Goal: Task Accomplishment & Management: Manage account settings

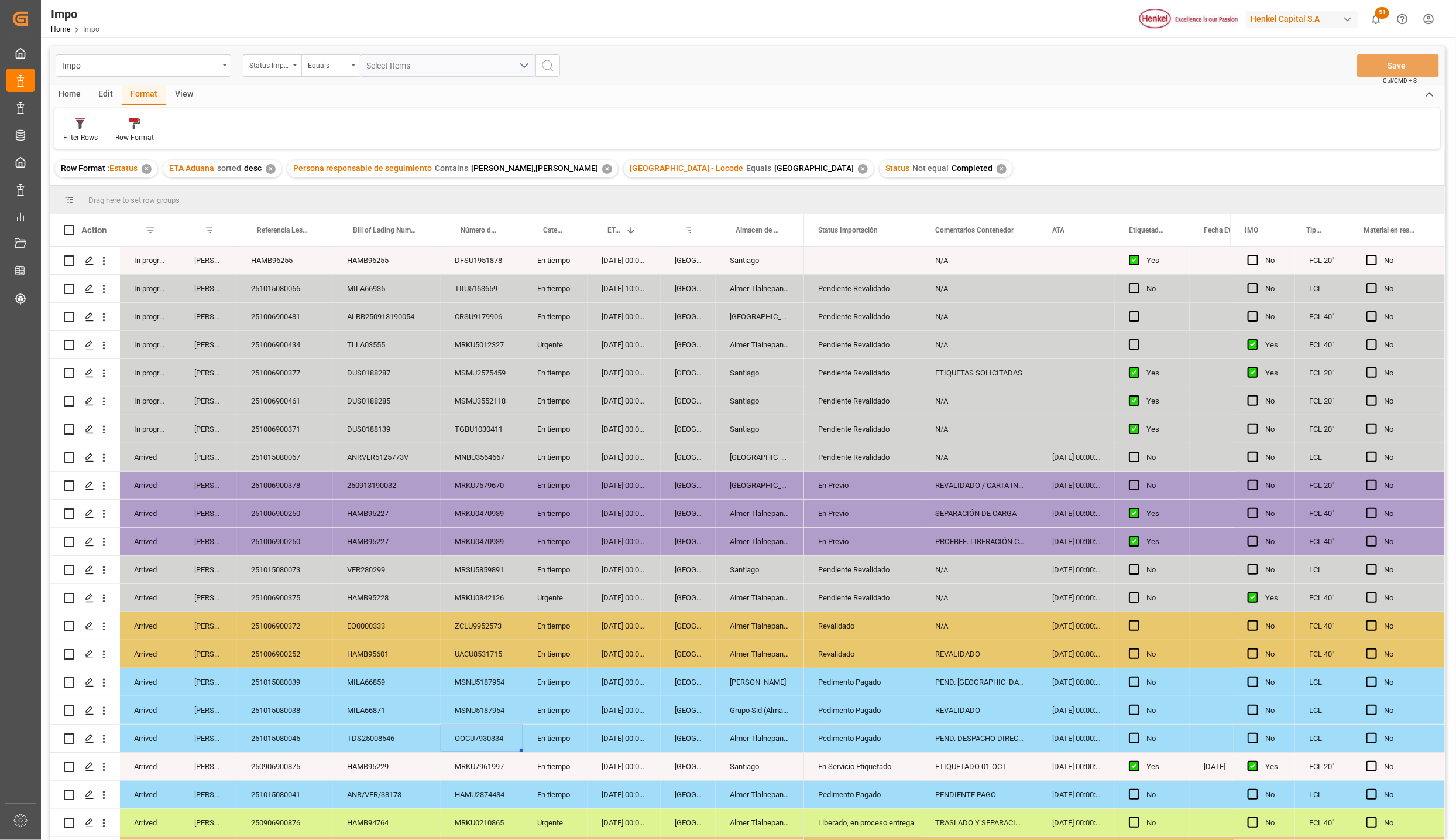
scroll to position [193, 0]
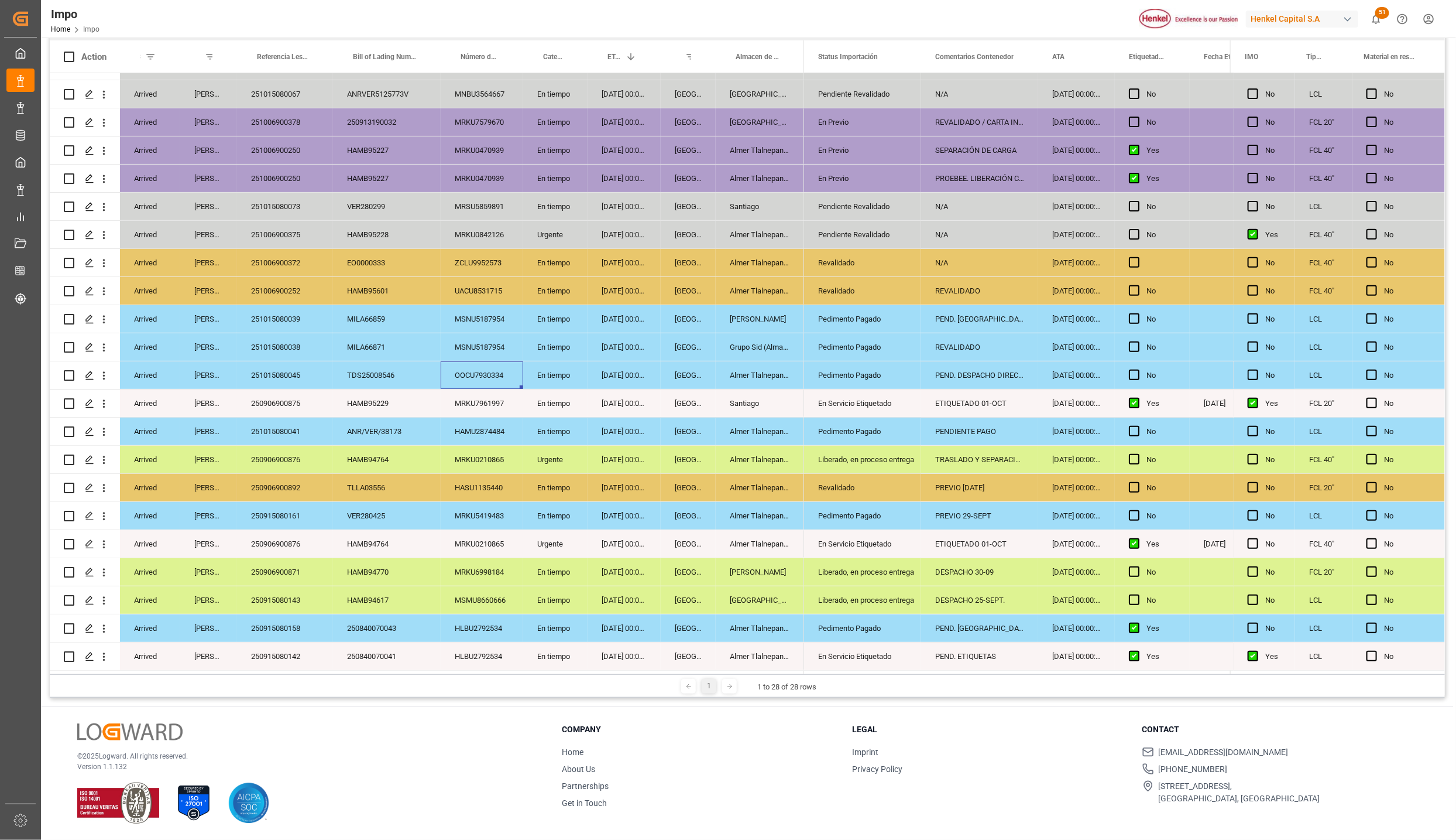
click at [659, 241] on div "29-09-2025 00:00:00" at bounding box center [624, 234] width 73 height 28
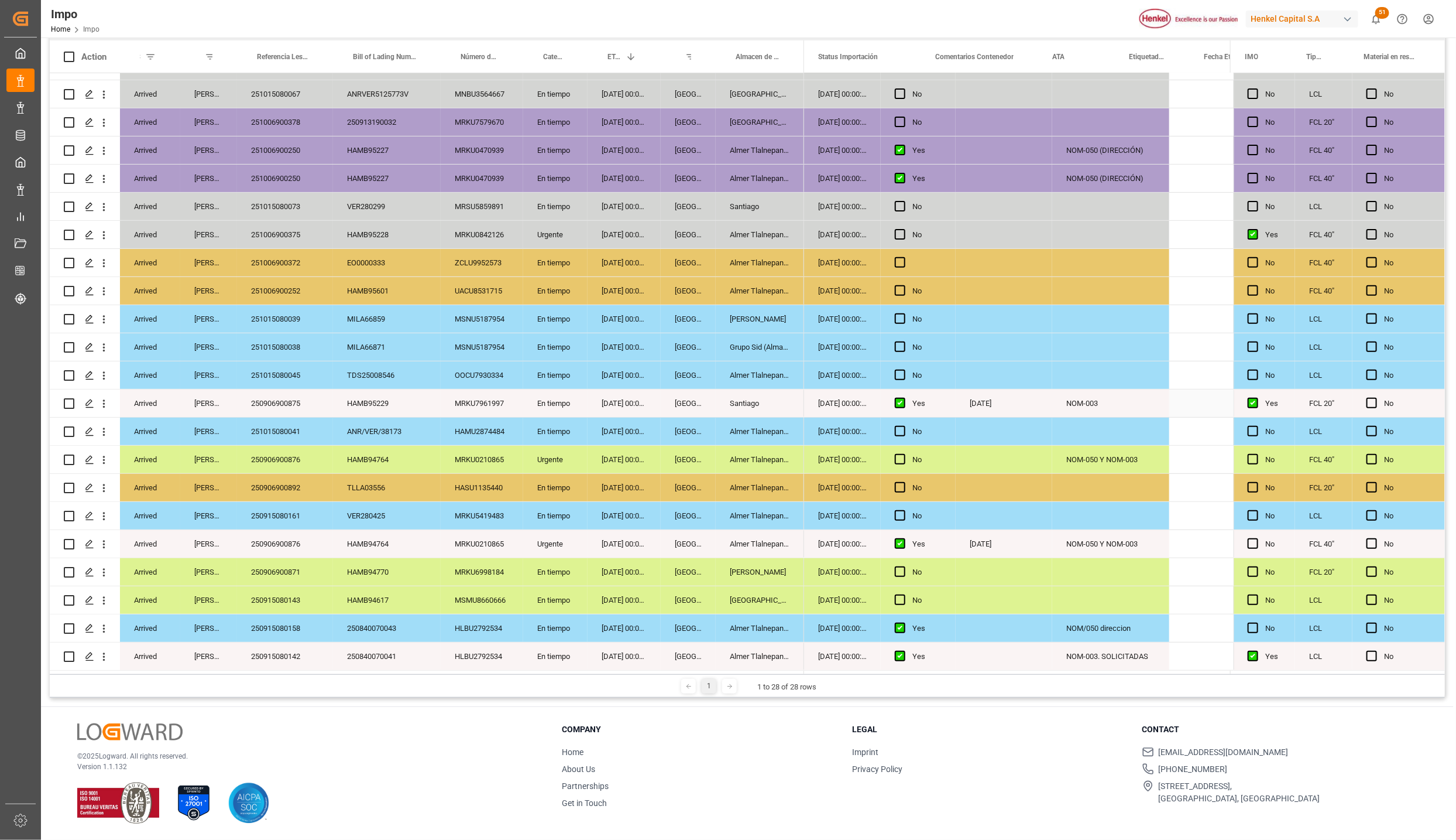
scroll to position [0, 0]
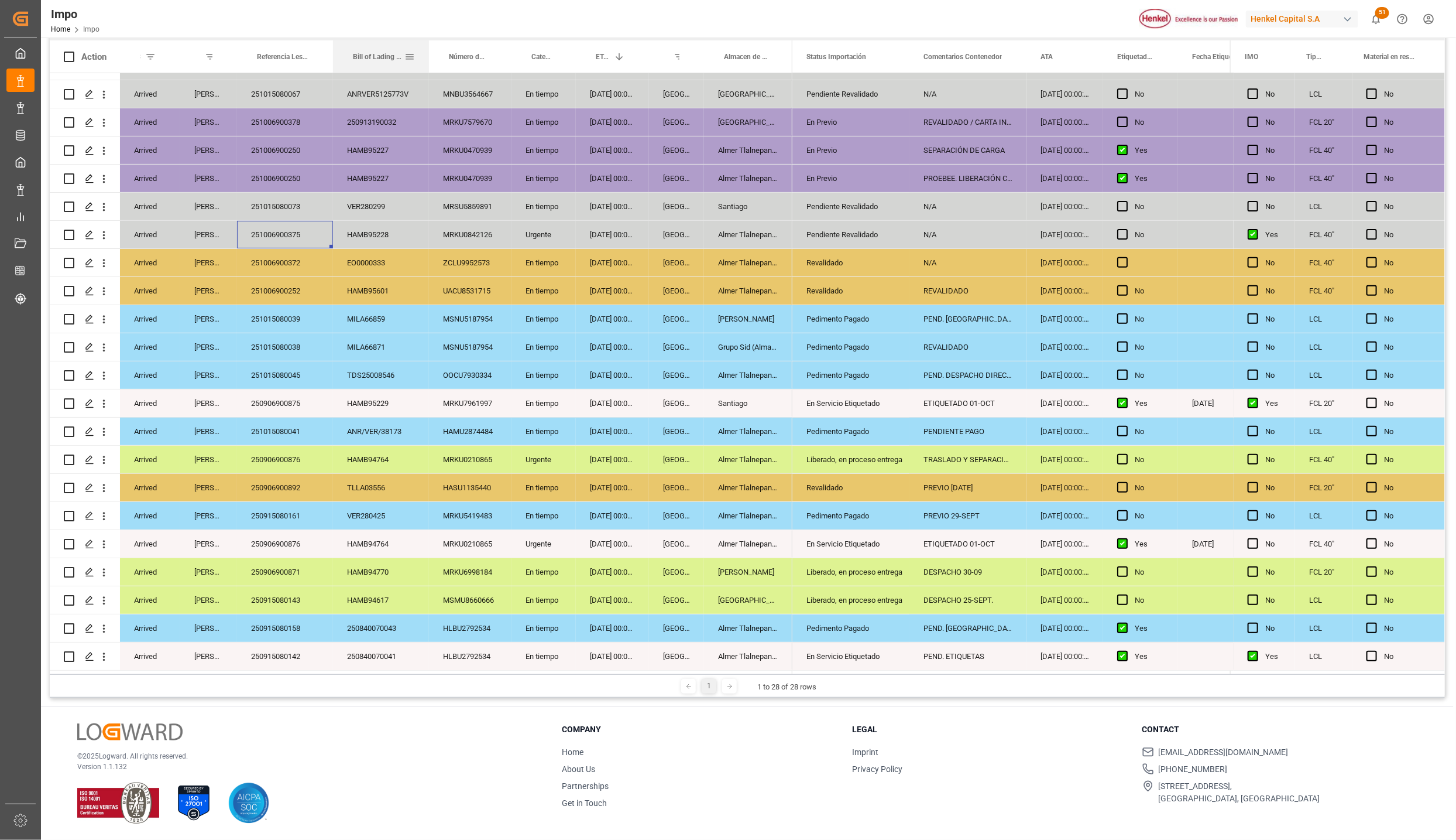
drag, startPoint x: 439, startPoint y: 45, endPoint x: 424, endPoint y: 46, distance: 15.0
click at [427, 46] on div at bounding box center [429, 56] width 5 height 32
click at [829, 222] on div "Pendiente Revalidado" at bounding box center [847, 234] width 89 height 27
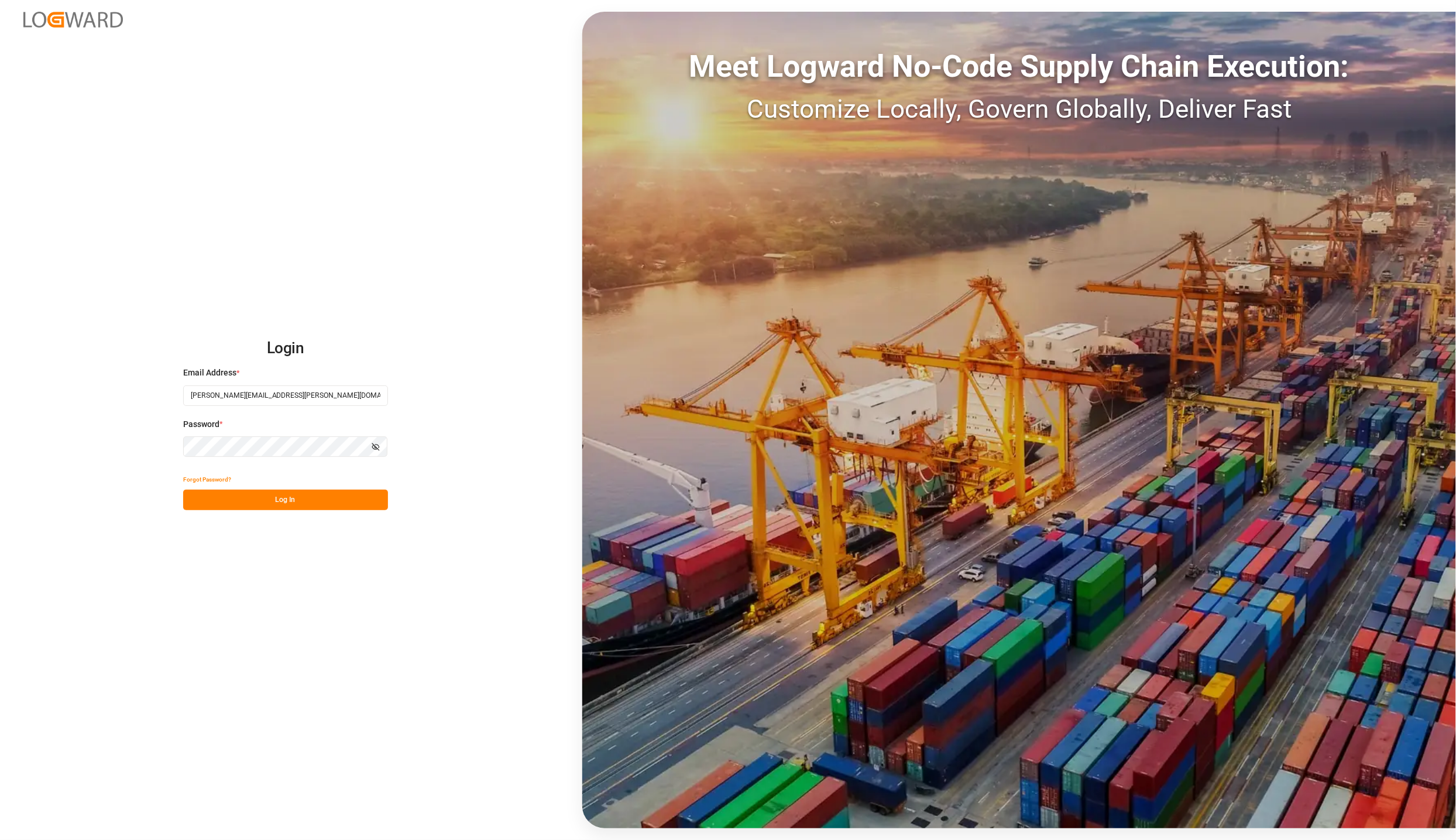
click at [299, 499] on button "Log In" at bounding box center [286, 499] width 205 height 20
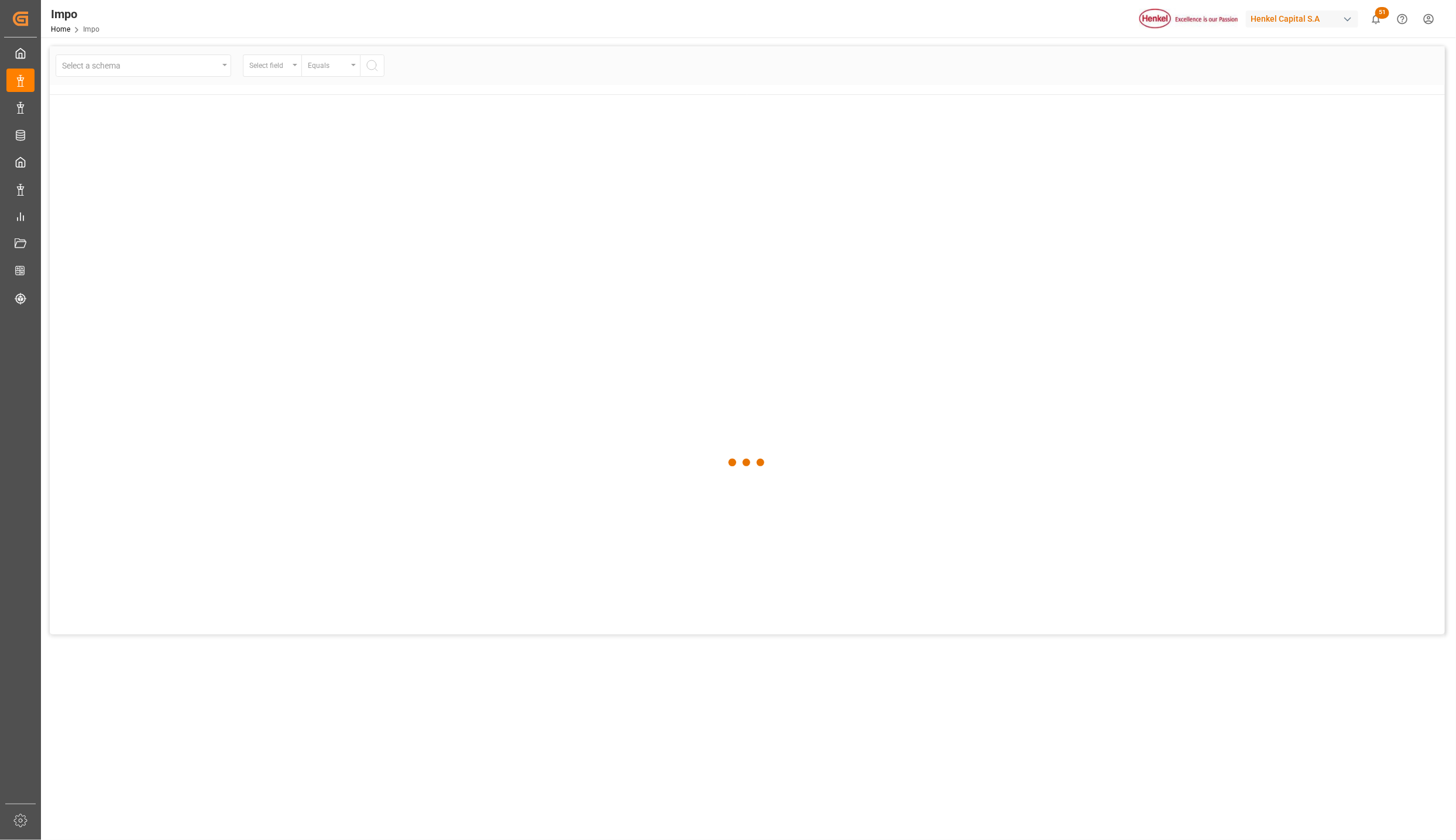
click at [263, 491] on div at bounding box center [748, 462] width 1396 height 833
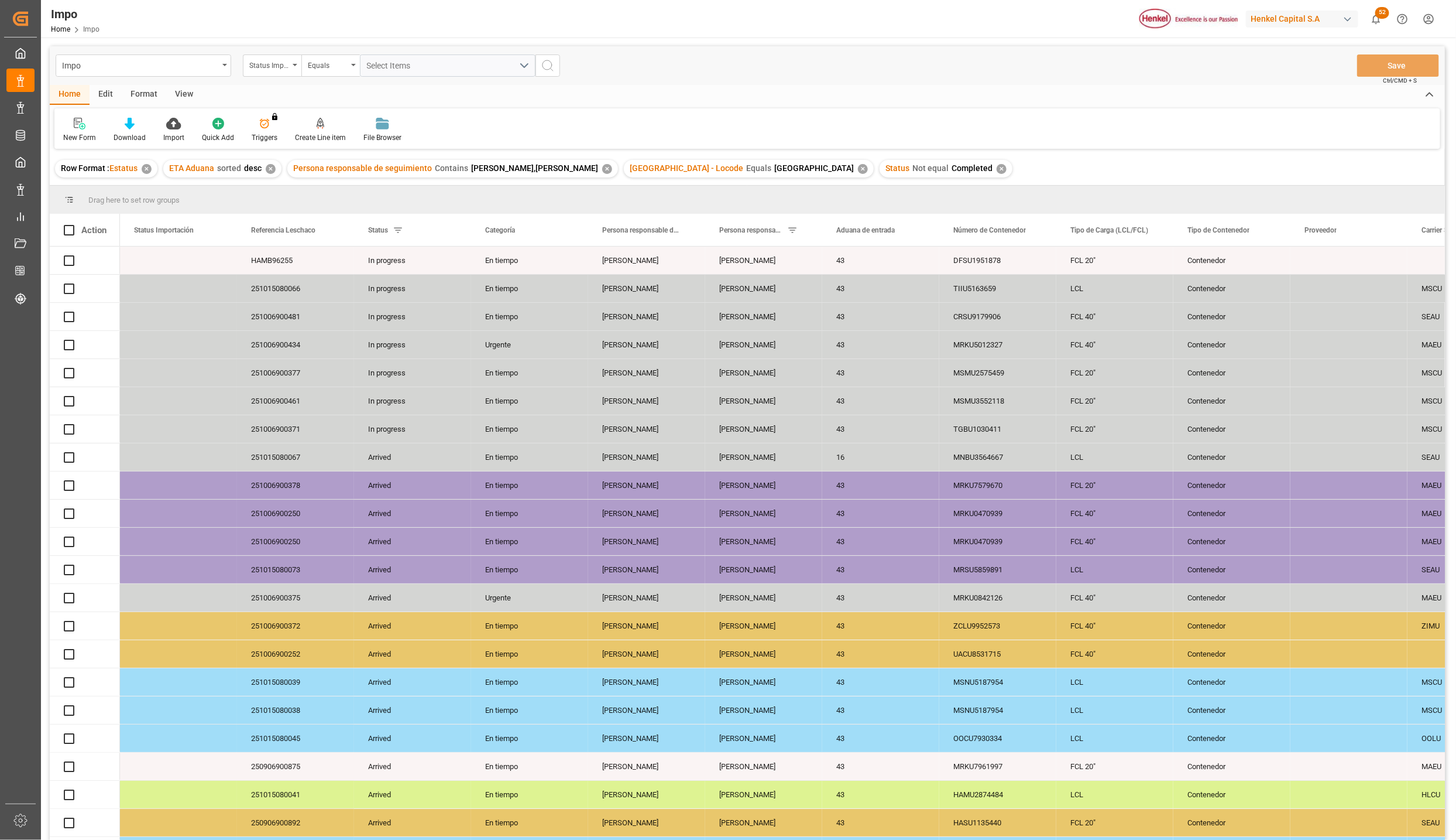
click at [186, 99] on div "View" at bounding box center [184, 95] width 35 height 20
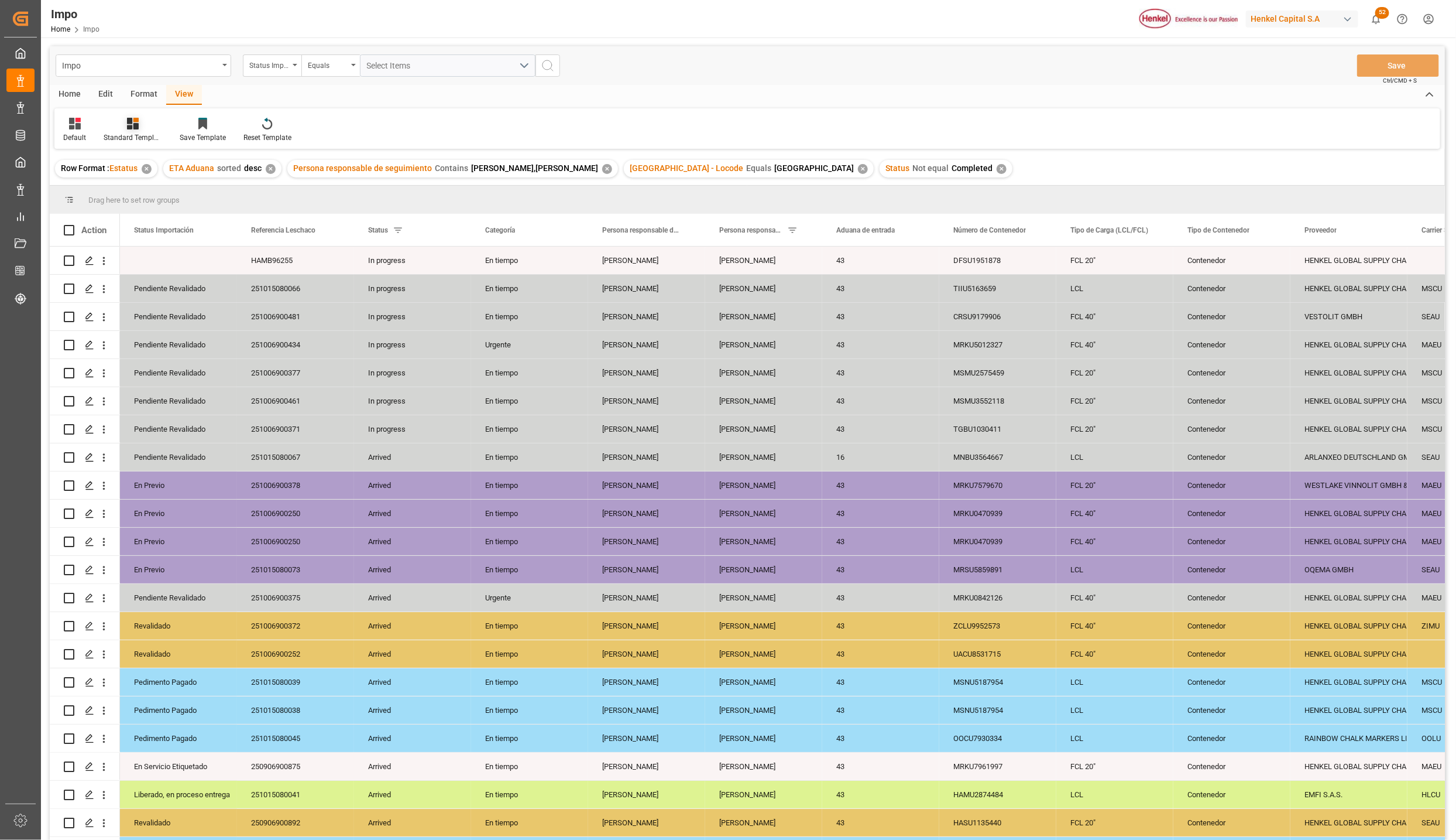
click at [127, 122] on icon at bounding box center [133, 123] width 12 height 12
click at [144, 162] on div "Seguimiento Operativo" at bounding box center [164, 166] width 102 height 12
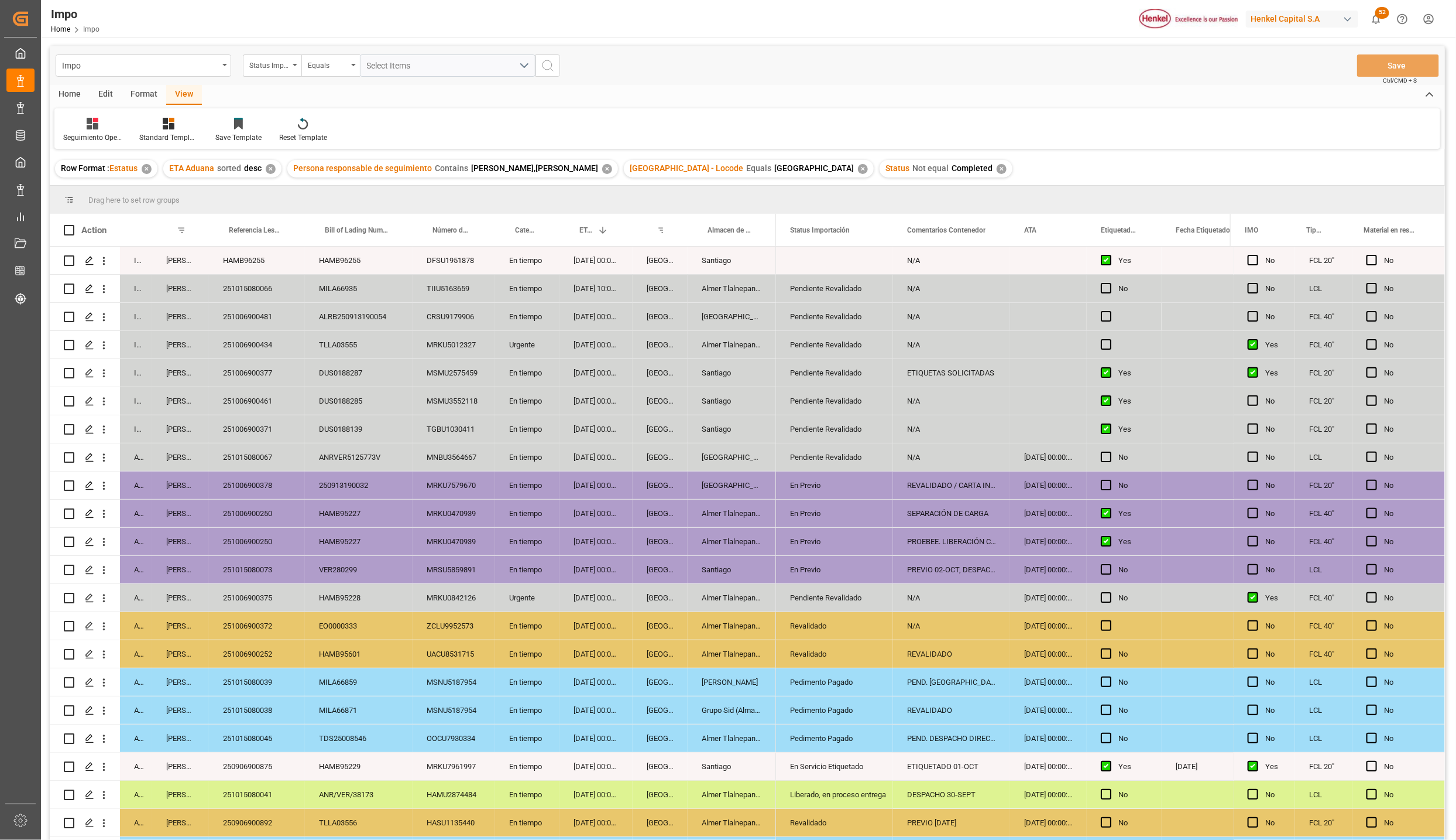
click at [798, 596] on div "Pendiente Revalidado" at bounding box center [835, 598] width 89 height 27
click at [804, 598] on div "Pendiente Revalidado" at bounding box center [835, 598] width 89 height 27
click at [871, 611] on icon "open menu" at bounding box center [871, 604] width 14 height 14
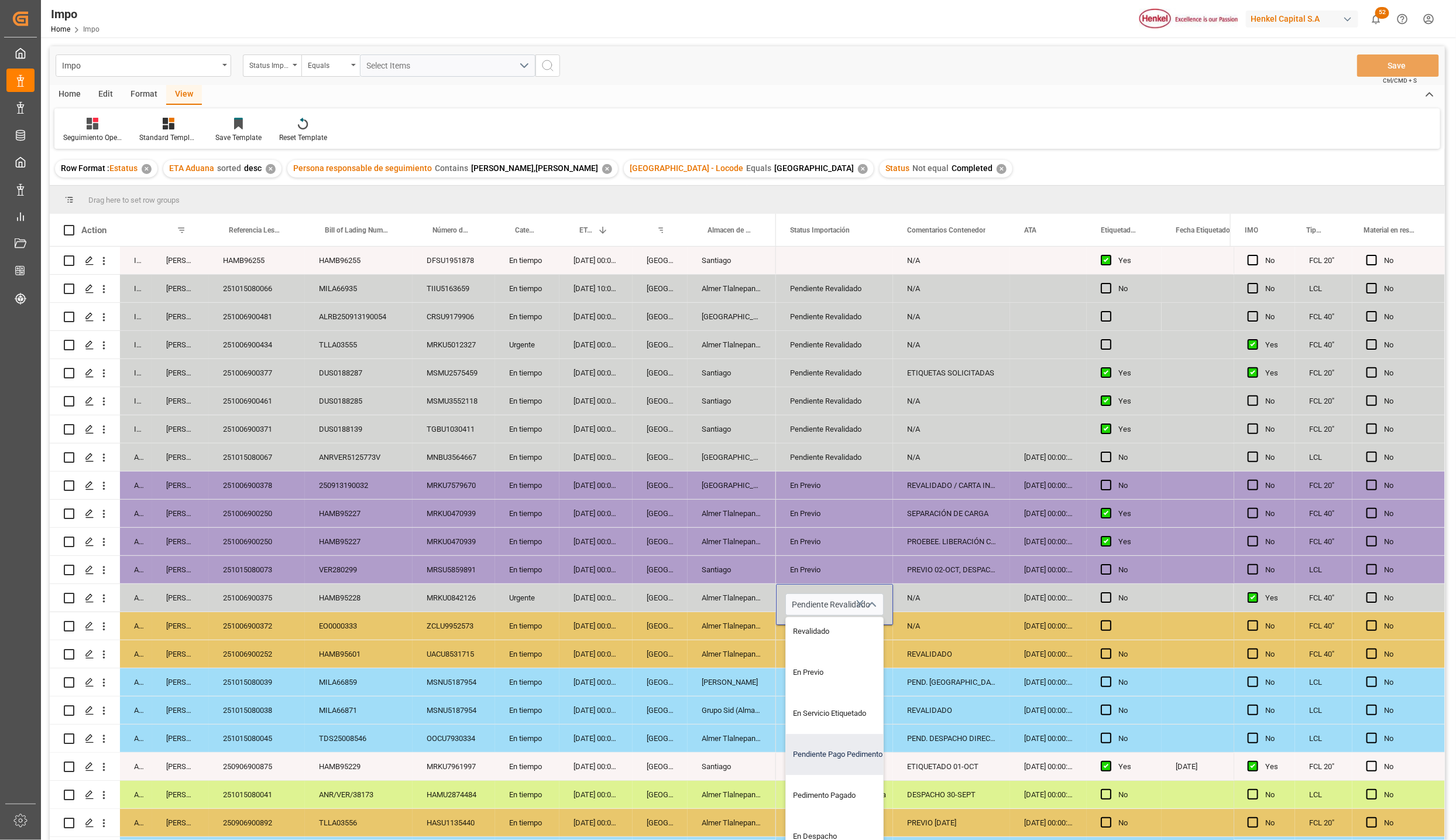
scroll to position [79, 0]
click at [828, 802] on div "En Despacho" at bounding box center [841, 808] width 110 height 41
type input "En Despacho"
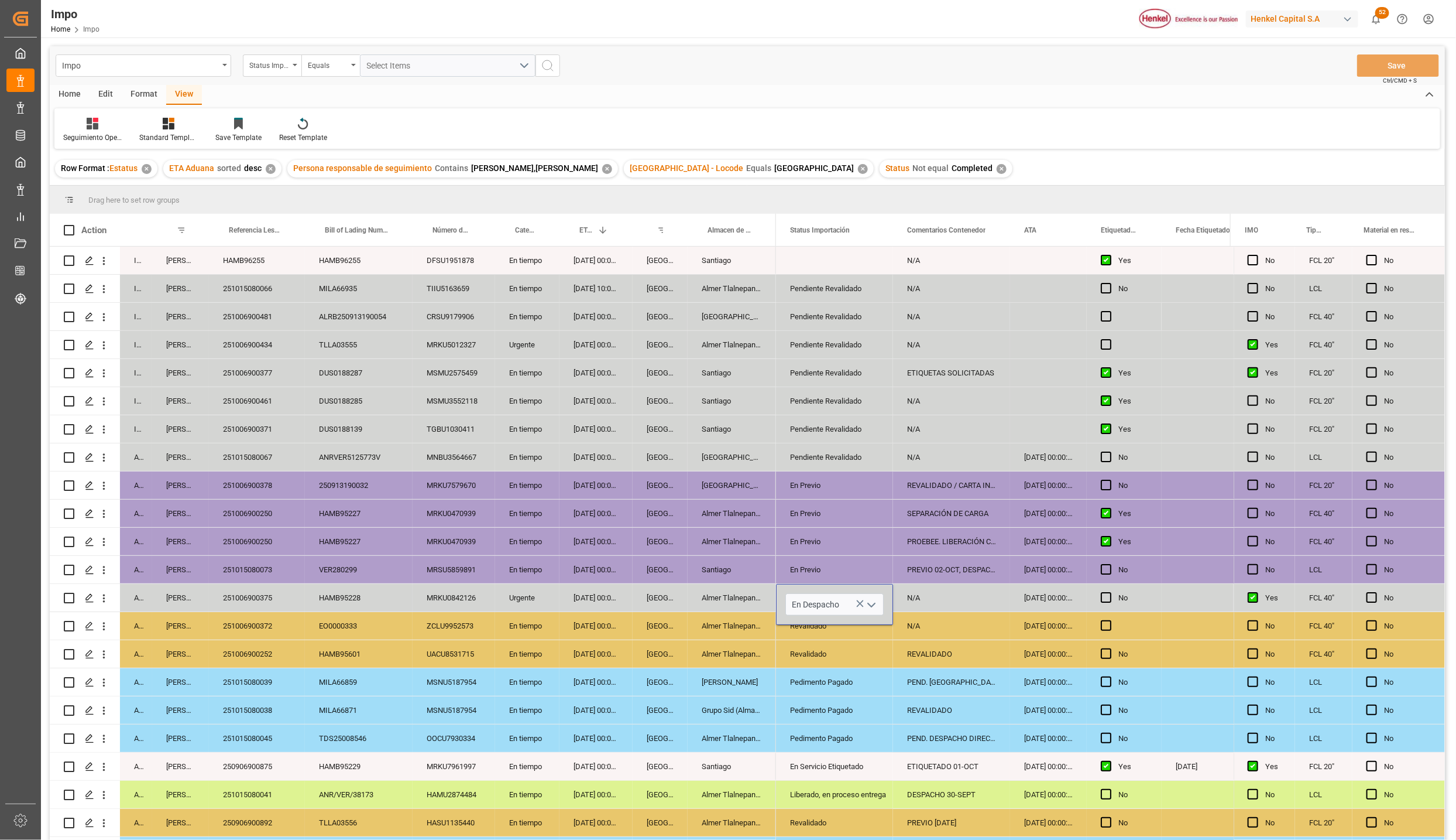
click at [884, 774] on div "En Servicio Etiquetado" at bounding box center [834, 766] width 117 height 28
click at [958, 606] on div "N/A" at bounding box center [952, 598] width 117 height 28
click at [958, 606] on input "N/A" at bounding box center [952, 604] width 98 height 22
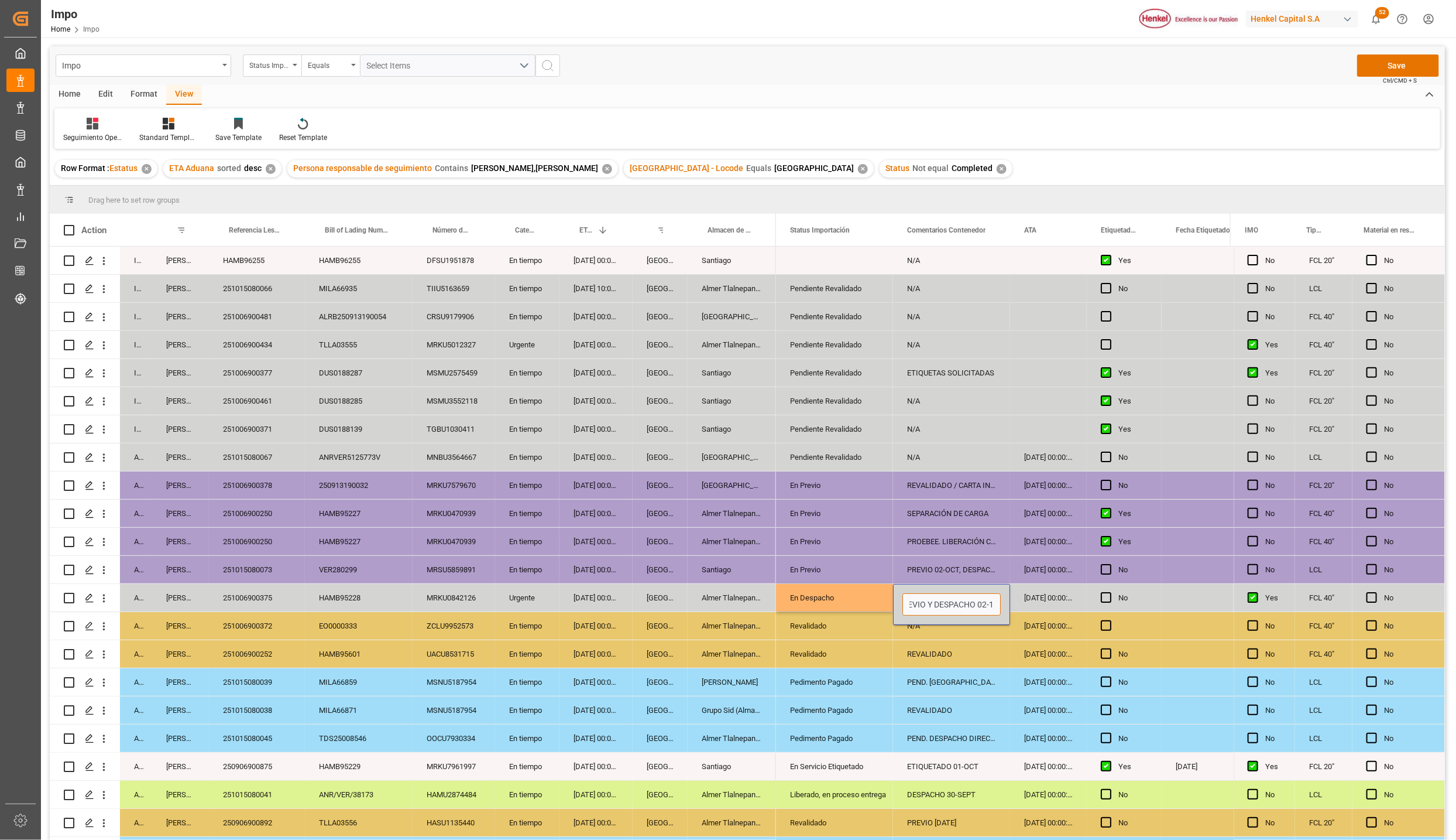
type input "PREVIO Y DESPACHO 02-10"
click at [975, 590] on div "PREVIO Y DESPACHO 02-10" at bounding box center [952, 598] width 117 height 28
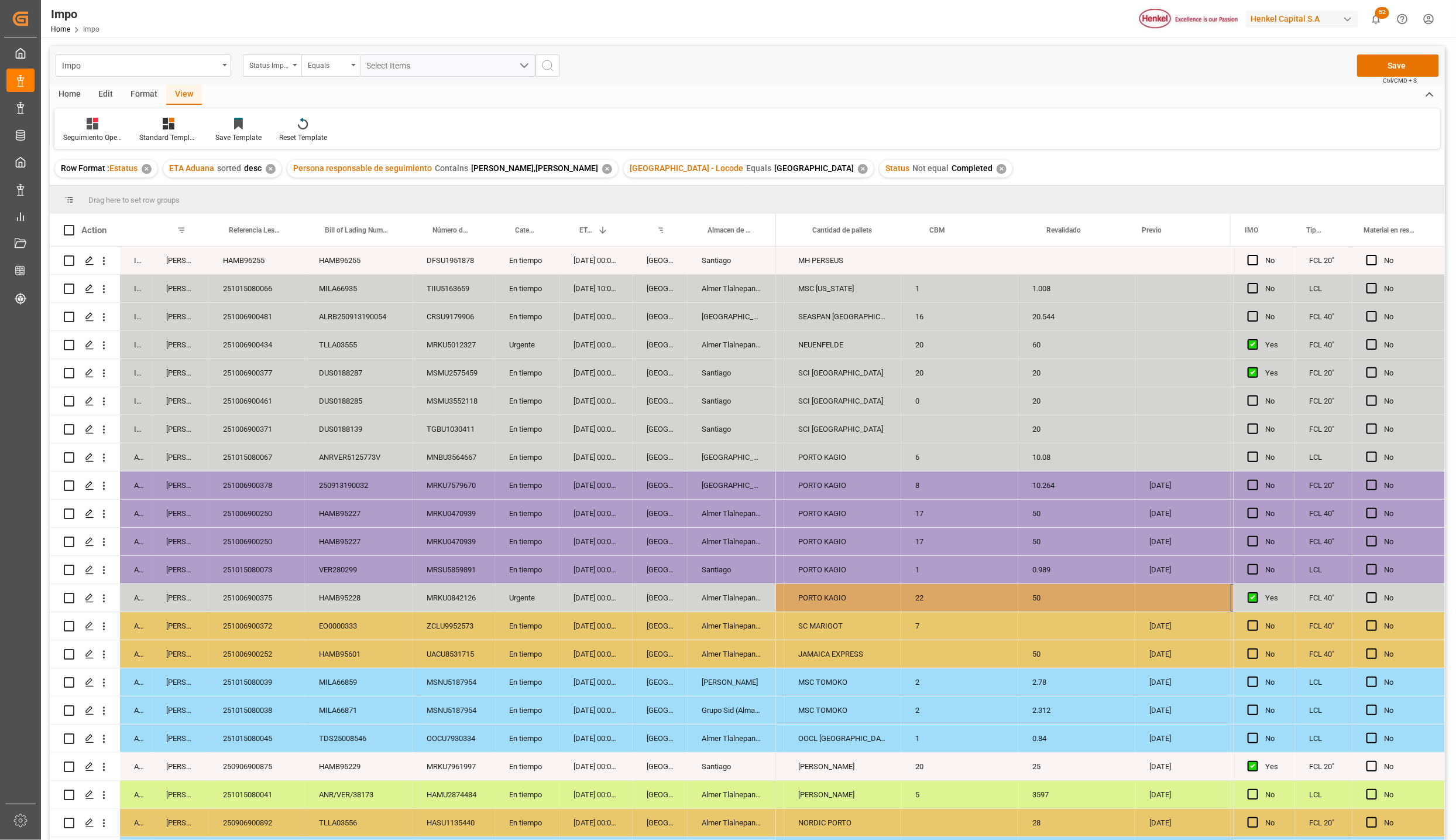
scroll to position [0, 0]
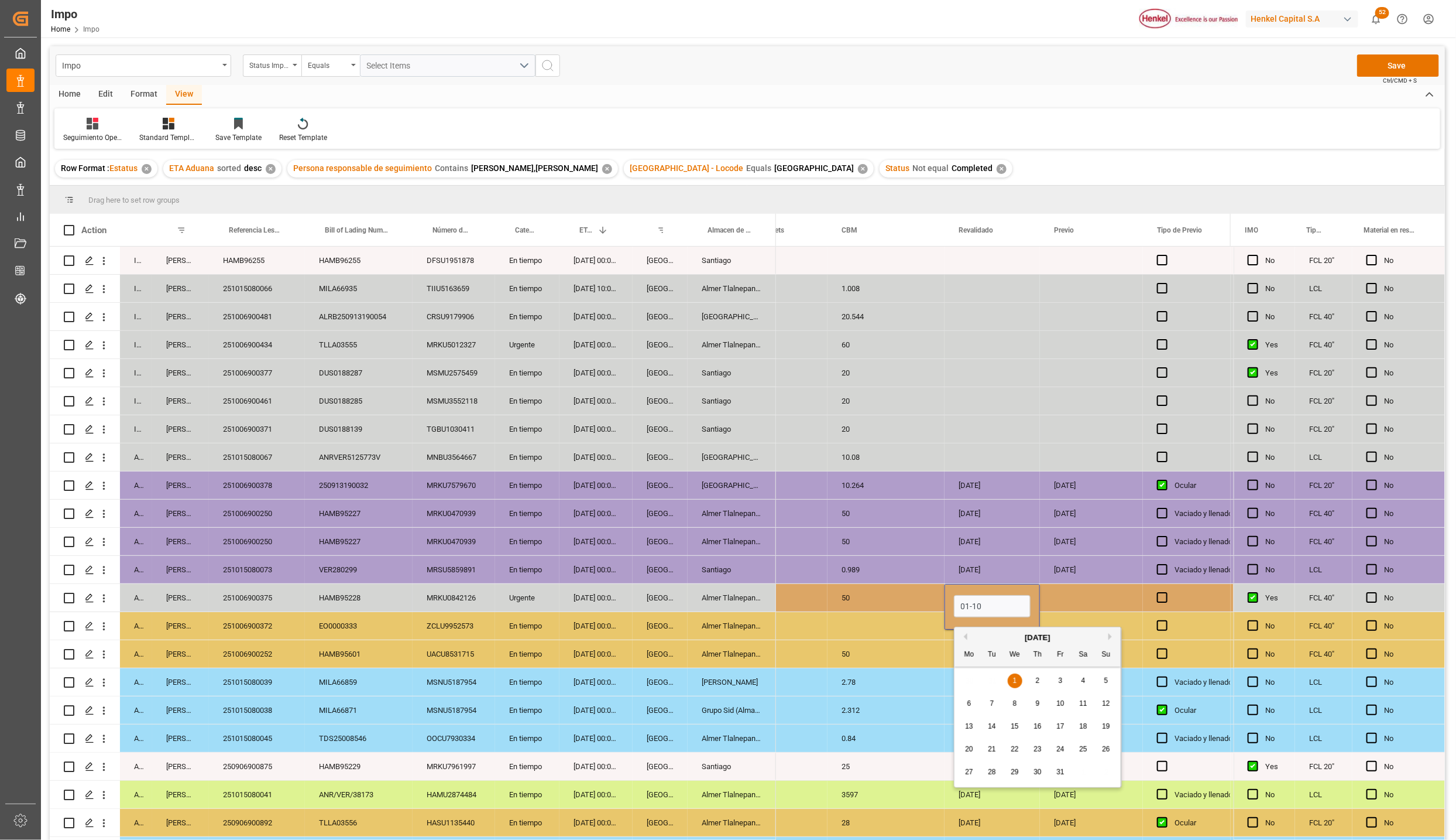
type input "[DATE]"
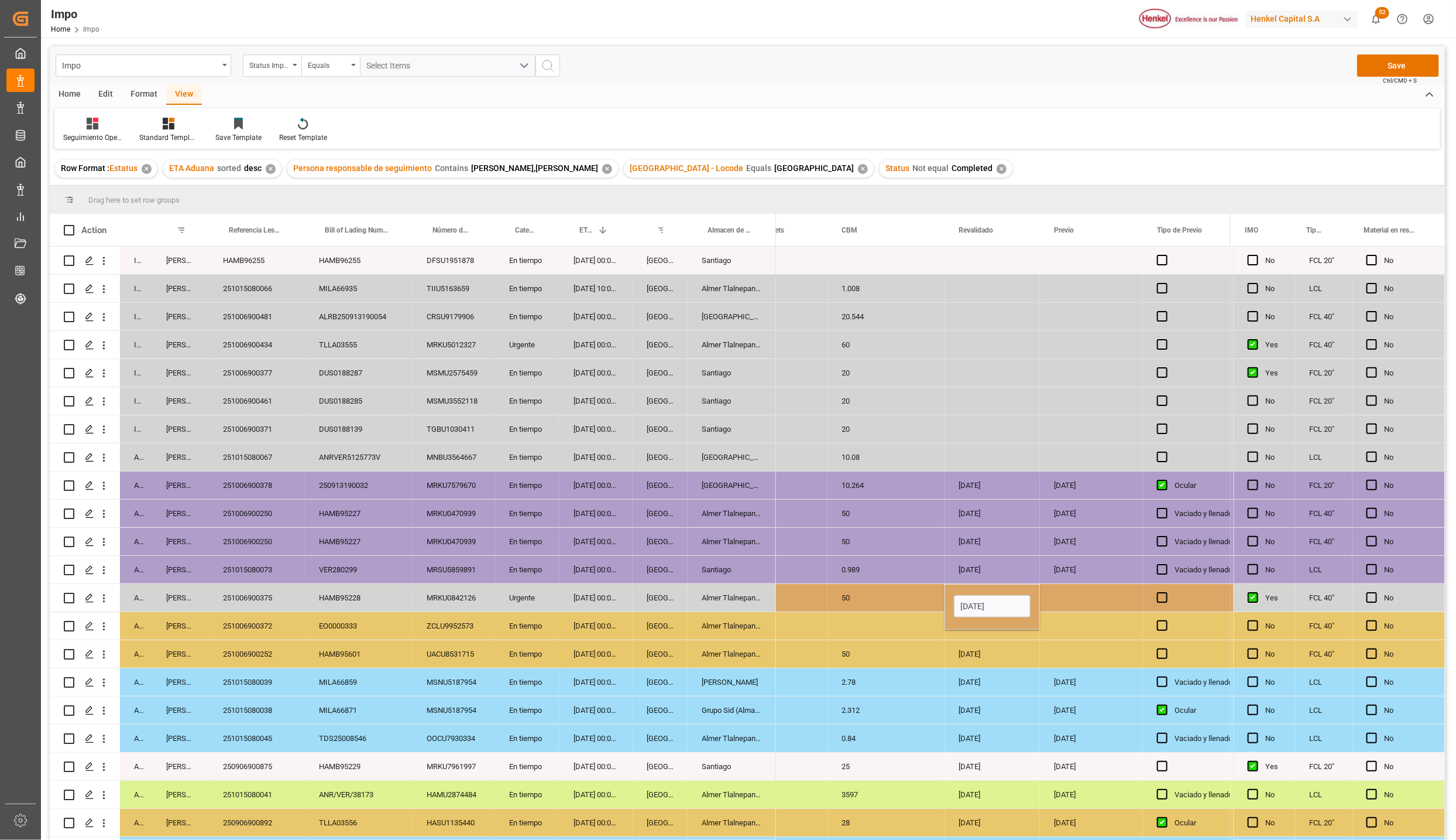
click at [1142, 724] on div "[DATE]" at bounding box center [1091, 710] width 103 height 28
click at [1082, 594] on div "Press SPACE to select this row." at bounding box center [1091, 598] width 103 height 28
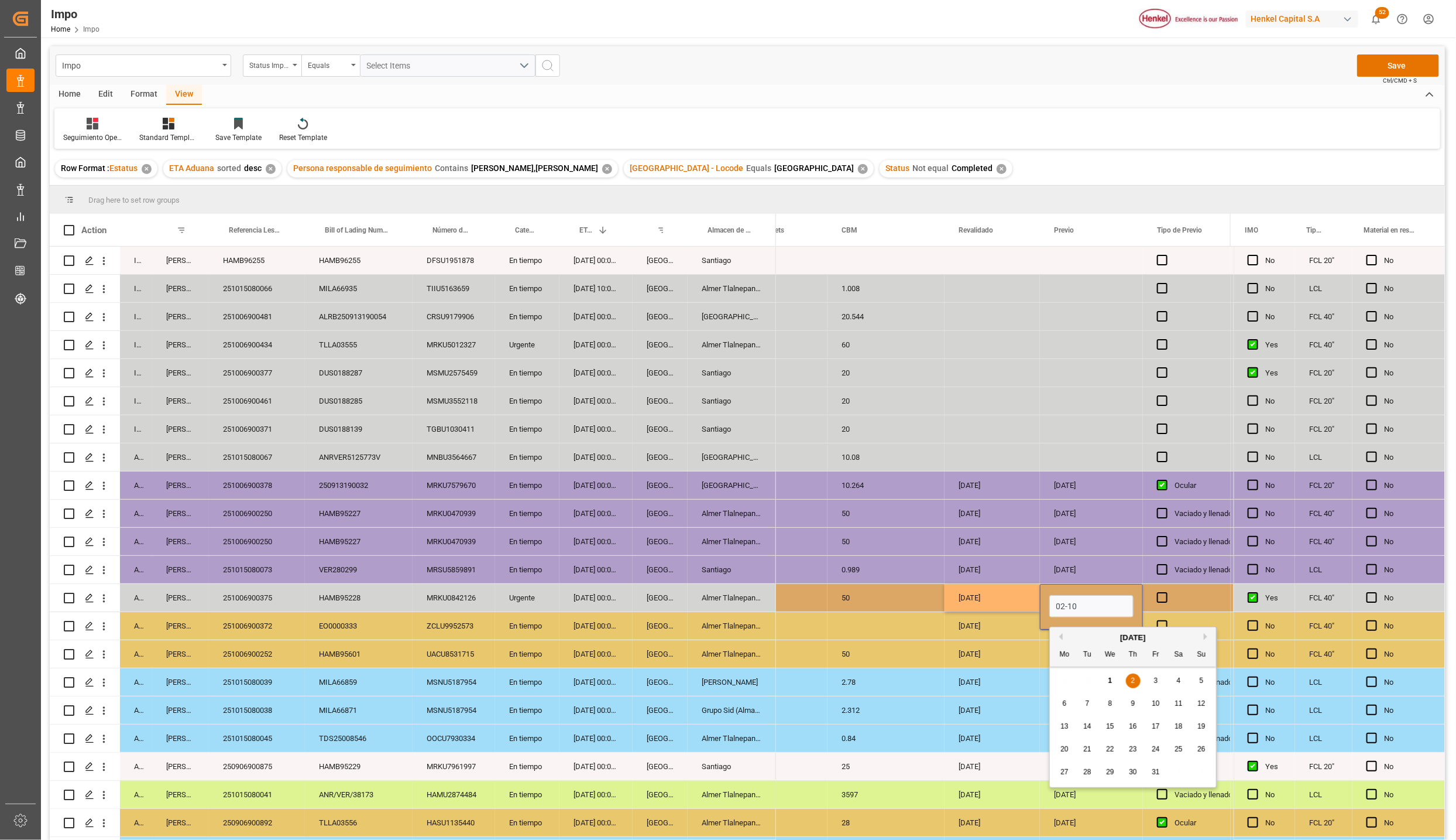
type input "[DATE]"
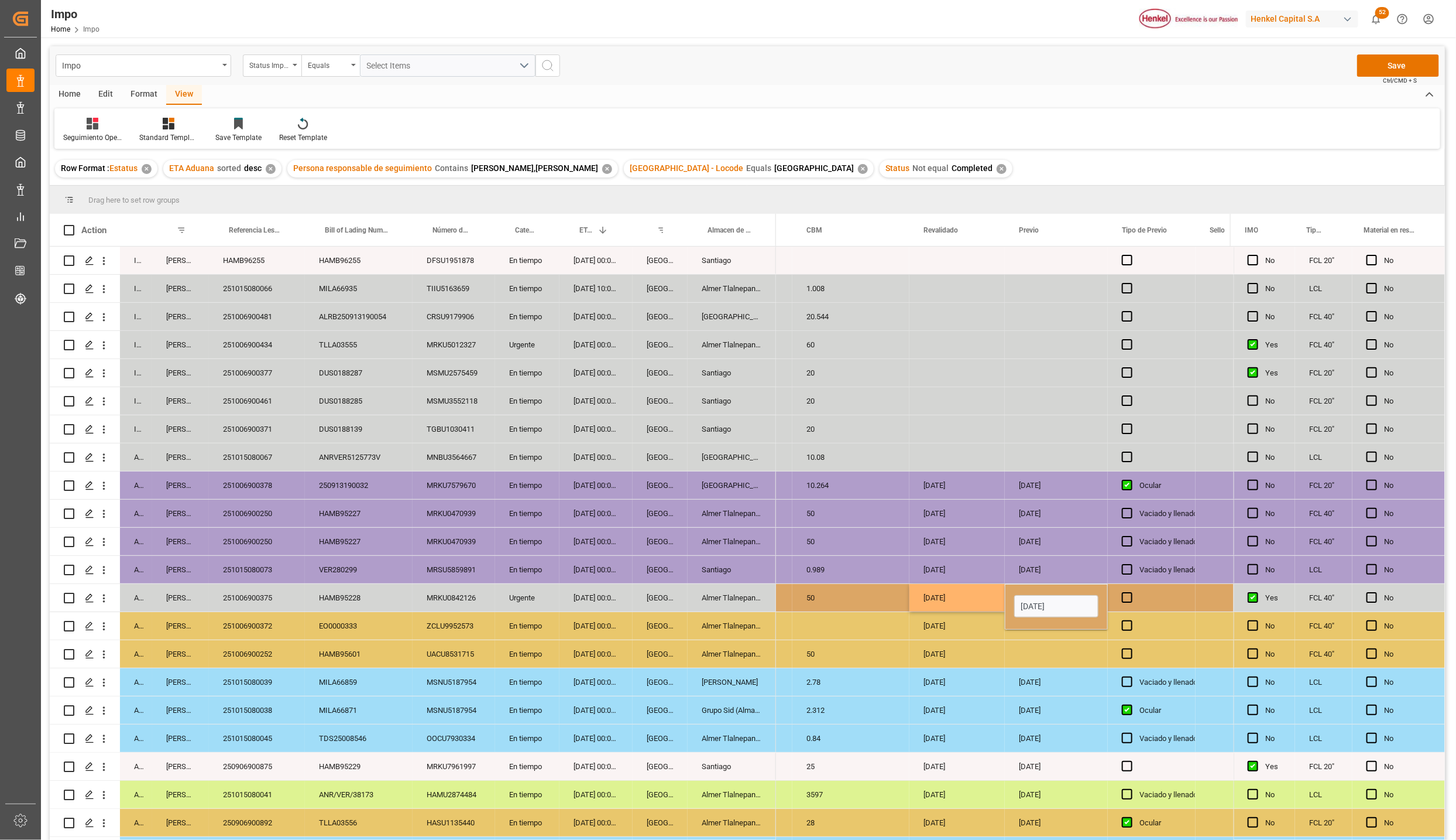
click at [1010, 657] on div "Press SPACE to select this row." at bounding box center [1056, 653] width 103 height 28
click at [1050, 601] on div "[DATE]" at bounding box center [1056, 598] width 103 height 28
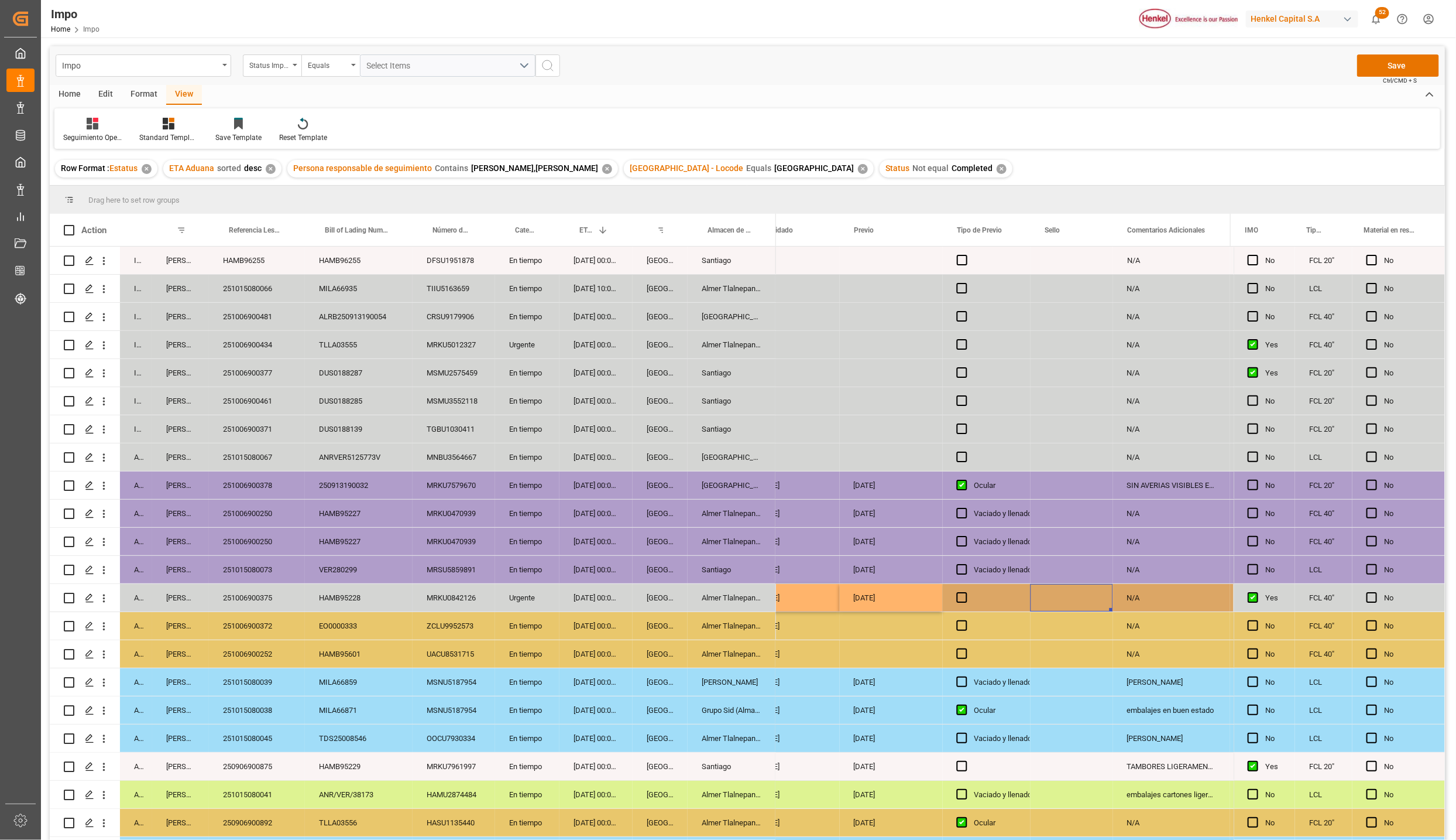
click at [968, 597] on div "Press SPACE to select this row." at bounding box center [987, 598] width 88 height 28
click at [963, 598] on span "Press SPACE to select this row." at bounding box center [962, 597] width 11 height 11
click at [966, 592] on input "Press SPACE to select this row." at bounding box center [966, 592] width 0 height 0
click at [1067, 604] on div "Press SPACE to select this row." at bounding box center [1072, 598] width 83 height 28
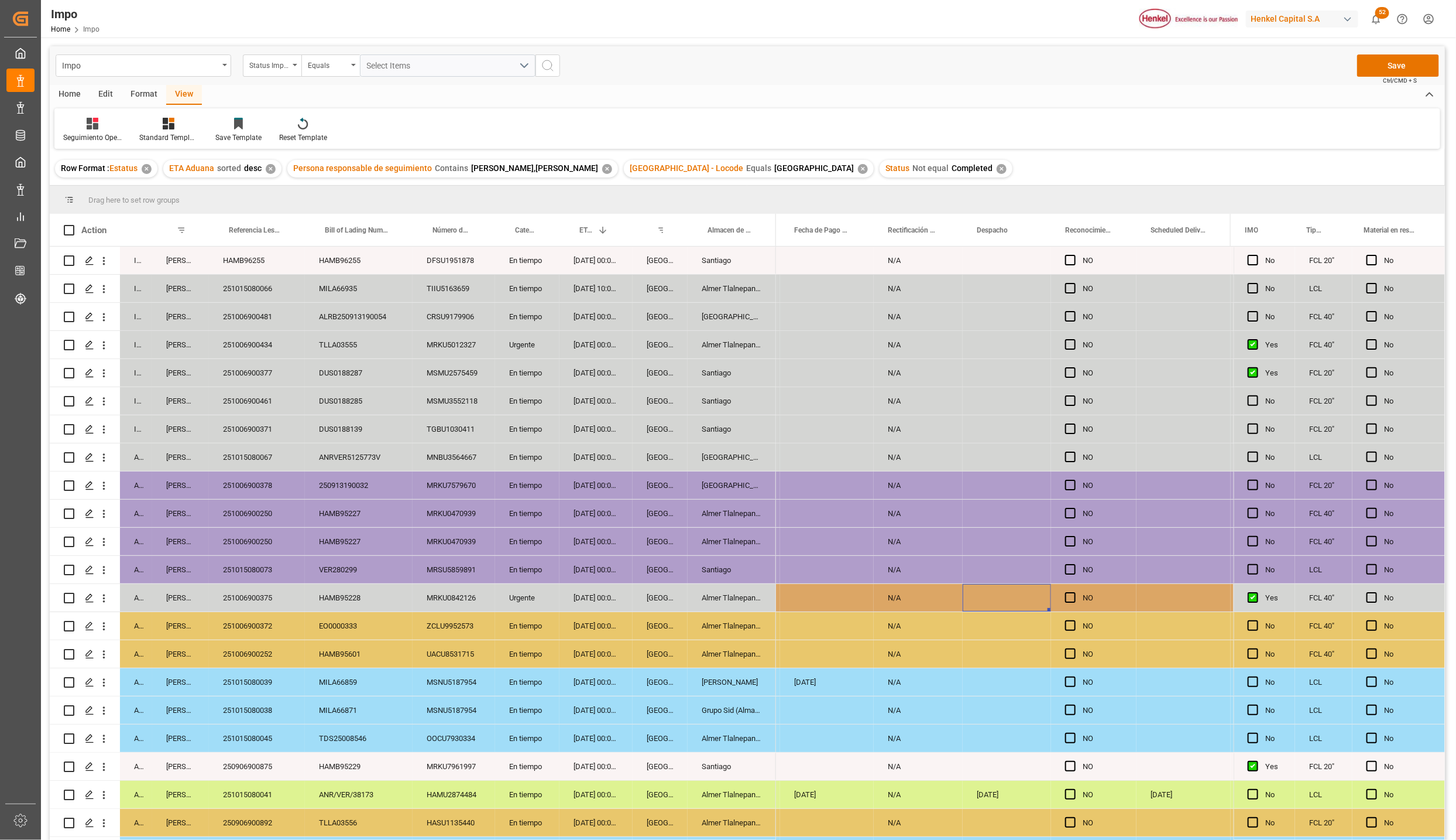
click at [1008, 586] on div "Press SPACE to select this row." at bounding box center [1007, 598] width 89 height 28
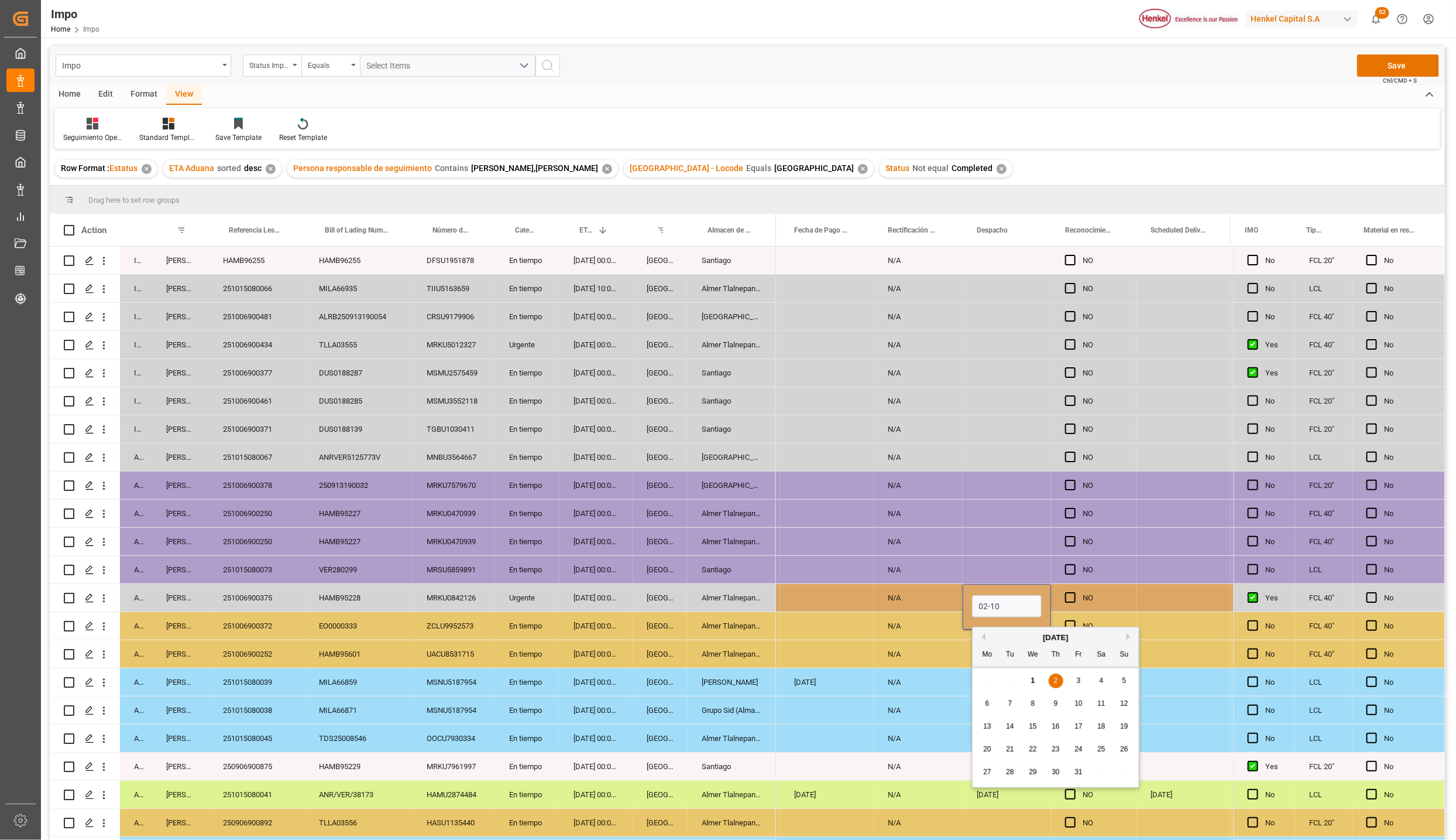
type input "[DATE]"
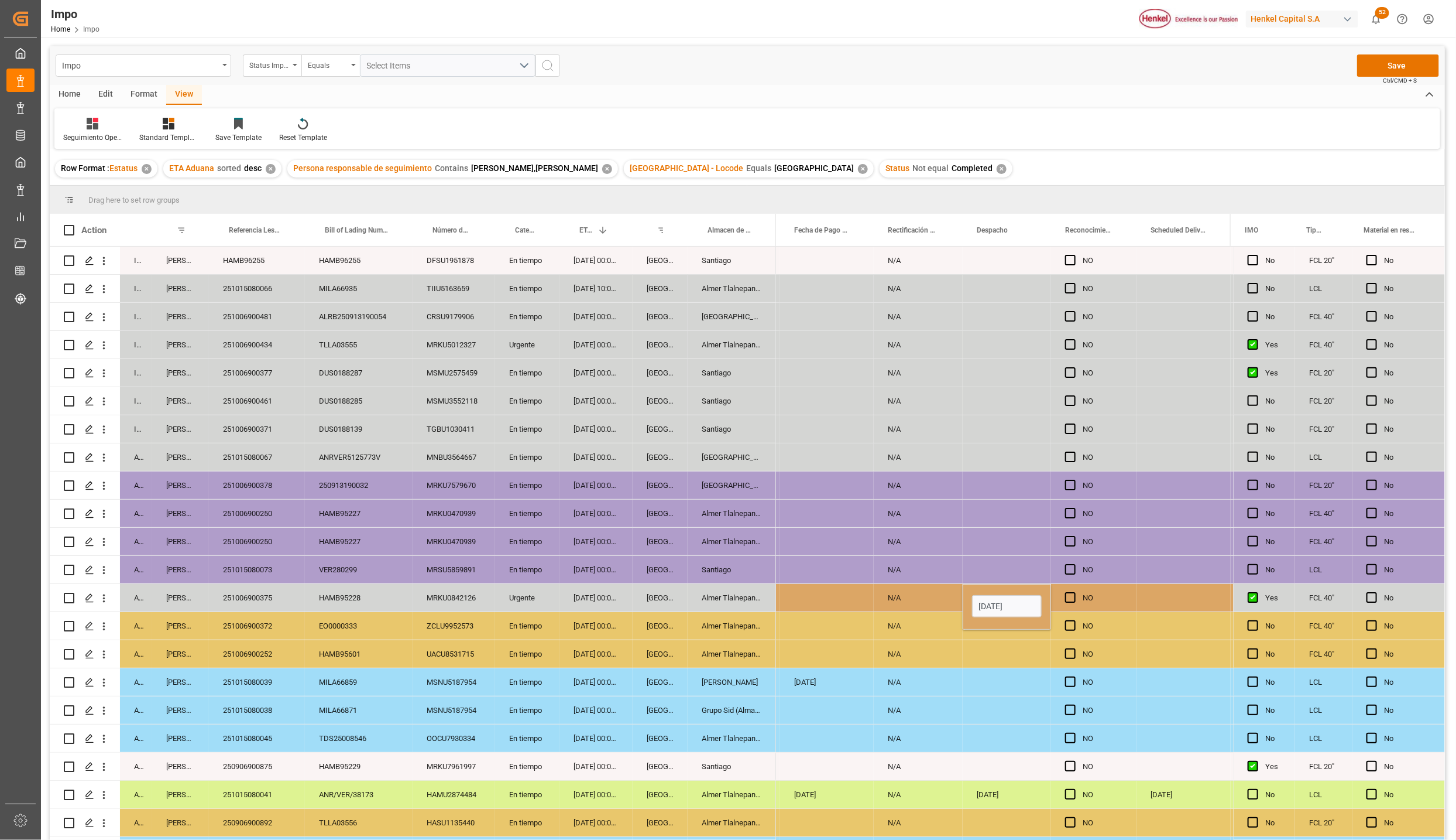
click at [963, 694] on div "Press SPACE to select this row." at bounding box center [1007, 682] width 89 height 28
click at [1073, 599] on span "Press SPACE to select this row." at bounding box center [1071, 597] width 11 height 11
click at [1074, 592] on input "Press SPACE to select this row." at bounding box center [1074, 592] width 0 height 0
click at [1073, 600] on div "Press SPACE to select this row." at bounding box center [1074, 598] width 18 height 27
click at [1073, 600] on span "Press SPACE to select this row." at bounding box center [1071, 597] width 11 height 11
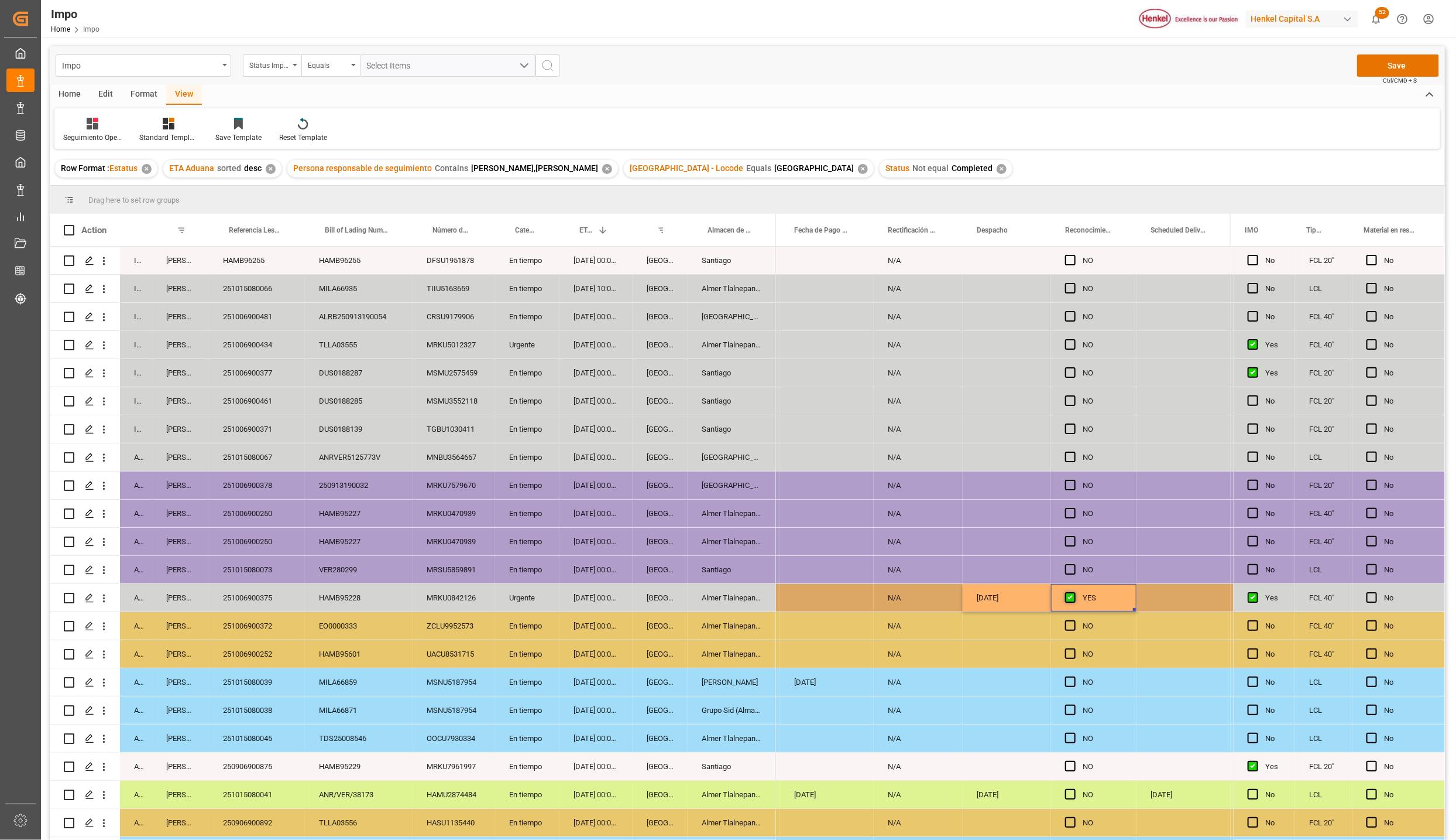
click at [1074, 592] on input "Press SPACE to select this row." at bounding box center [1074, 592] width 0 height 0
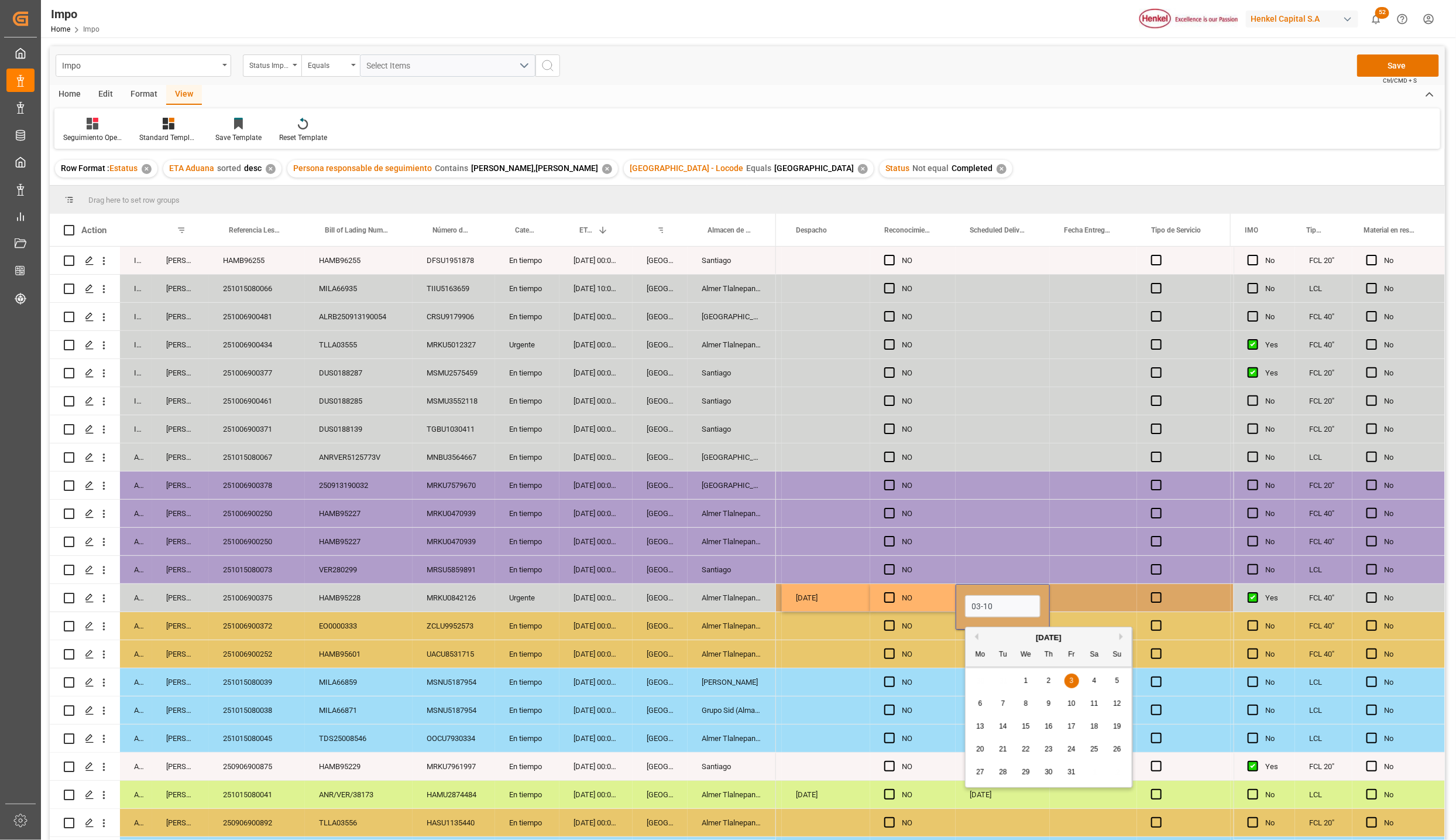
type input "[DATE]"
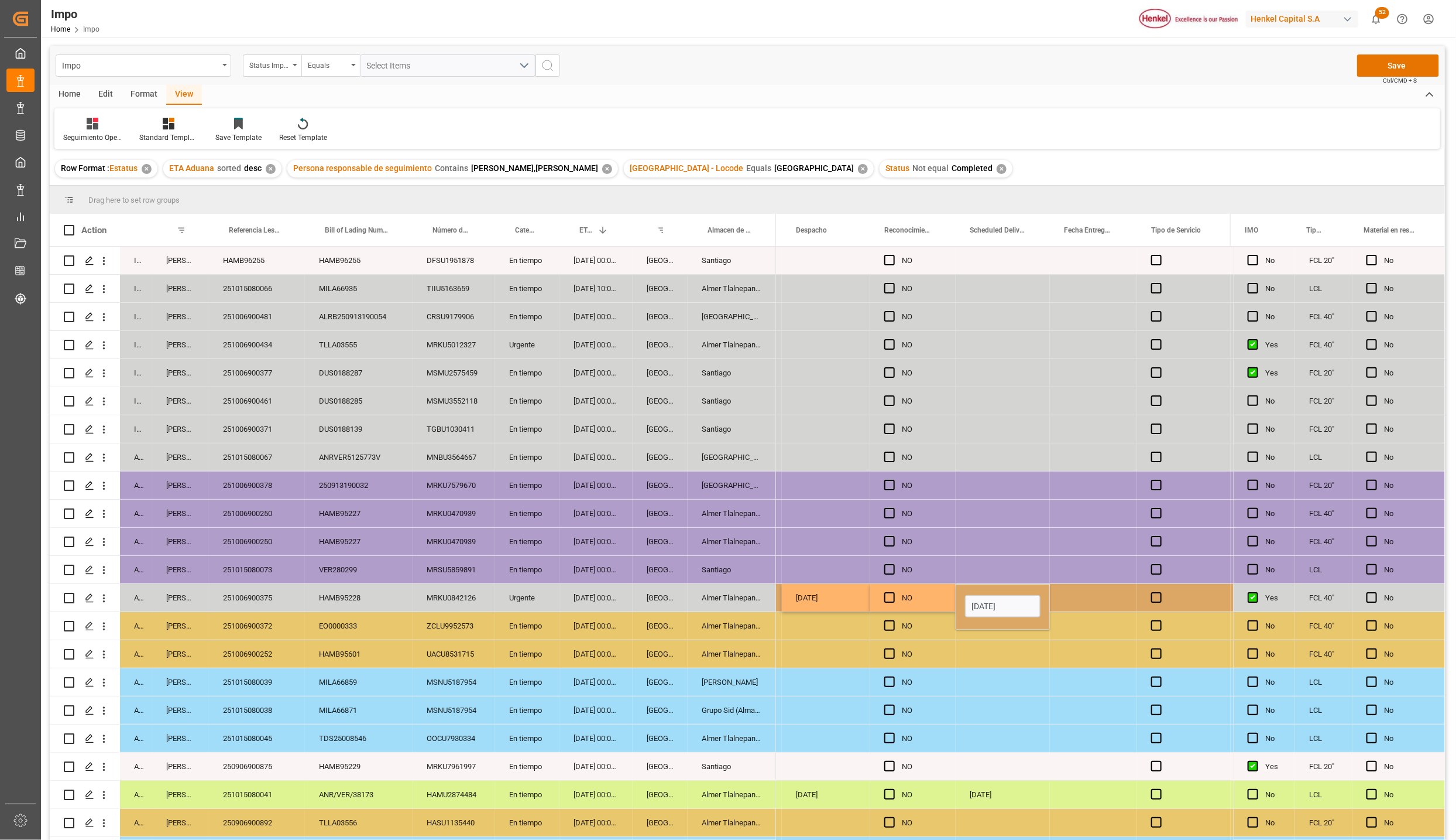
click at [1035, 676] on div "Press SPACE to select this row." at bounding box center [1003, 682] width 95 height 28
click at [1391, 69] on button "Save" at bounding box center [1398, 66] width 82 height 22
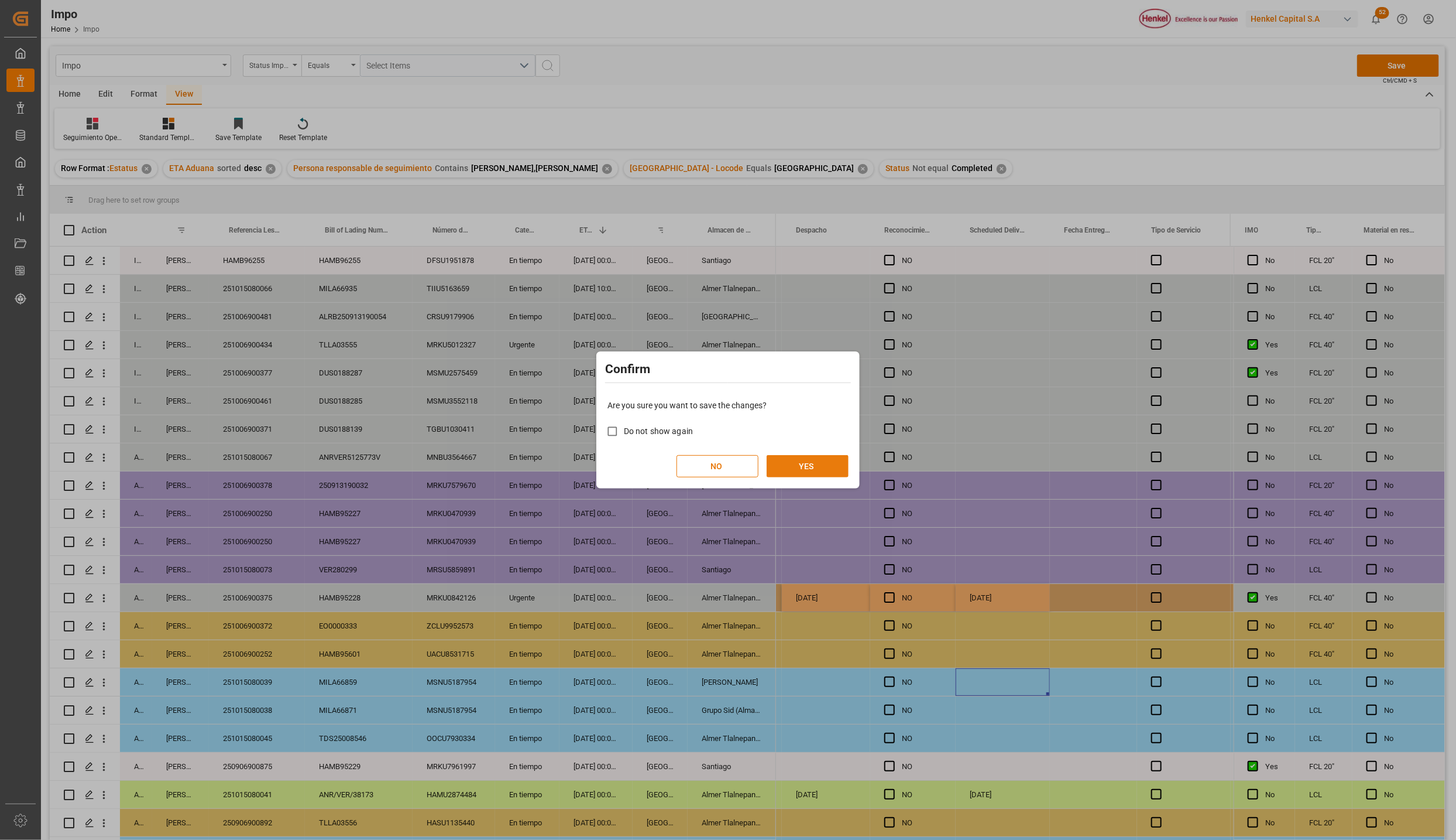
click at [820, 459] on button "YES" at bounding box center [807, 466] width 82 height 22
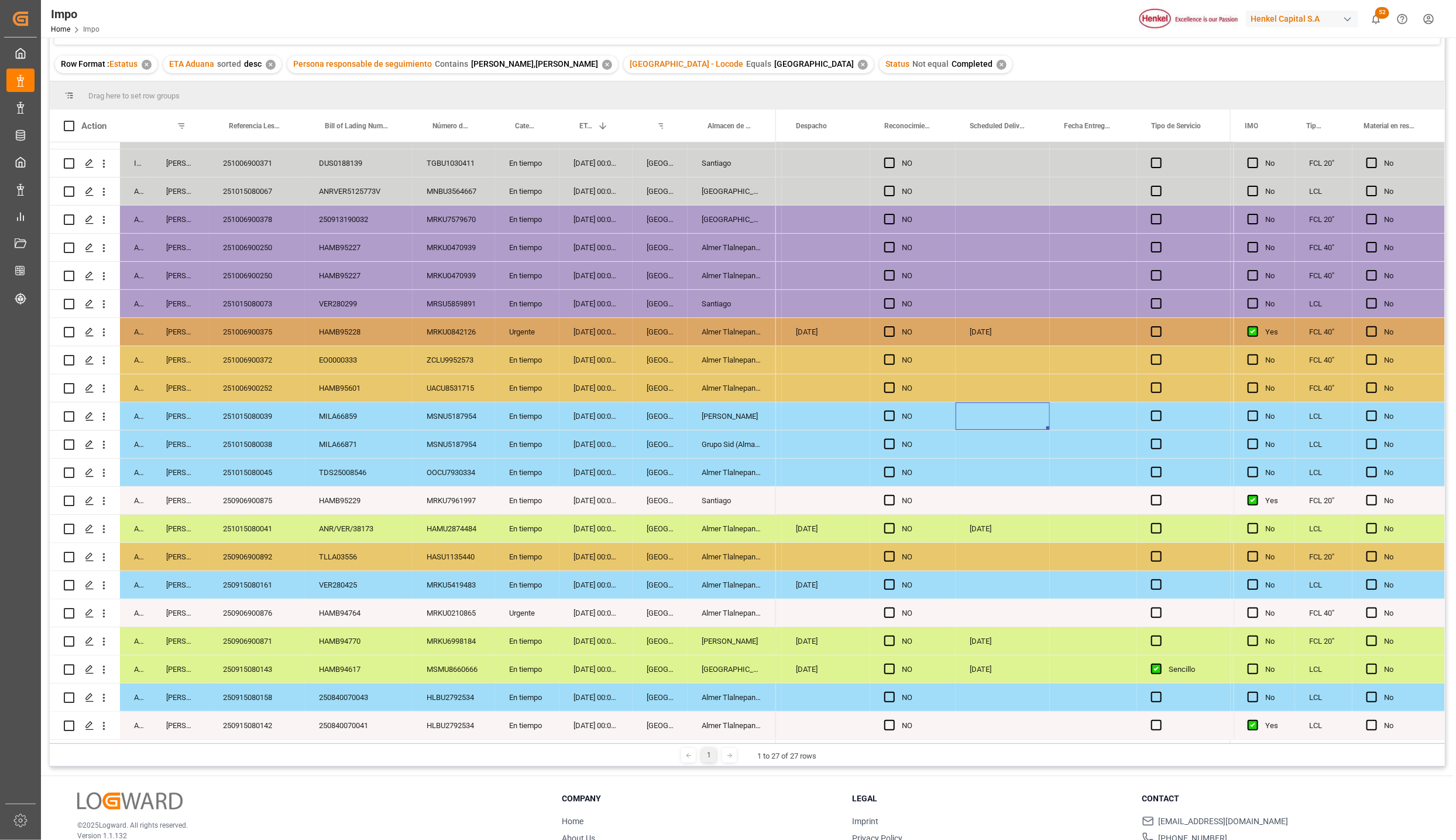
scroll to position [174, 0]
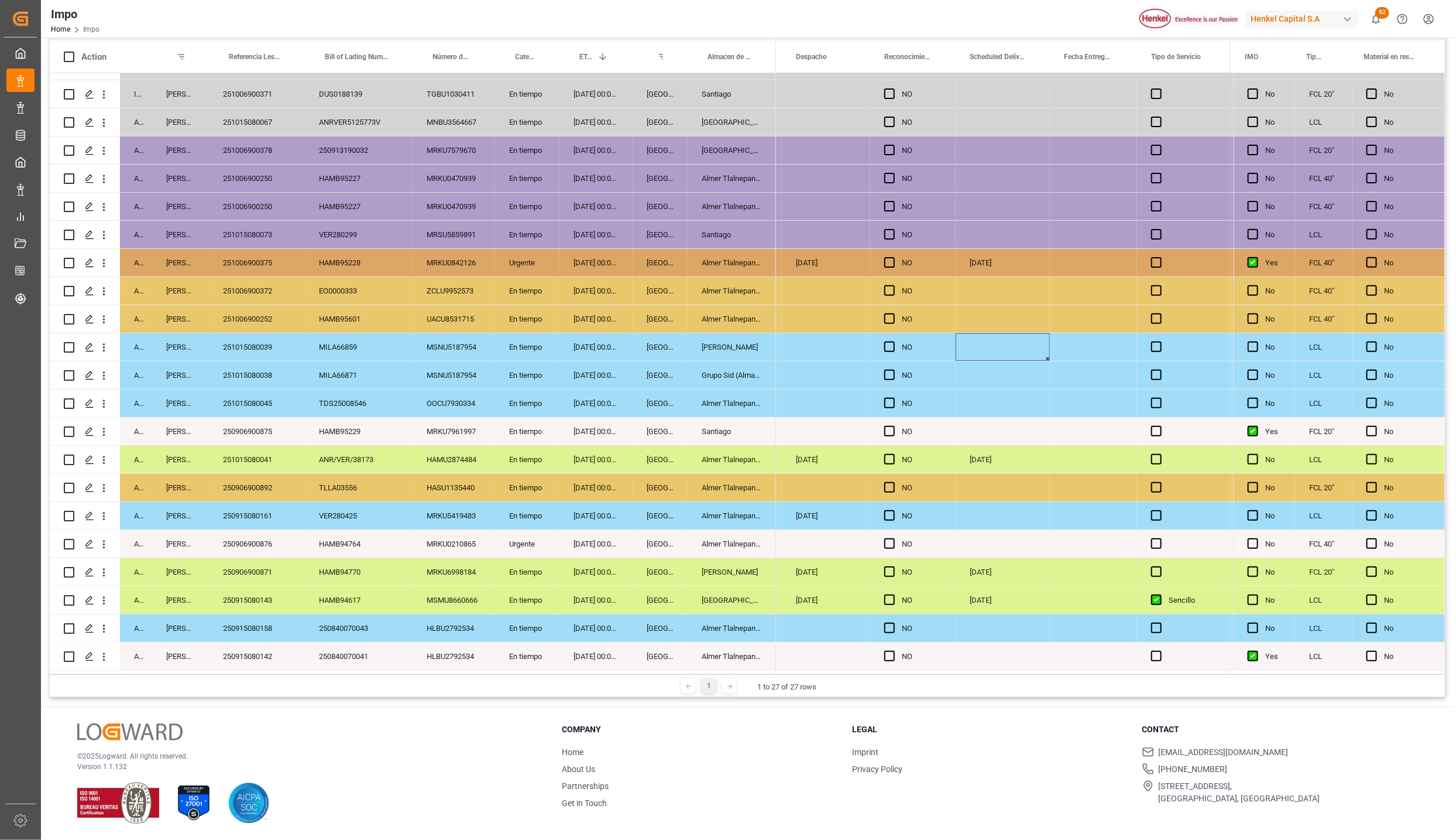
click at [525, 538] on div "Urgente" at bounding box center [527, 544] width 64 height 28
click at [738, 418] on div "Santiago" at bounding box center [732, 431] width 89 height 28
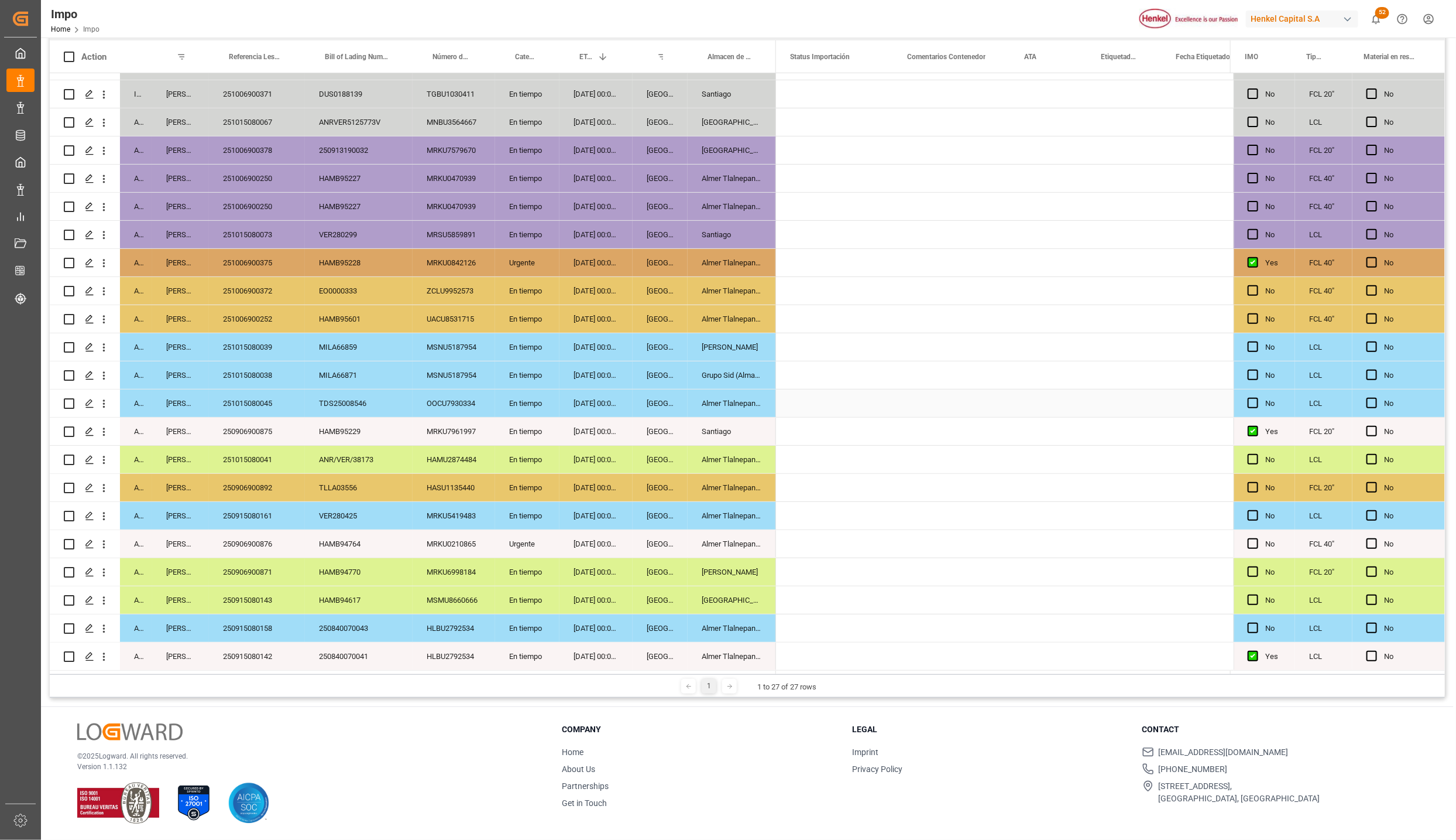
scroll to position [0, 0]
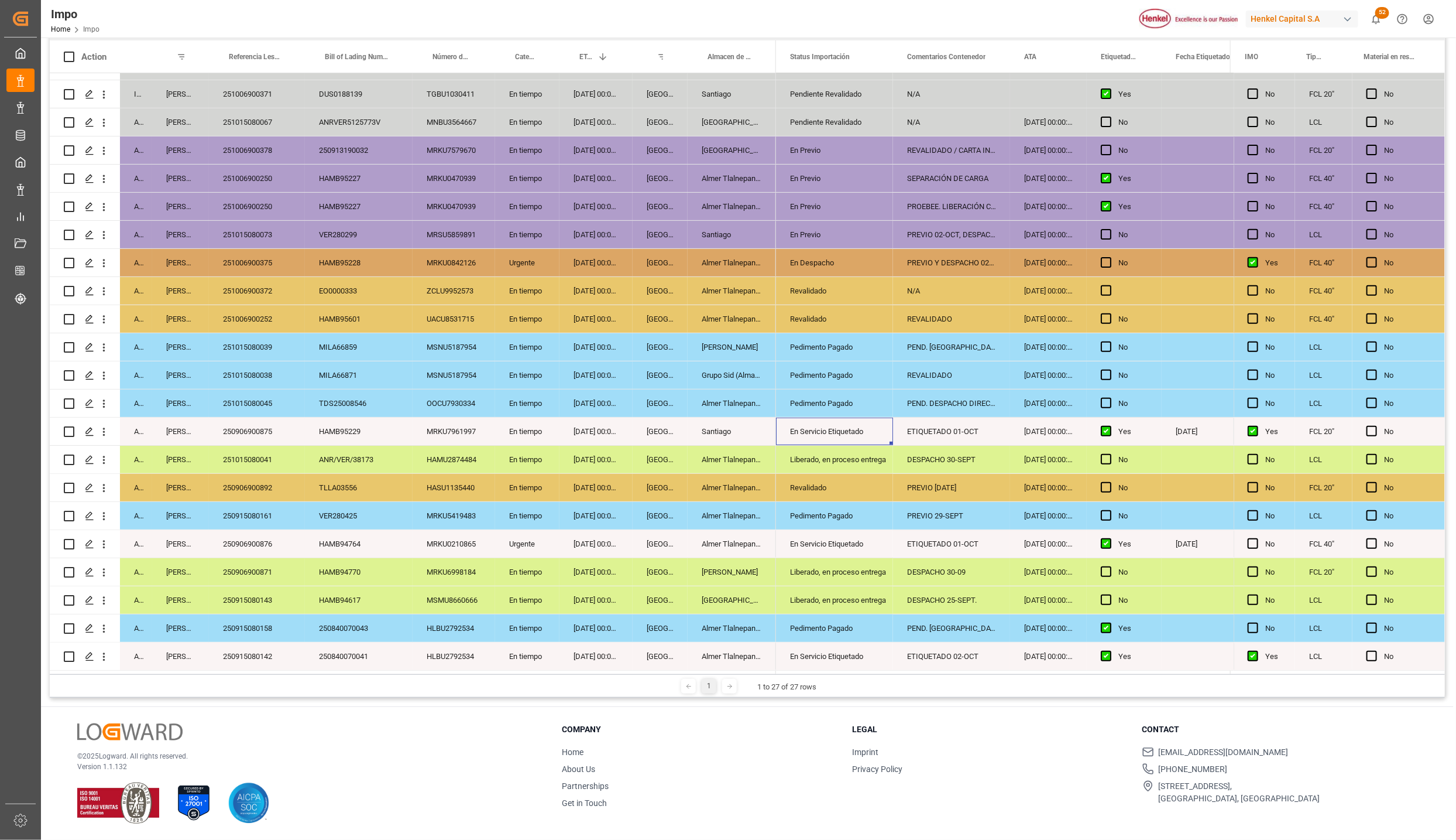
click at [746, 435] on div "Santiago" at bounding box center [732, 431] width 89 height 28
click at [878, 434] on button "open menu" at bounding box center [870, 439] width 18 height 18
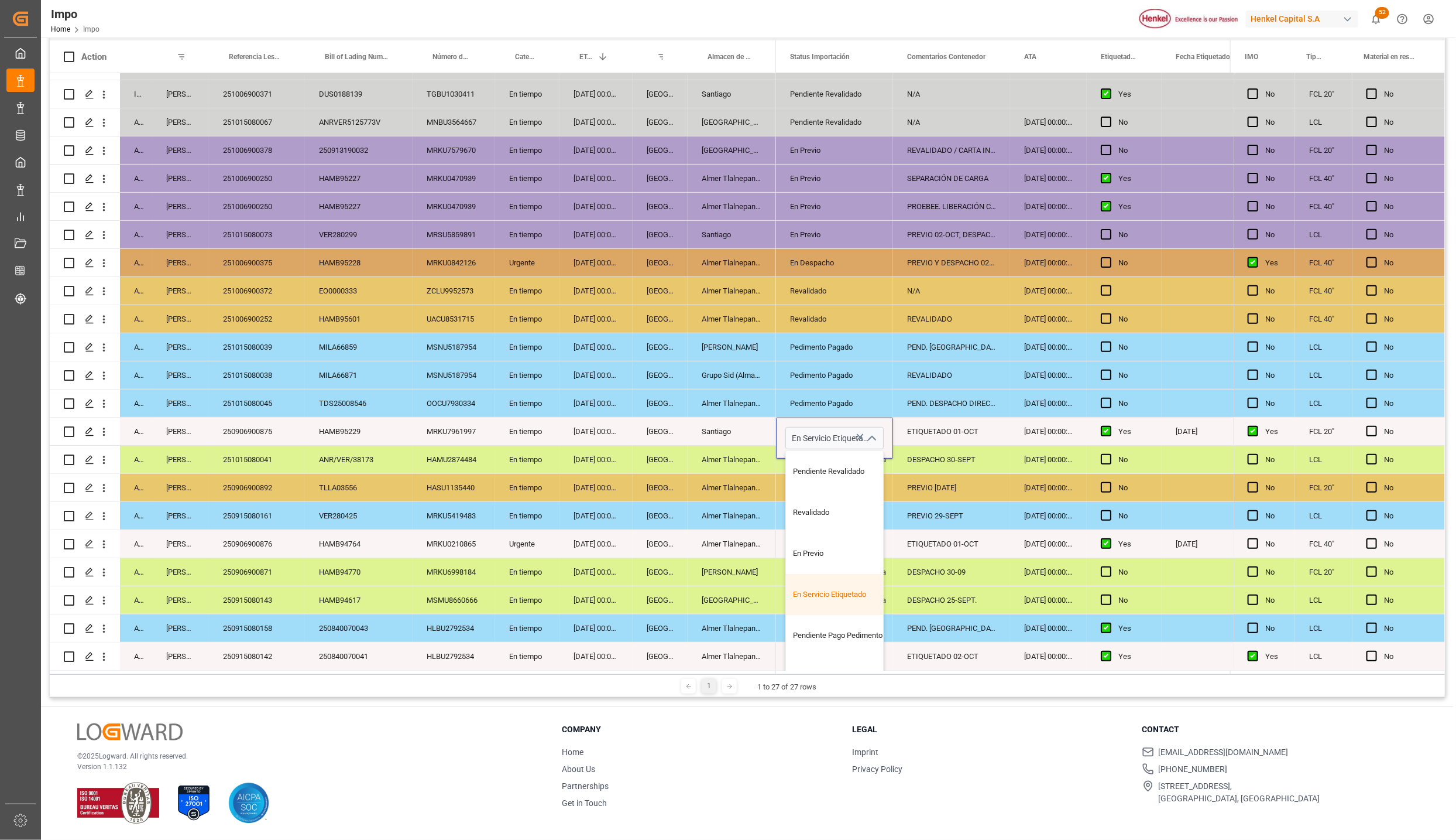
scroll to position [79, 0]
click at [836, 623] on div "En Despacho" at bounding box center [841, 642] width 110 height 41
type input "En Despacho"
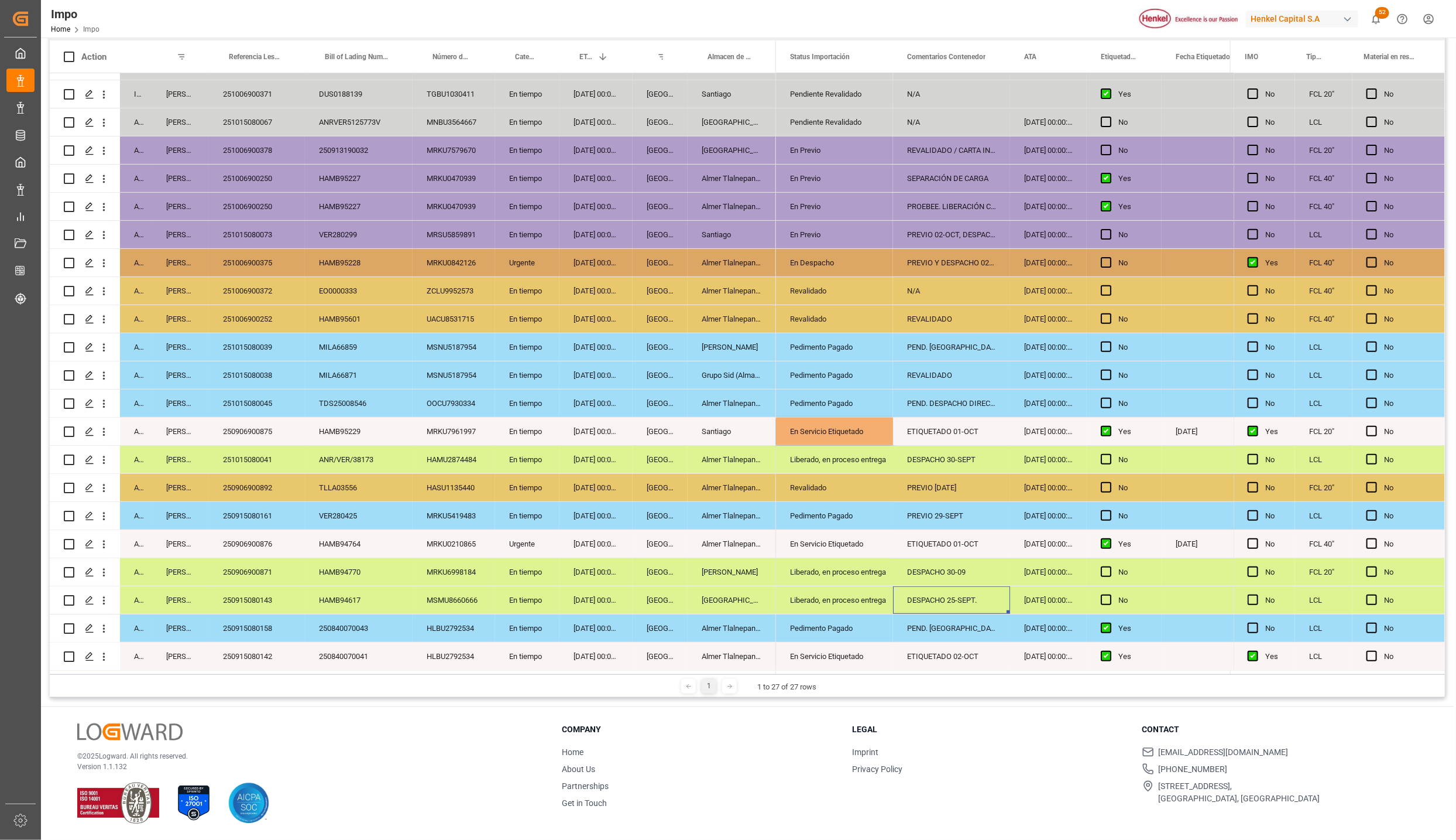
click at [950, 587] on div "DESPACHO 25-SEPT." at bounding box center [952, 600] width 117 height 28
click at [960, 424] on div "ETIQUETADO 01-OCT" at bounding box center [952, 431] width 117 height 28
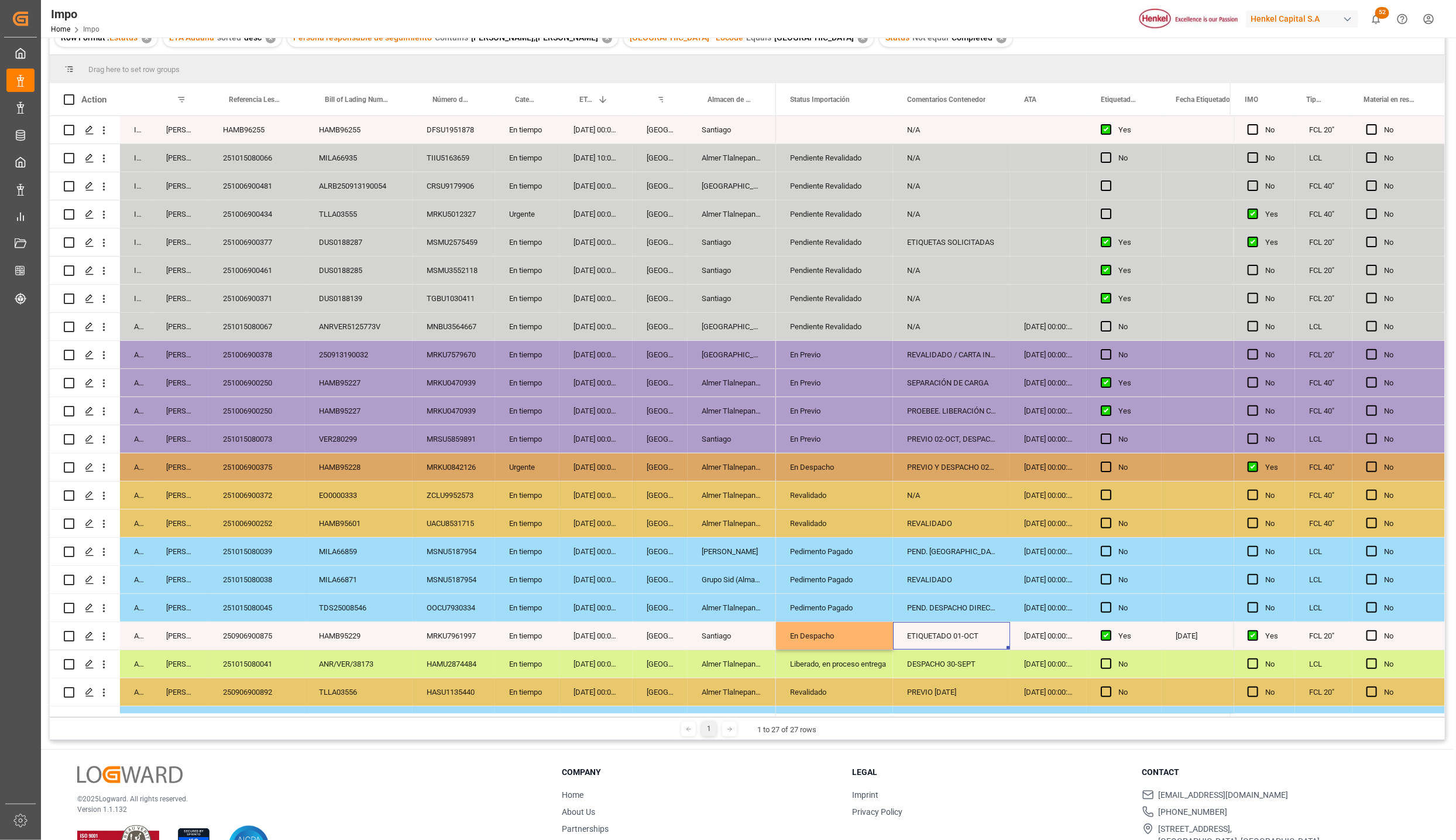
scroll to position [174, 0]
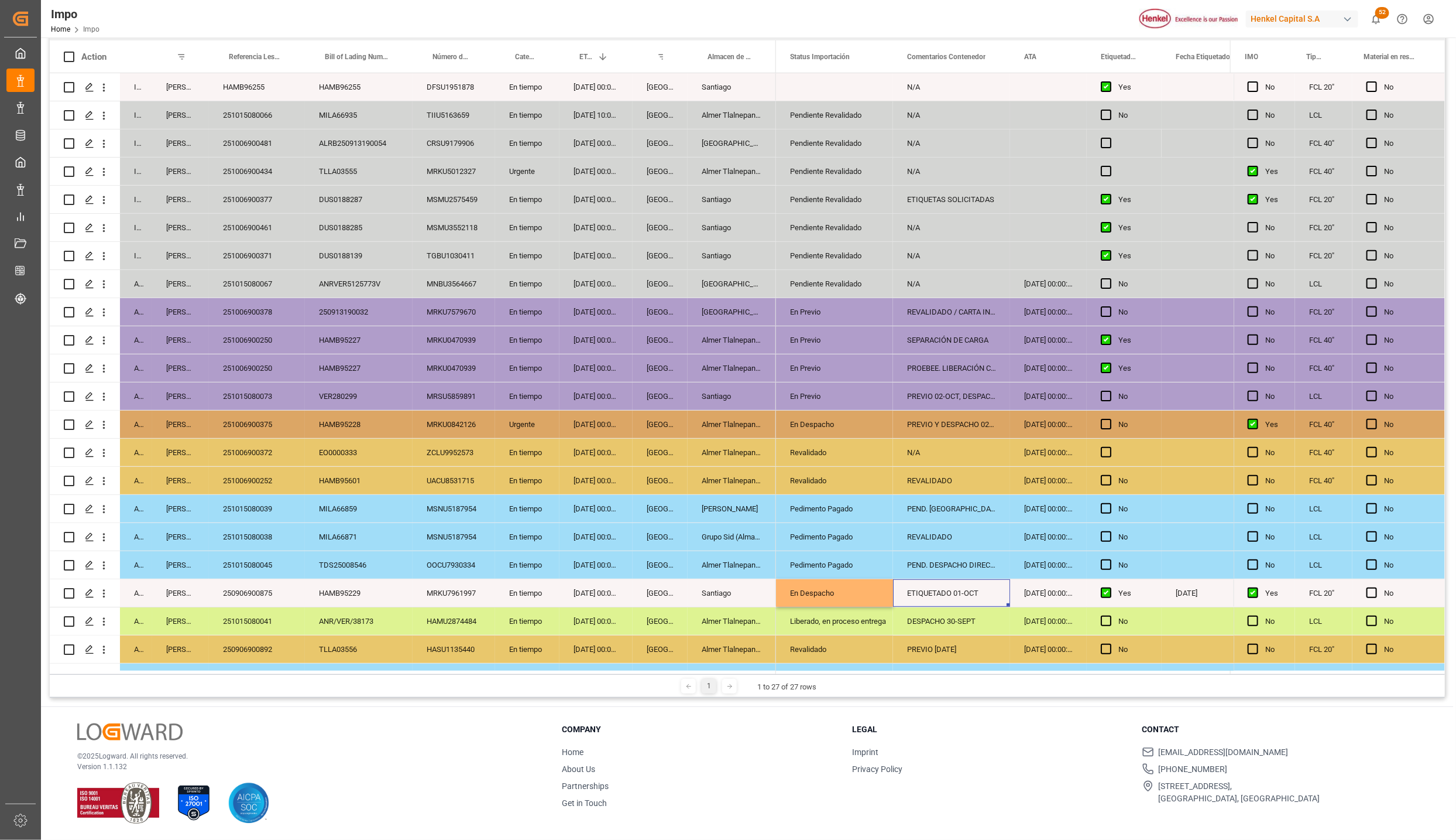
click at [960, 591] on div "ETIQUETADO 01-OCT" at bounding box center [952, 593] width 117 height 28
click at [960, 591] on input "ETIQUETADO 01-OCT" at bounding box center [952, 600] width 98 height 22
type input "DESPACHO 02-OCT"
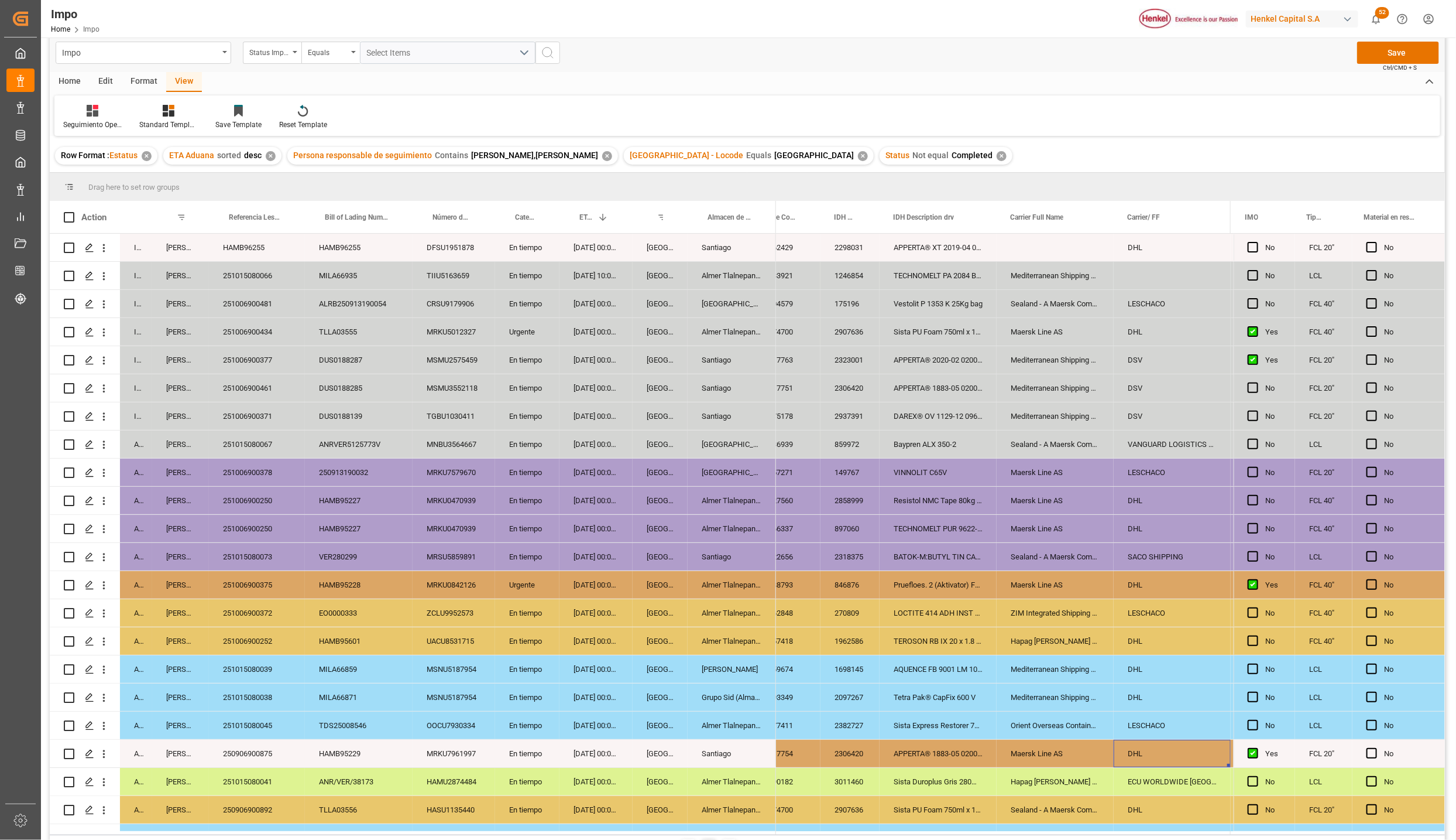
scroll to position [0, 0]
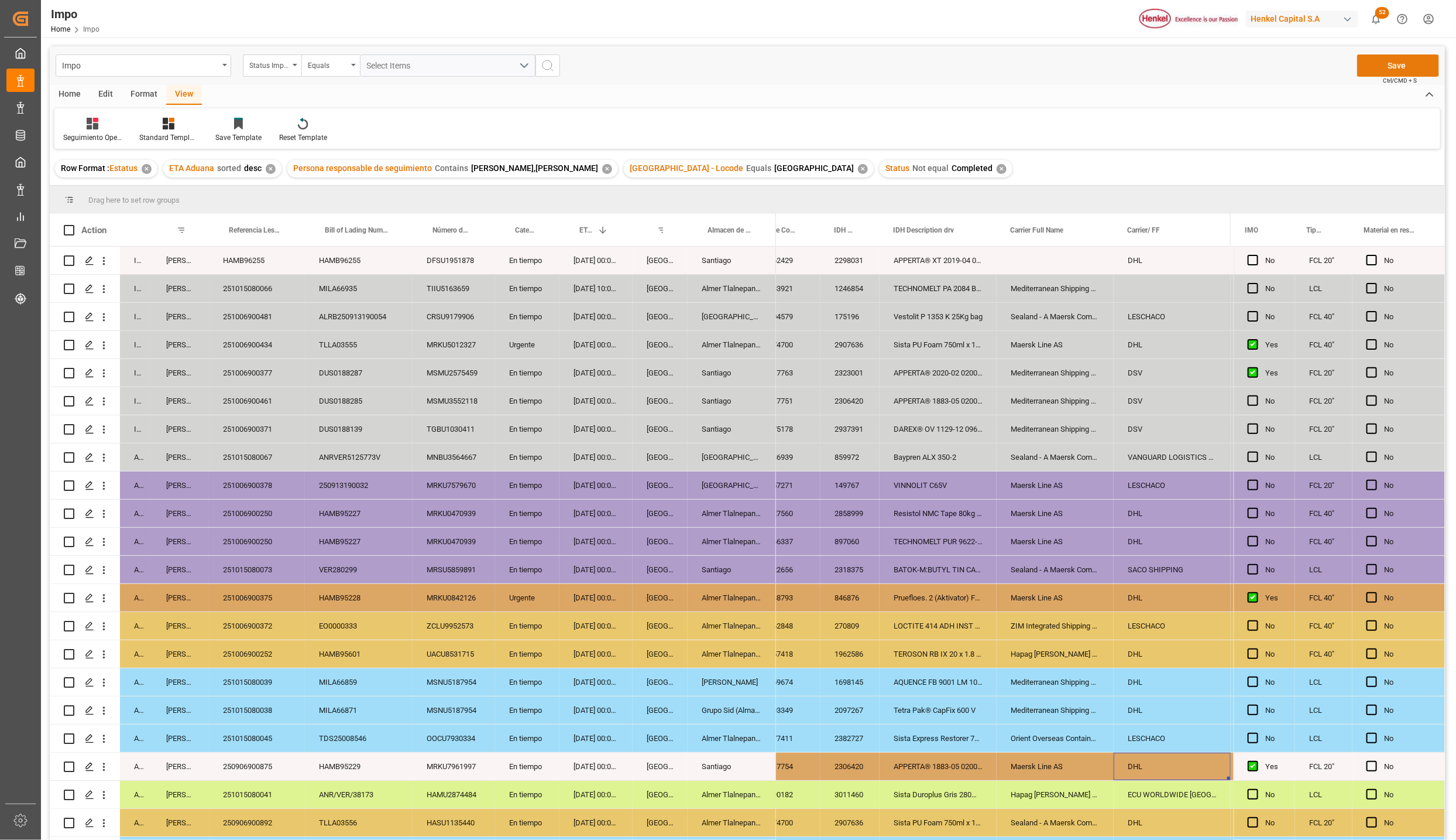
click at [1407, 68] on button "Save" at bounding box center [1398, 66] width 82 height 22
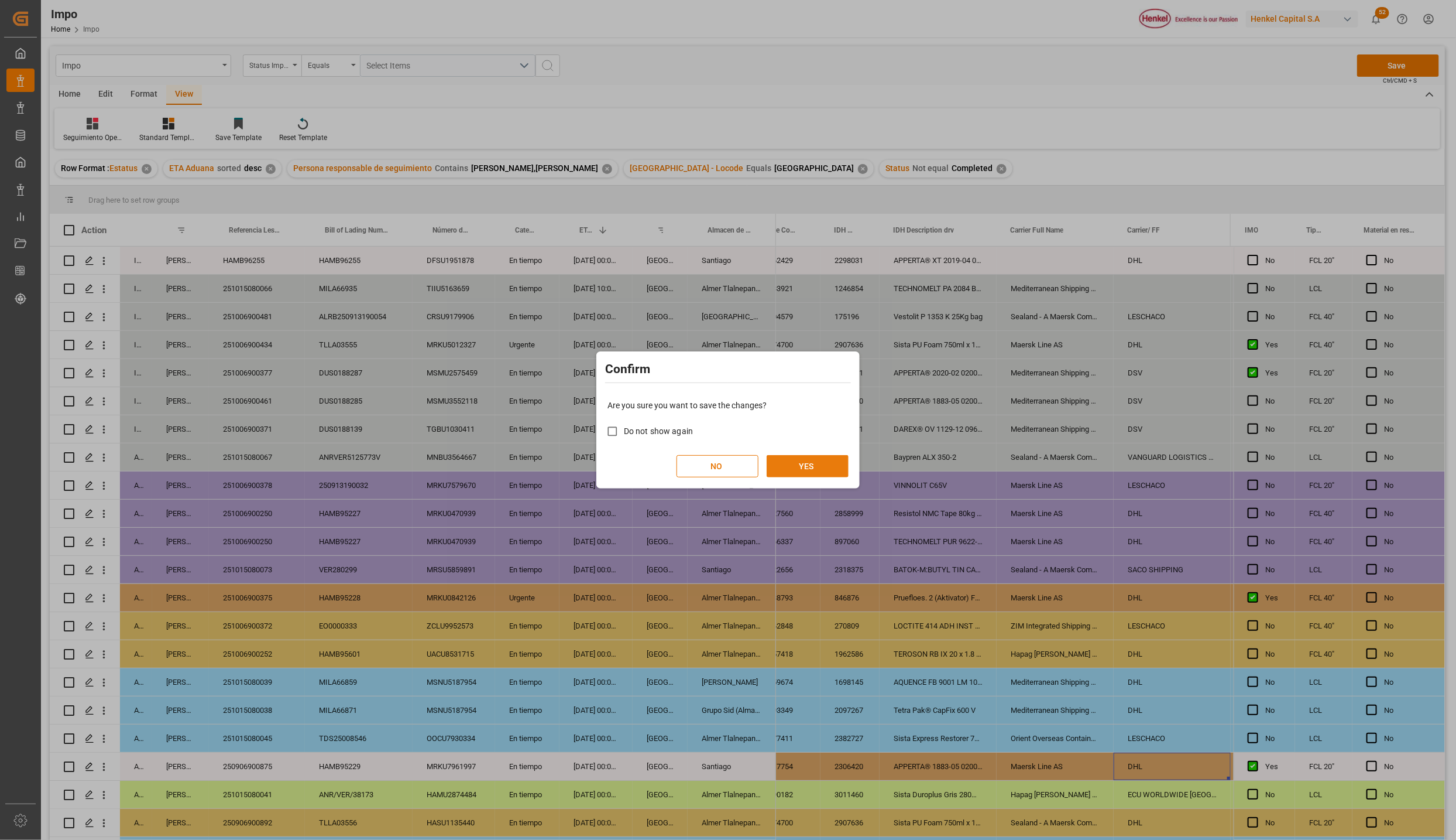
click at [798, 462] on button "YES" at bounding box center [807, 466] width 82 height 22
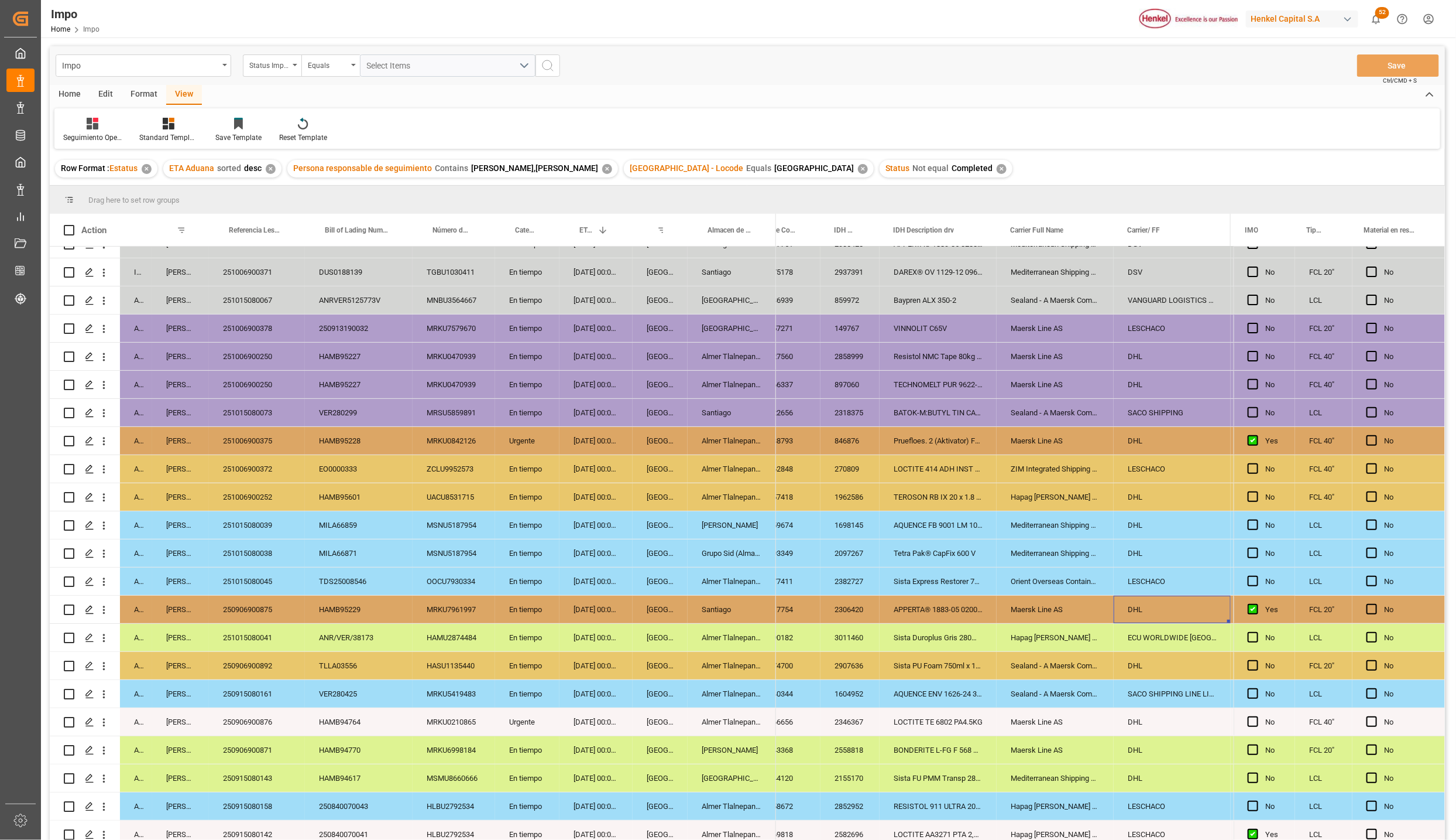
scroll to position [165, 0]
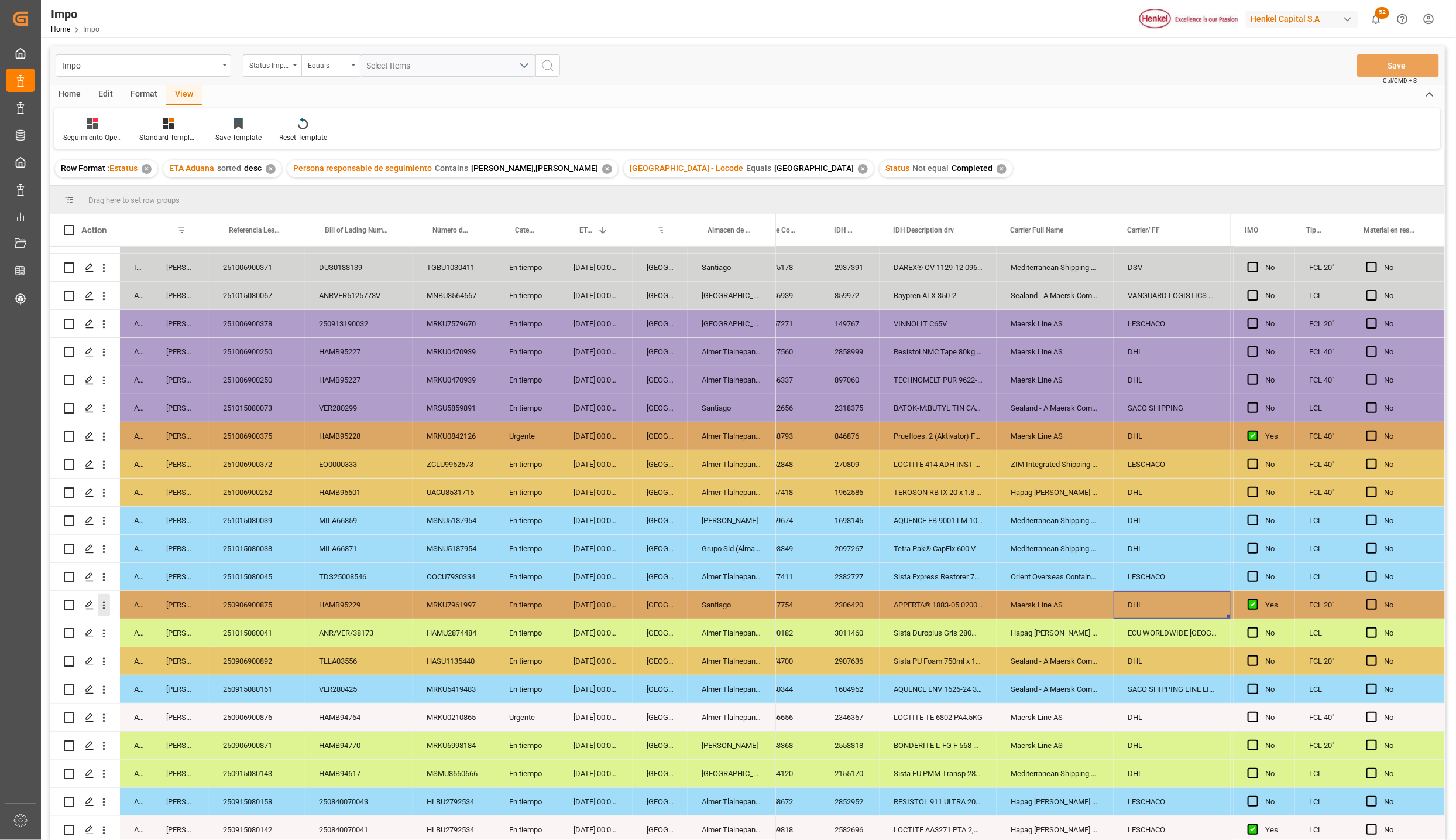
click at [106, 603] on icon "open menu" at bounding box center [104, 605] width 12 height 12
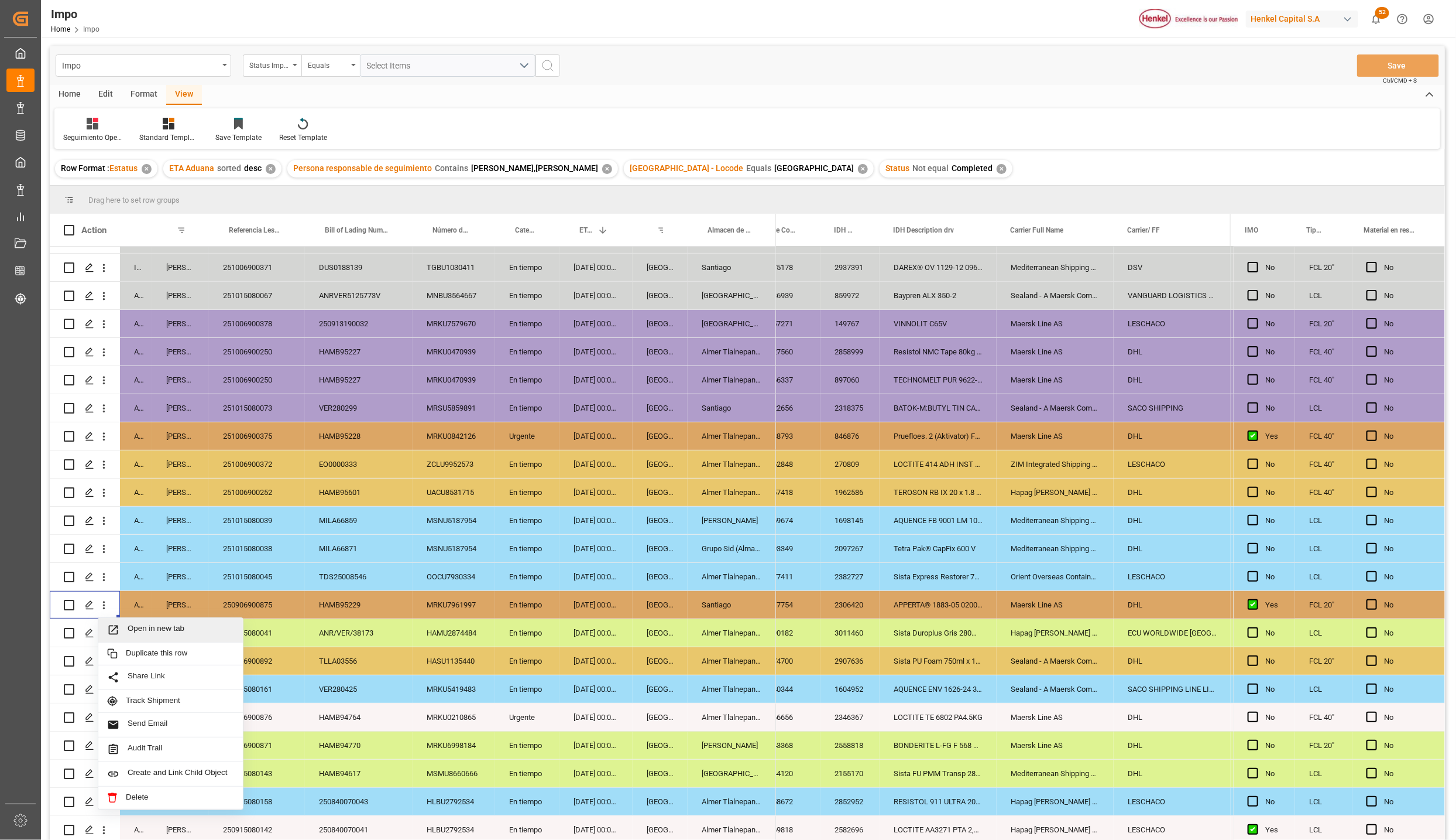
click at [127, 619] on div "Open in new tab" at bounding box center [171, 630] width 144 height 24
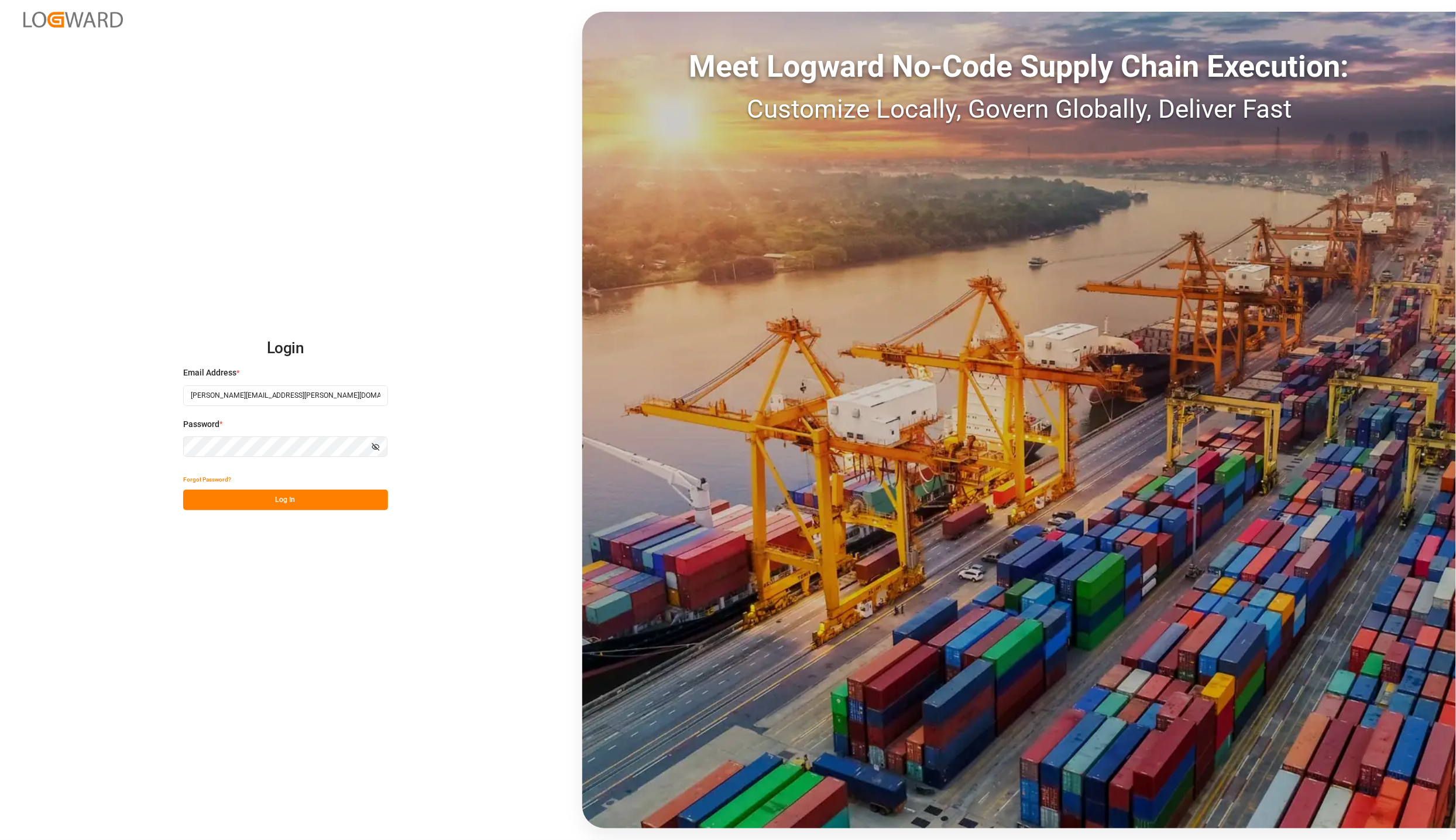
click at [295, 493] on button "Log In" at bounding box center [286, 499] width 205 height 20
click at [228, 497] on button "Log In" at bounding box center [286, 499] width 205 height 20
click at [278, 497] on button "Log In" at bounding box center [286, 499] width 205 height 20
click at [360, 508] on button "Log In" at bounding box center [286, 499] width 205 height 20
click at [230, 492] on button "Log In" at bounding box center [286, 499] width 205 height 20
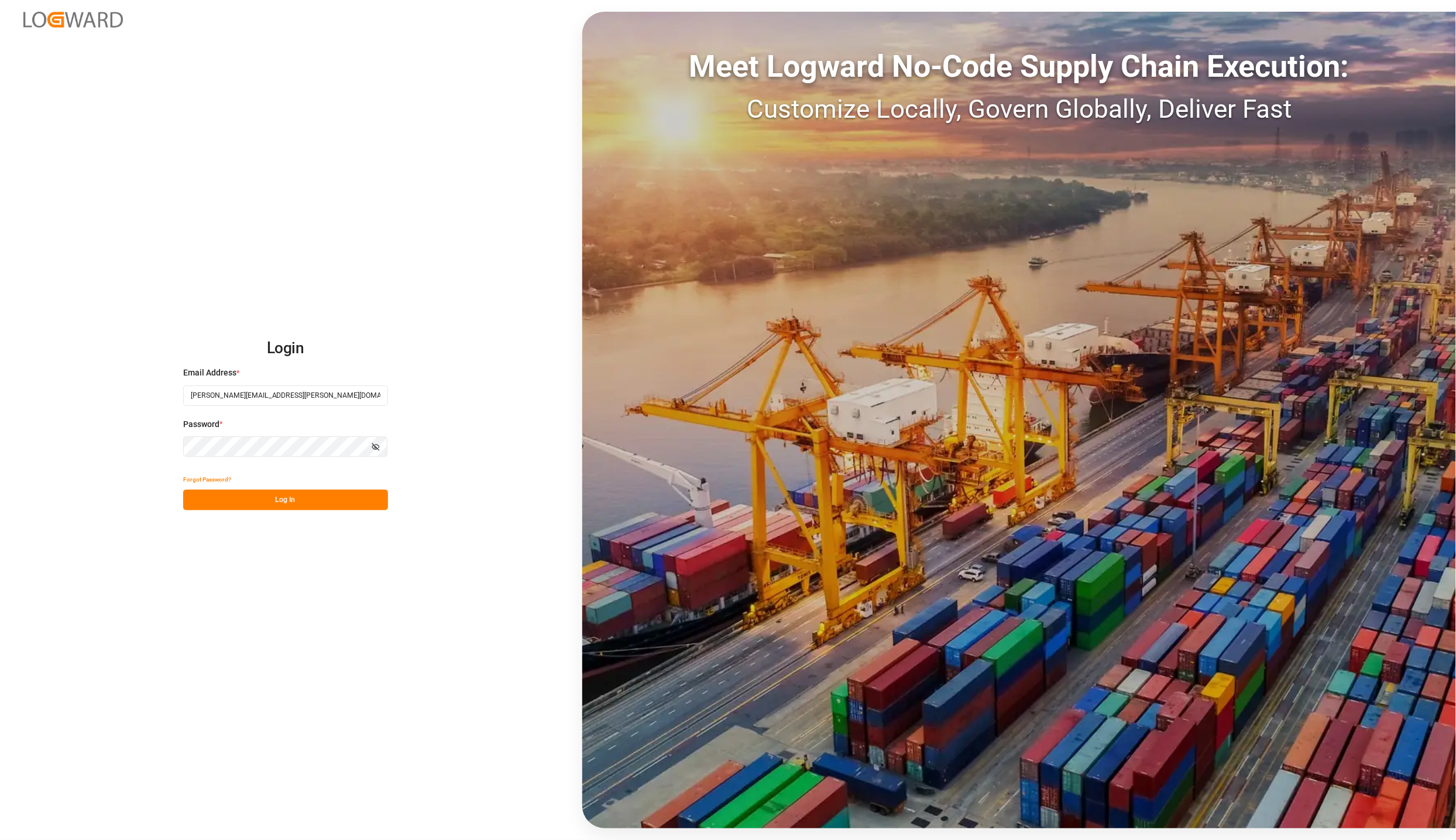
click at [295, 510] on button "Log In" at bounding box center [286, 499] width 205 height 20
click at [305, 498] on div "Forgot Password? Please wait" at bounding box center [286, 489] width 205 height 41
click at [308, 498] on div "Forgot Password? Please wait" at bounding box center [286, 489] width 205 height 41
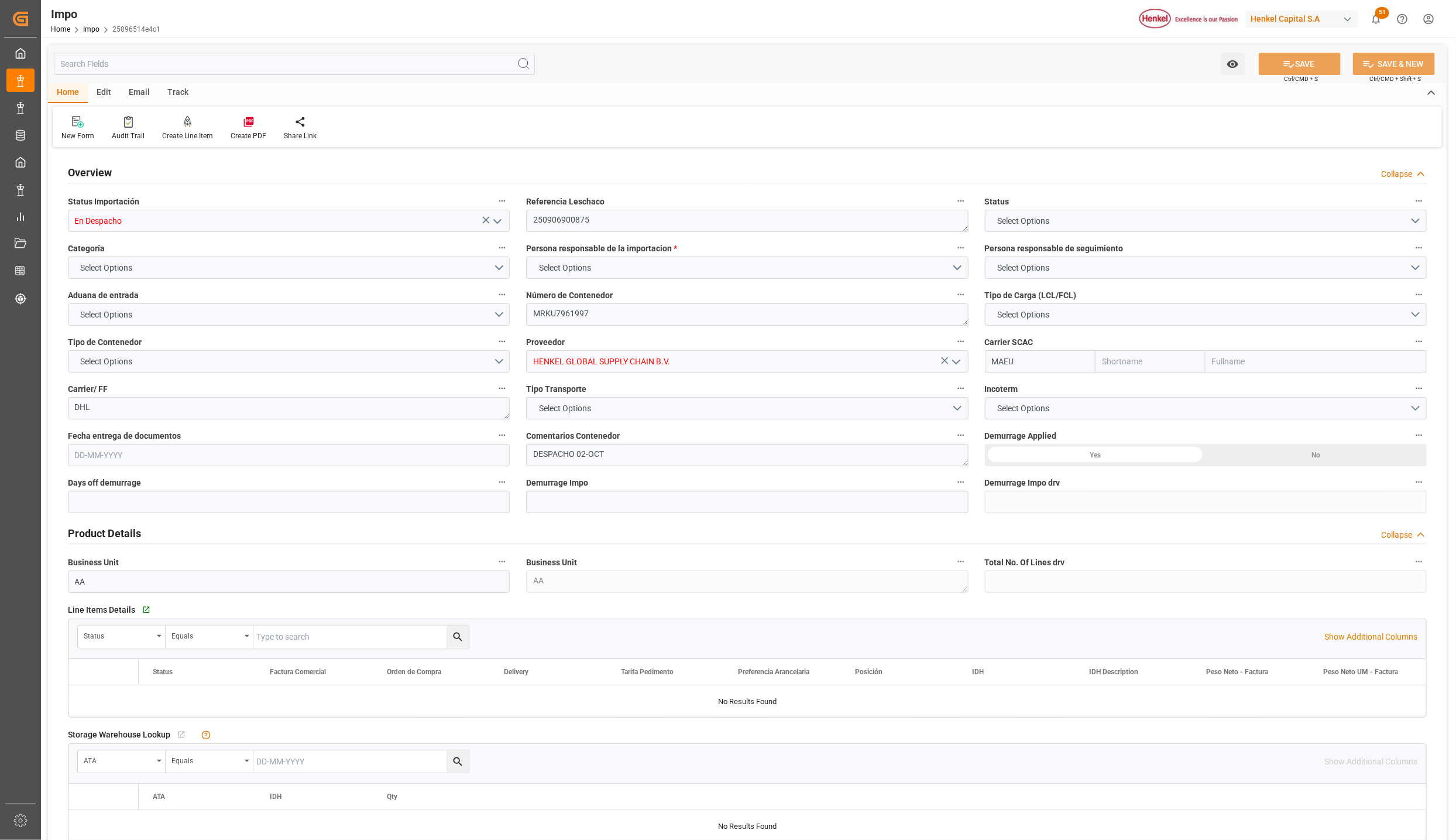
type input "Maersk"
type input "Maersk Line AS"
type input "3"
type input "6"
type input "1"
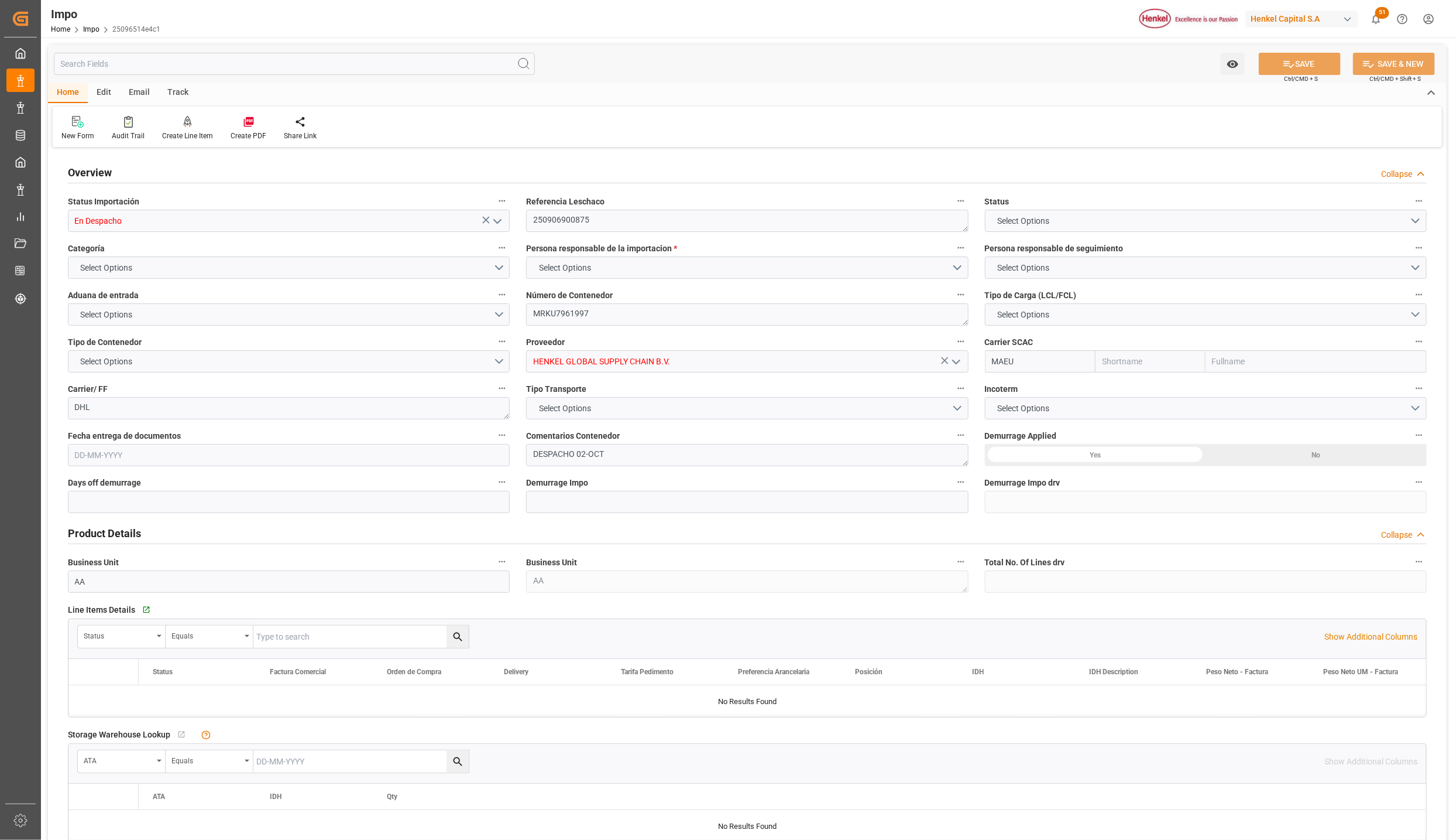
type input "25"
type input "20"
type input "12-09-2025"
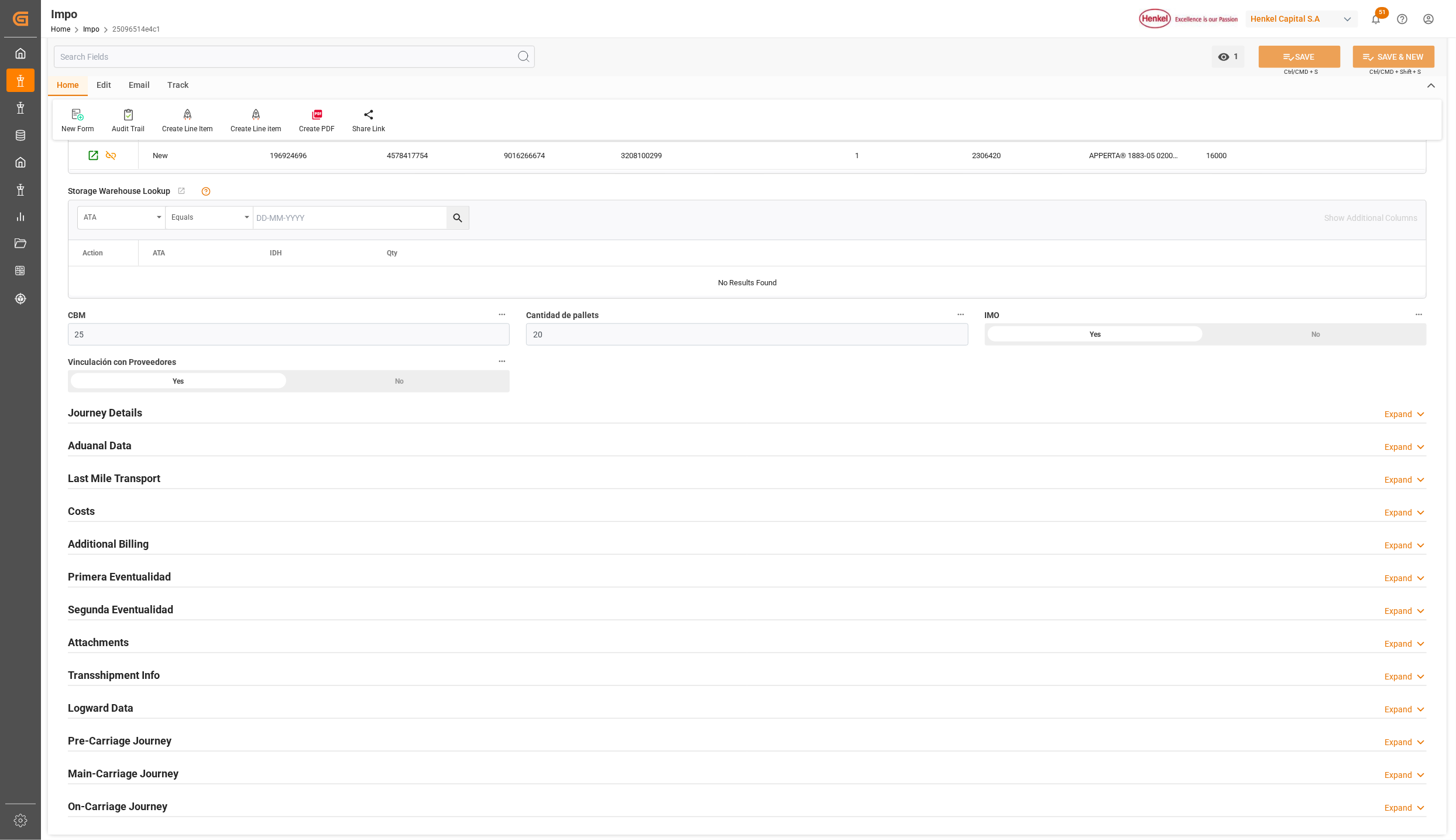
scroll to position [703, 0]
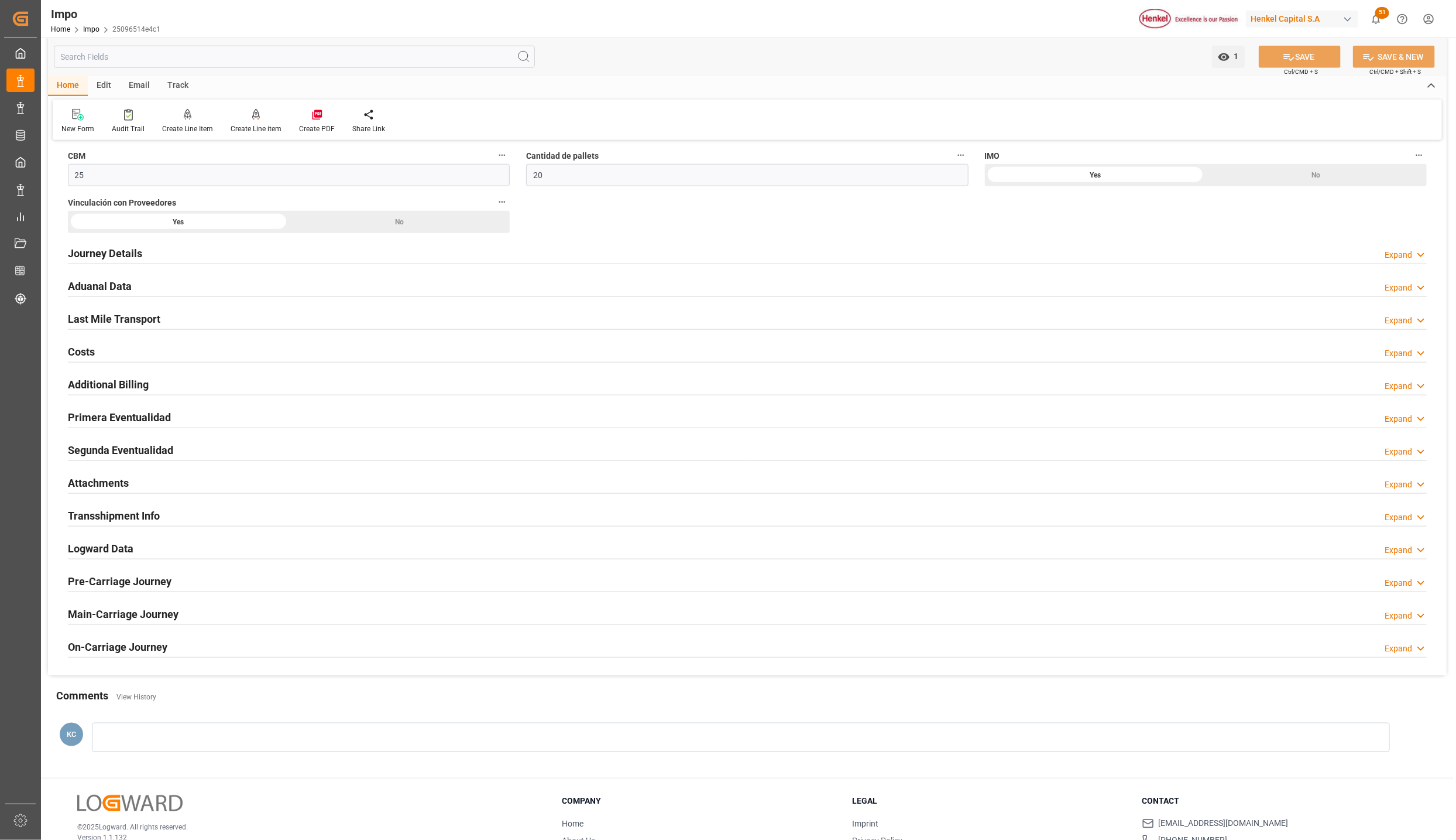
click at [112, 418] on h2 "Primera Eventualidad" at bounding box center [119, 417] width 103 height 16
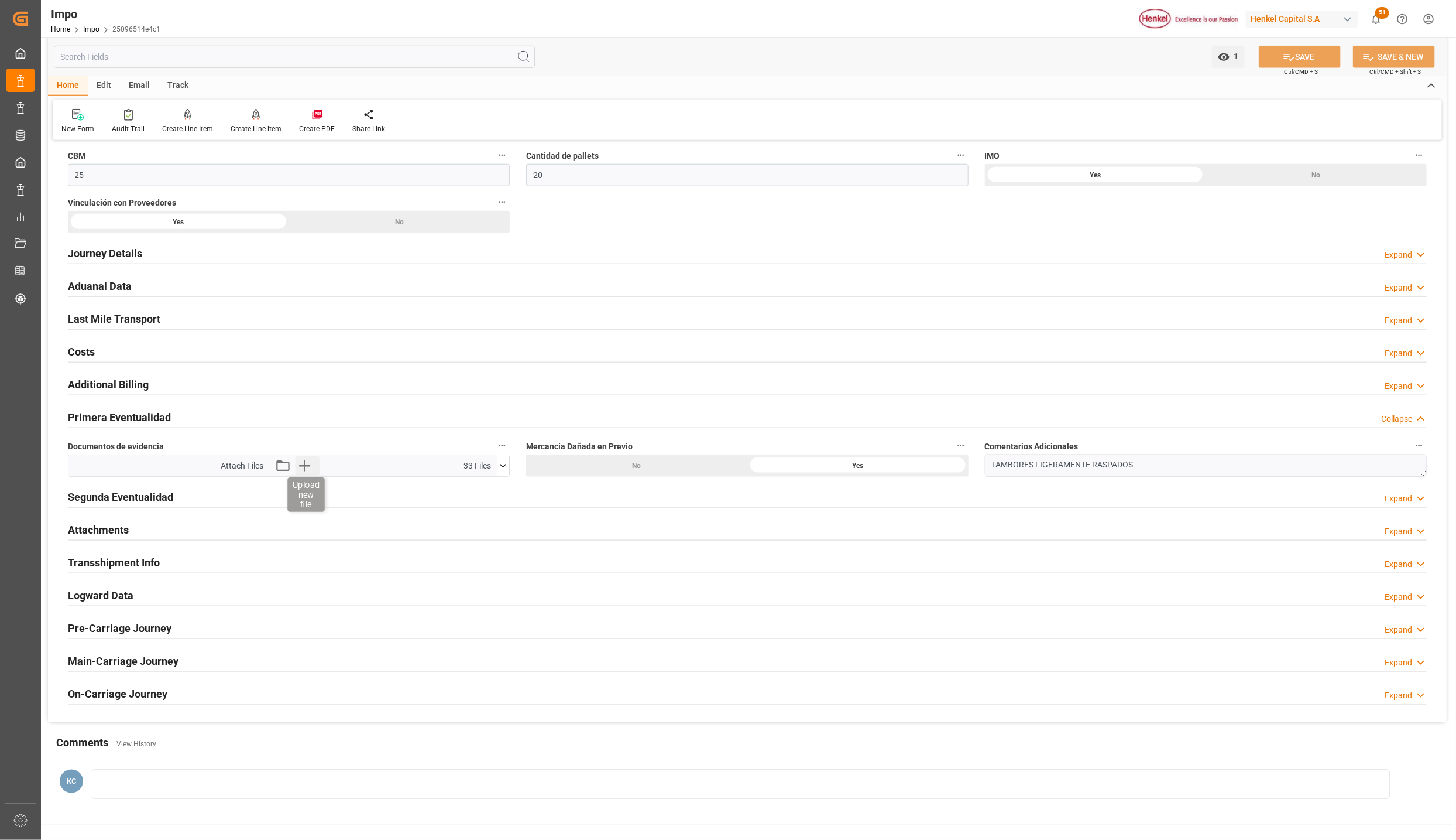
click at [306, 472] on icon "button" at bounding box center [304, 466] width 19 height 19
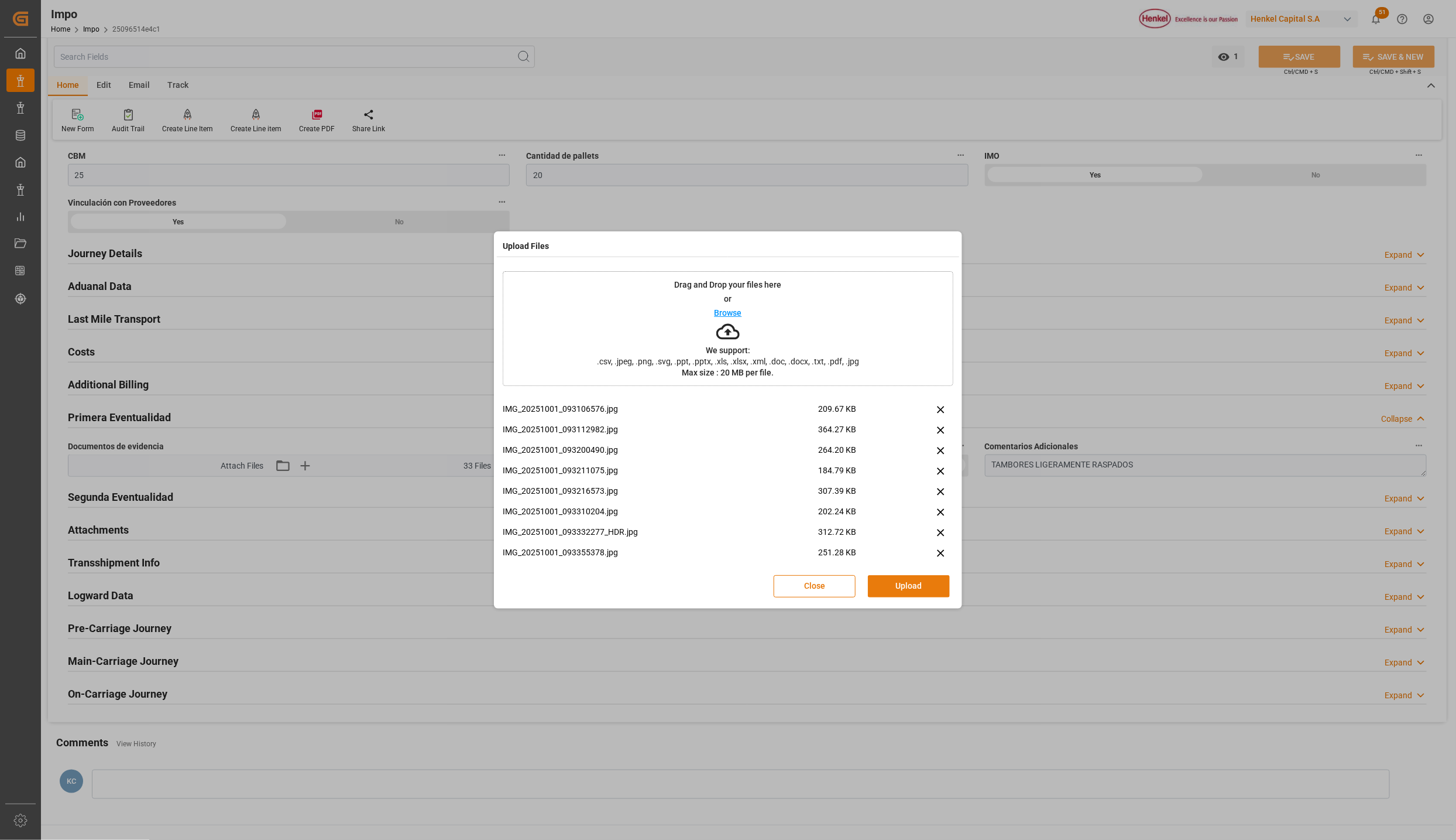
click at [893, 586] on button "Upload" at bounding box center [909, 586] width 82 height 22
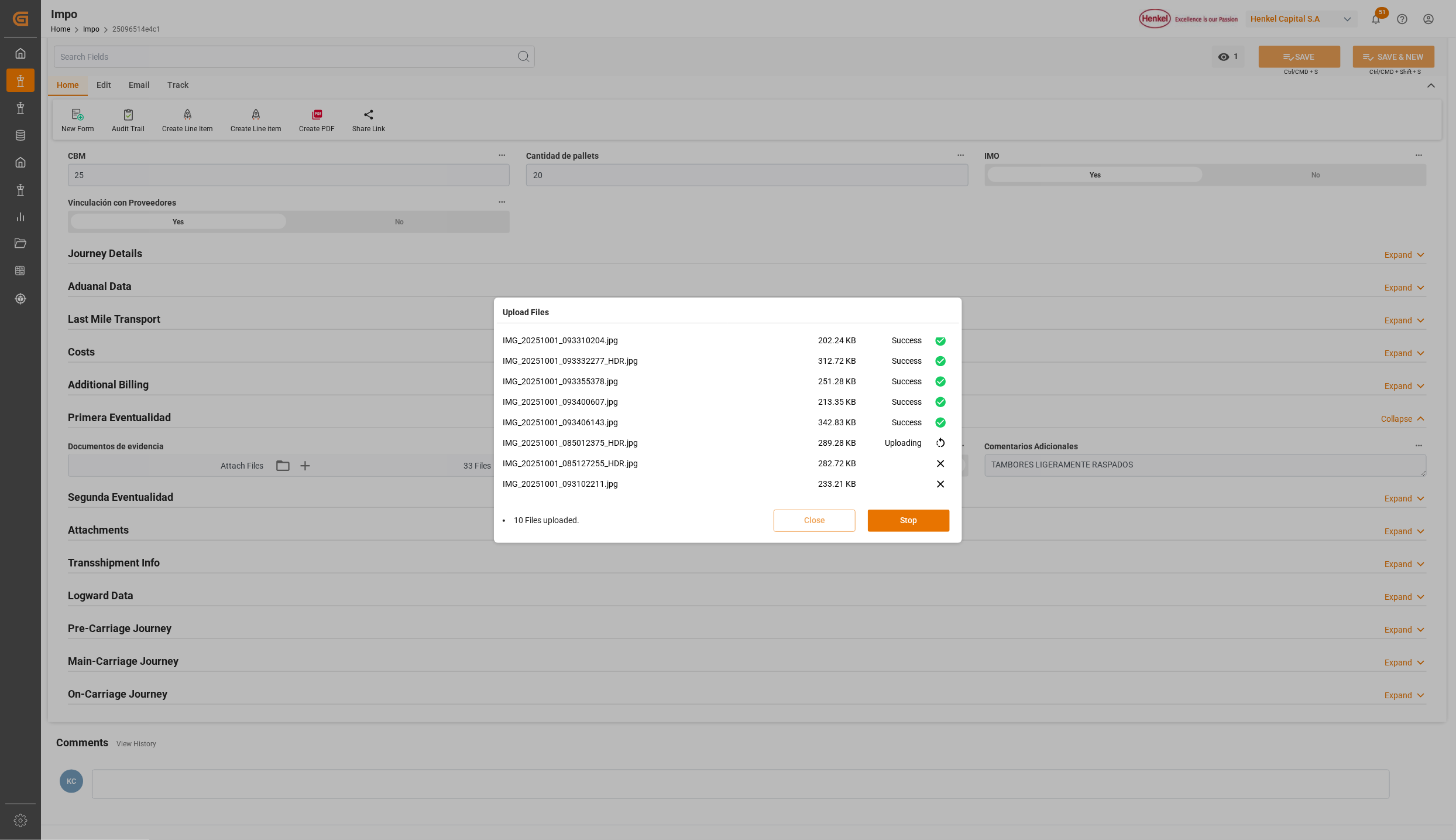
scroll to position [110, 0]
click at [913, 517] on button "Done" at bounding box center [909, 521] width 82 height 22
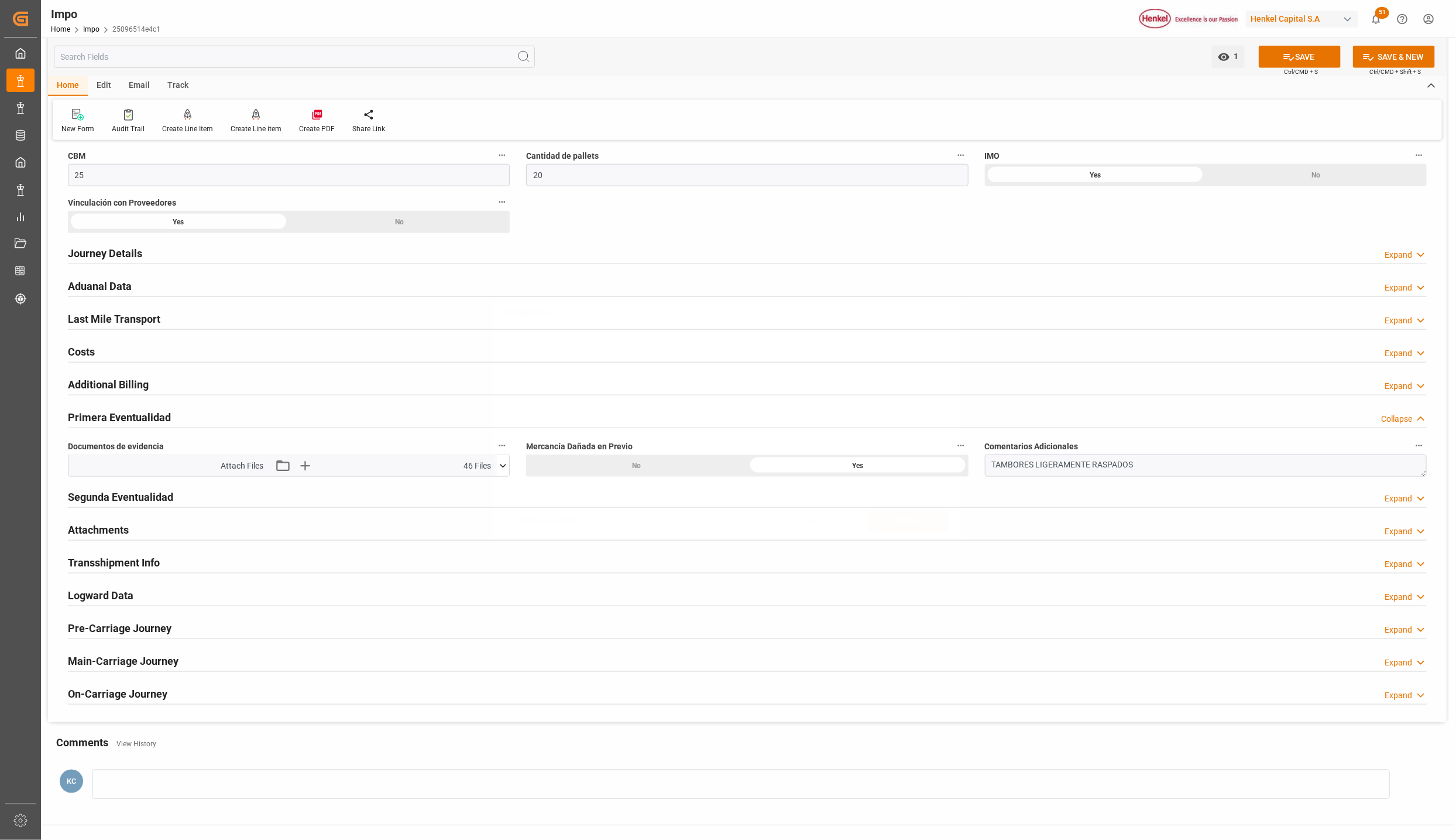
scroll to position [0, 0]
click at [1275, 60] on div "Upload Files 13 Files uploaded. Close Done" at bounding box center [728, 420] width 1456 height 840
click at [1291, 60] on icon at bounding box center [1289, 57] width 12 height 12
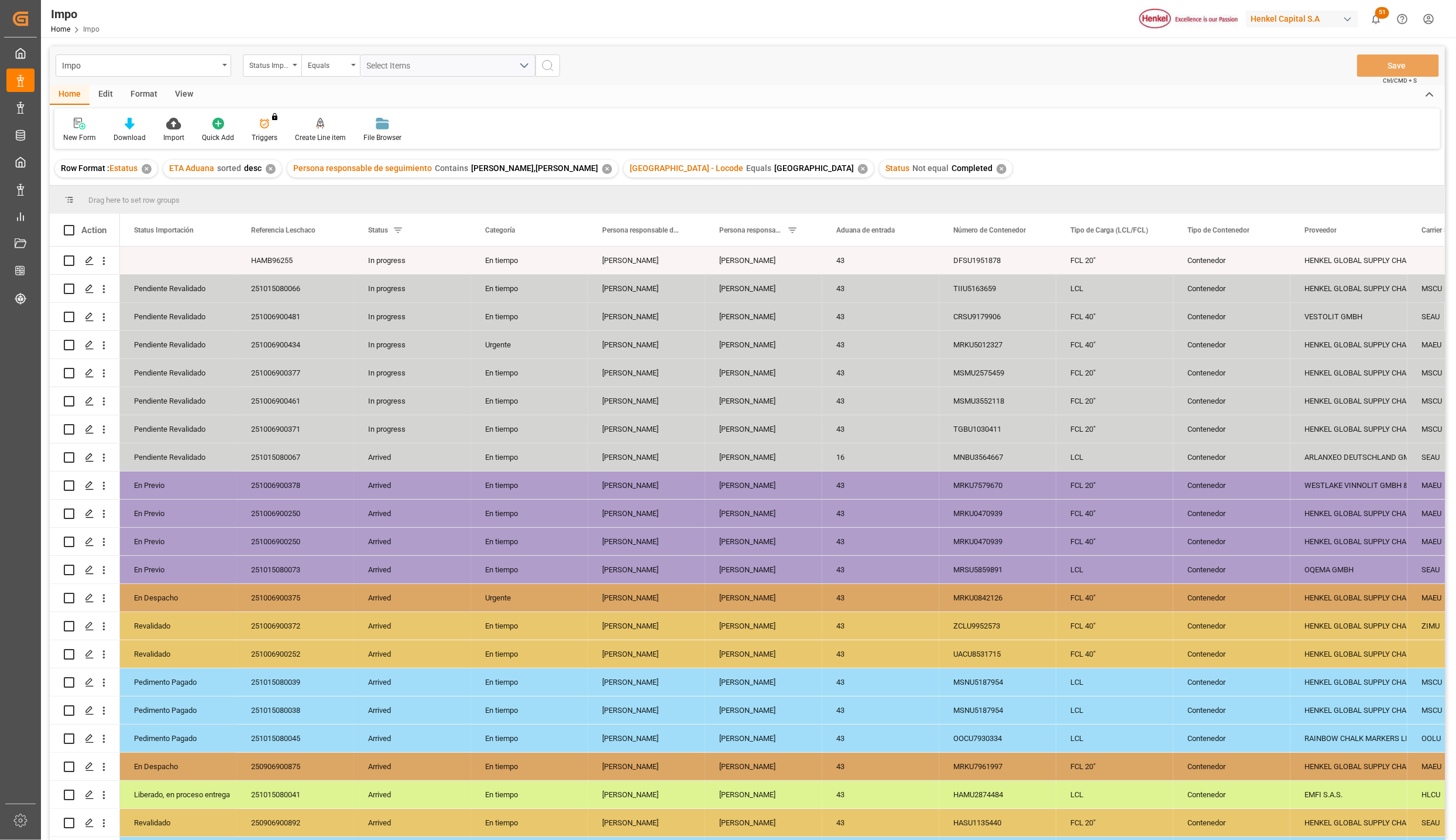
click at [197, 92] on div "View" at bounding box center [184, 95] width 35 height 20
click at [148, 132] on div "Standard Templates" at bounding box center [133, 137] width 58 height 11
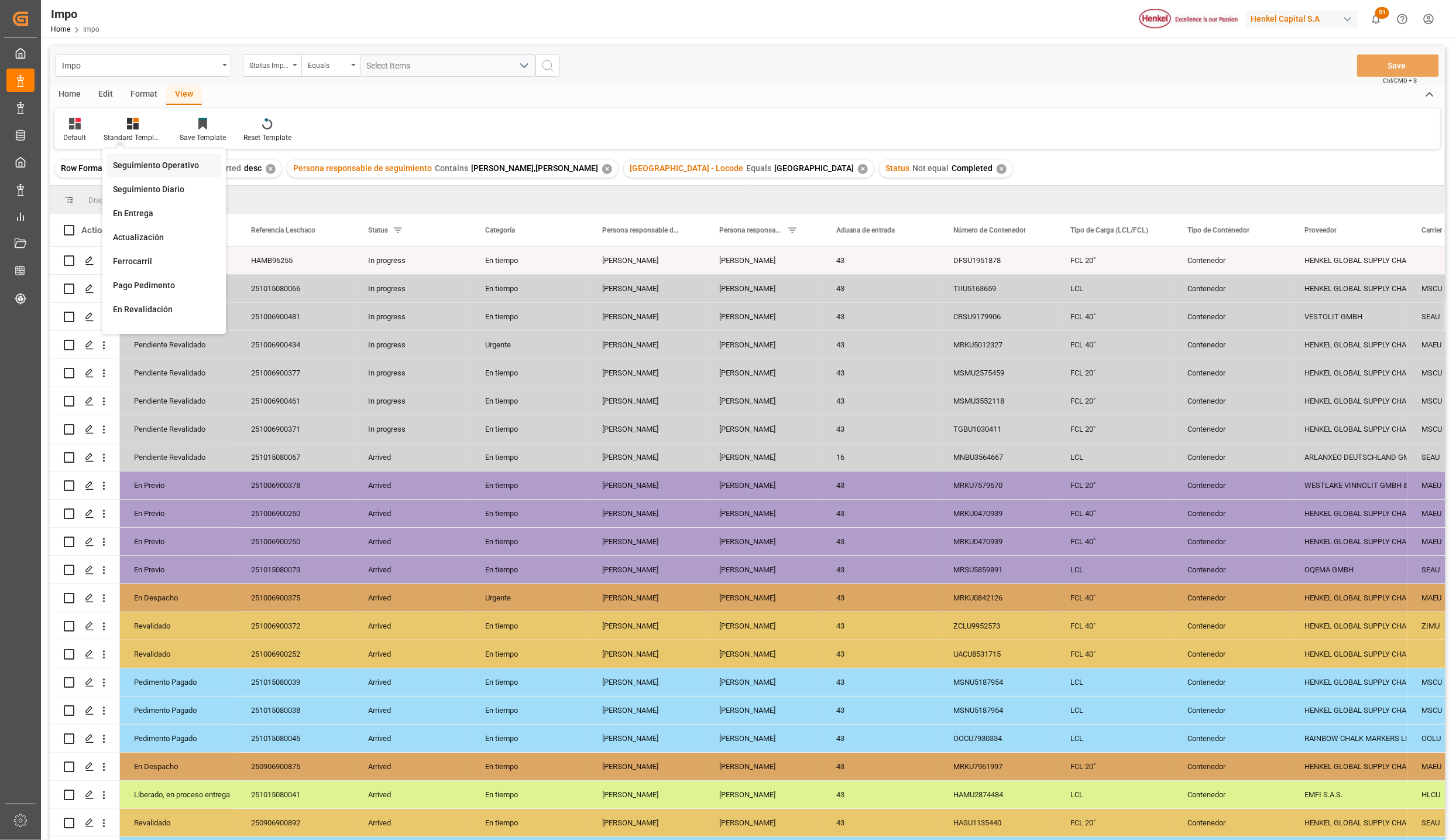
click at [155, 165] on div "Seguimiento Operativo" at bounding box center [164, 166] width 102 height 12
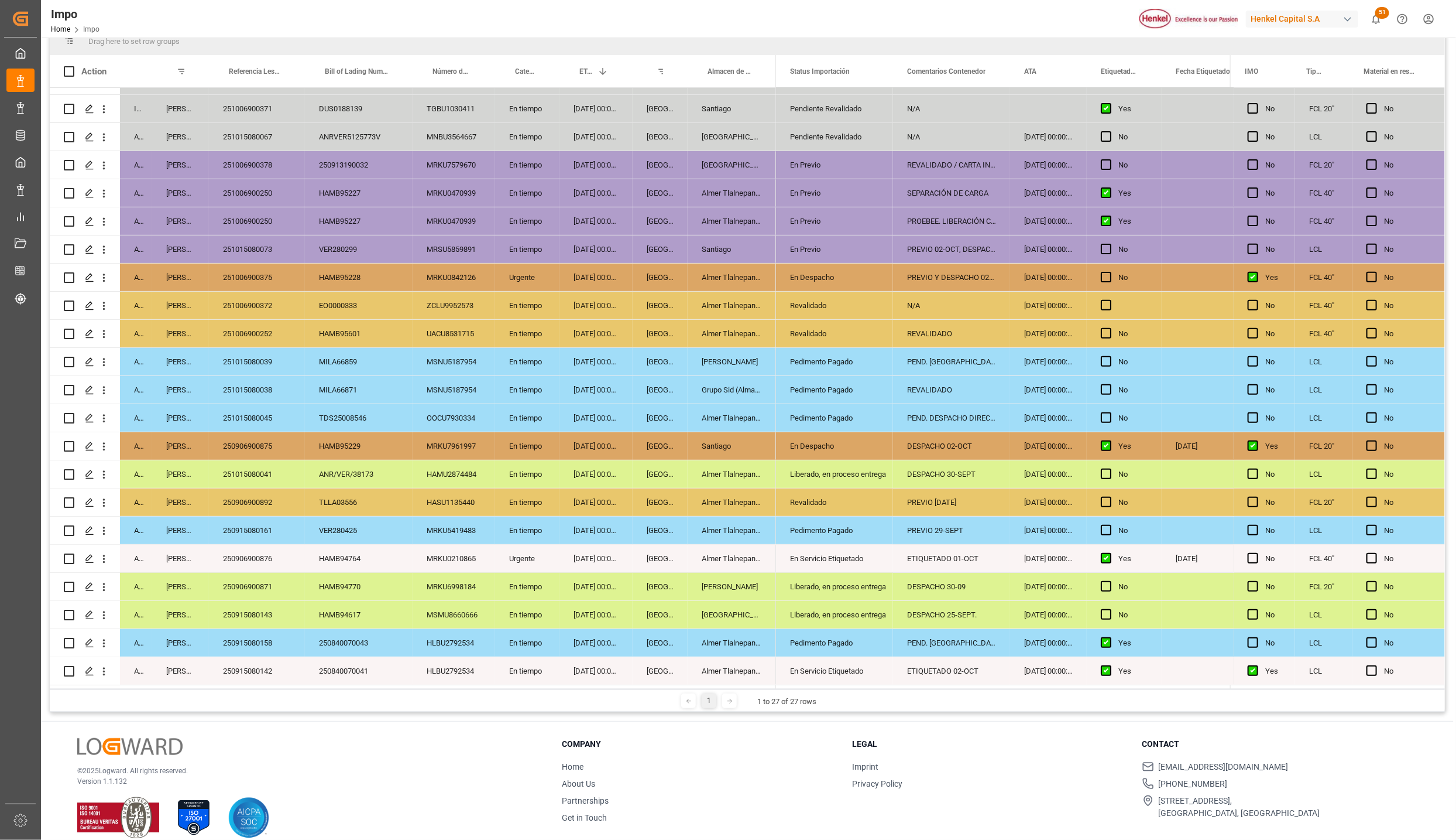
scroll to position [174, 0]
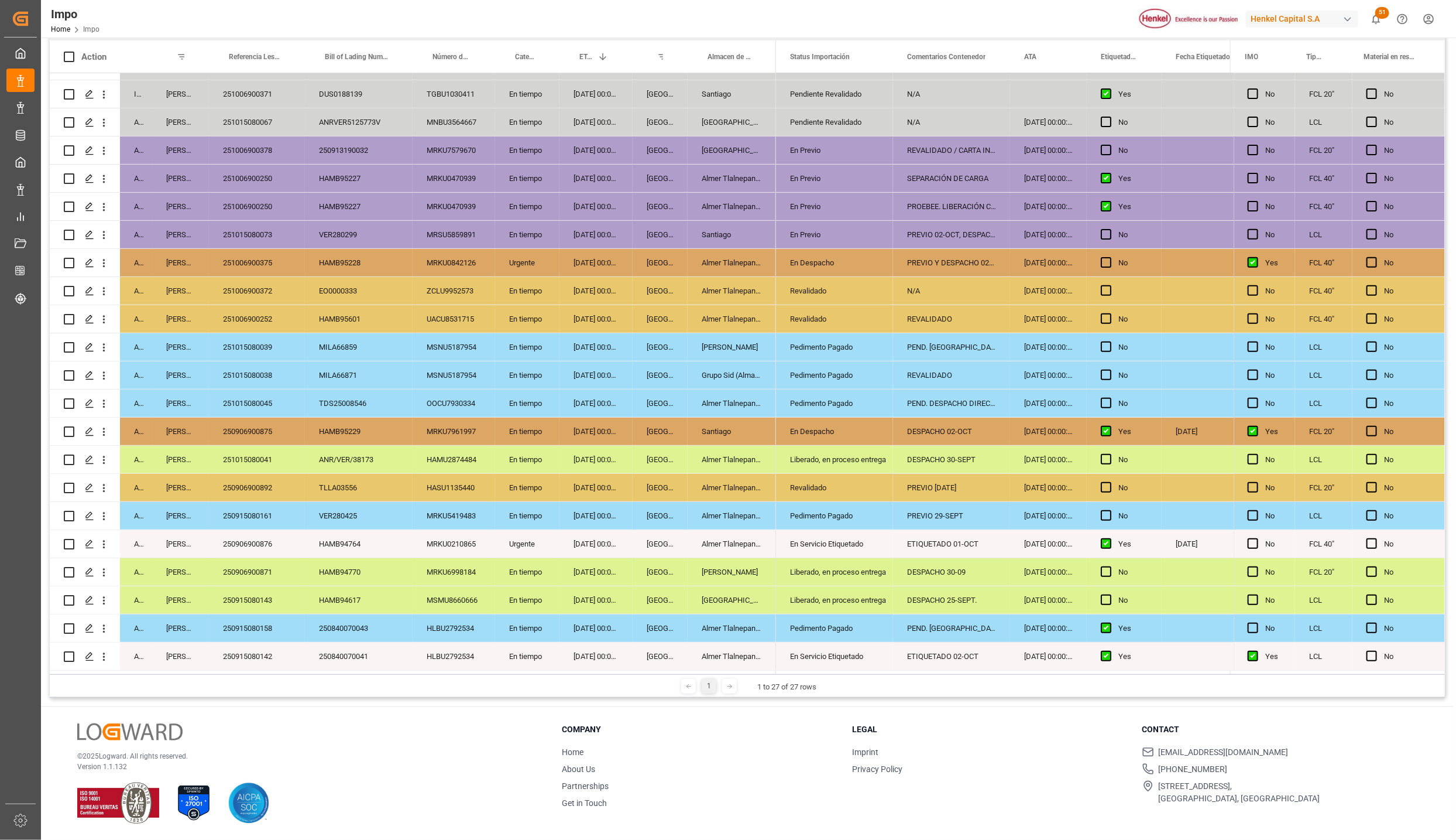
click at [253, 647] on div "250915080142" at bounding box center [257, 656] width 96 height 28
click at [276, 629] on div "250915080158" at bounding box center [257, 628] width 96 height 28
click at [248, 601] on div "250915080143" at bounding box center [257, 600] width 96 height 28
click at [859, 596] on div "Liberado, en proceso entrega" at bounding box center [835, 600] width 89 height 27
click at [873, 600] on icon "open menu" at bounding box center [871, 607] width 14 height 14
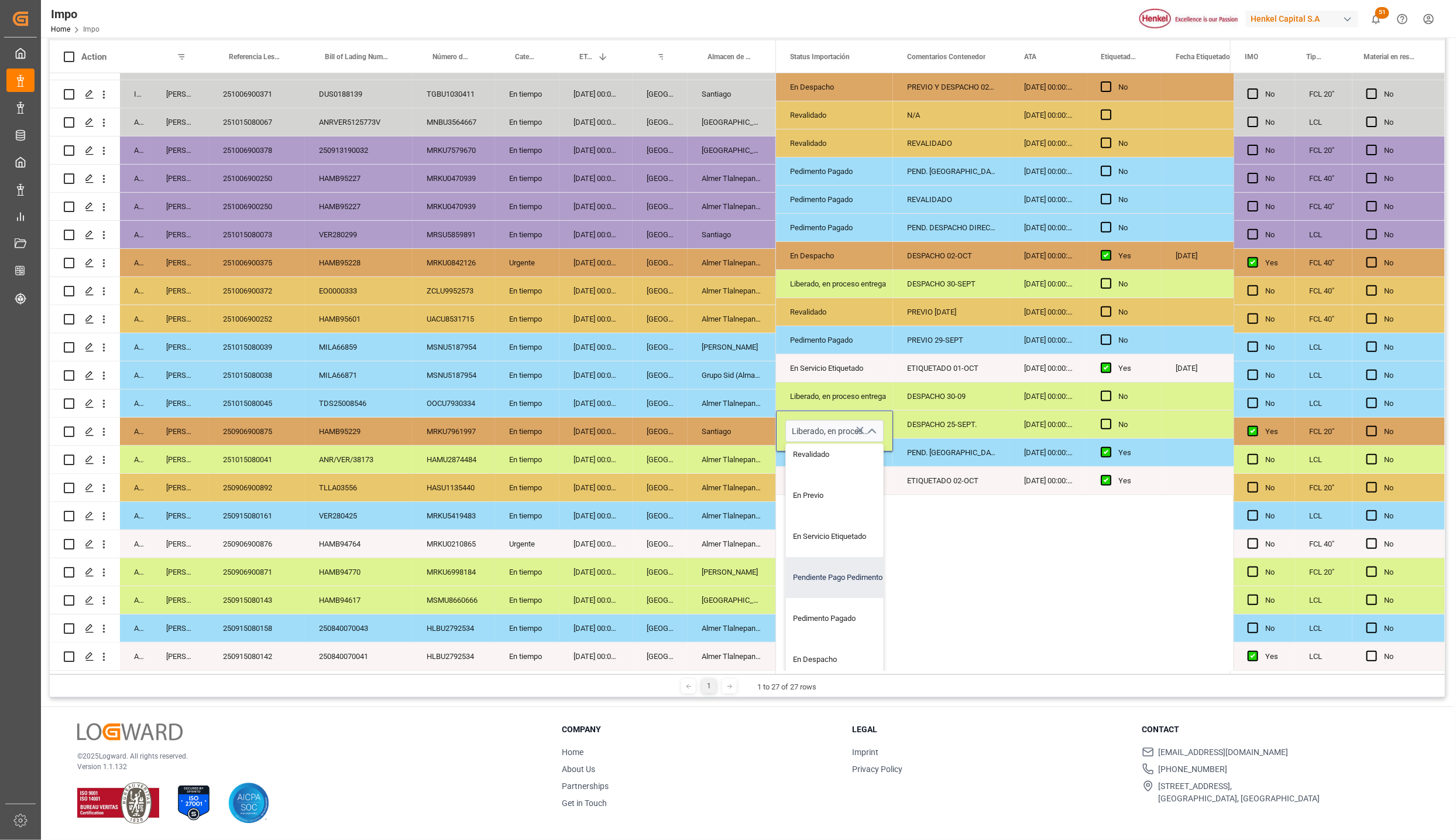
scroll to position [79, 0]
click at [836, 619] on div "En Despacho" at bounding box center [841, 635] width 110 height 41
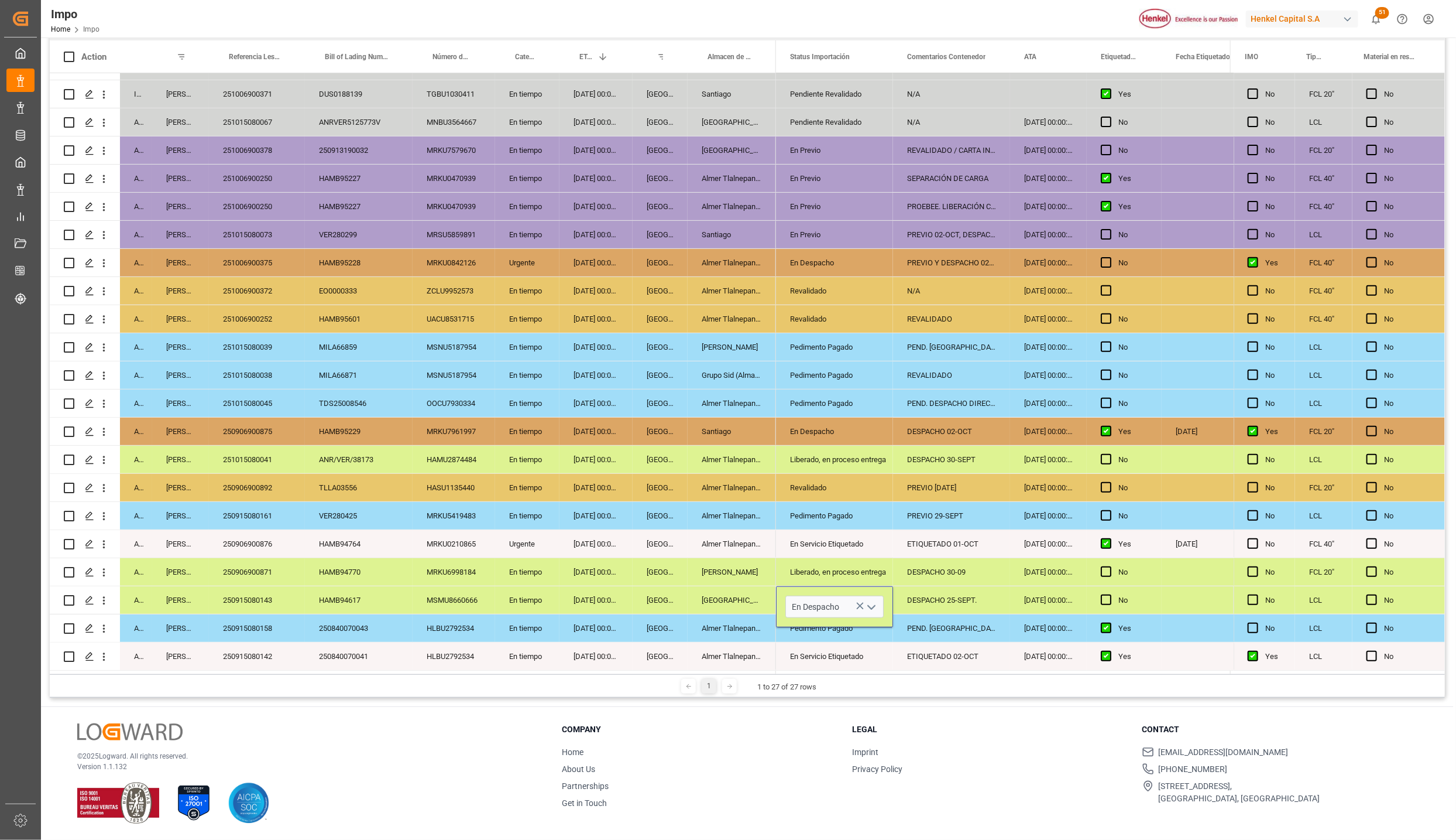
scroll to position [0, 0]
click at [870, 598] on button "open menu" at bounding box center [870, 607] width 18 height 18
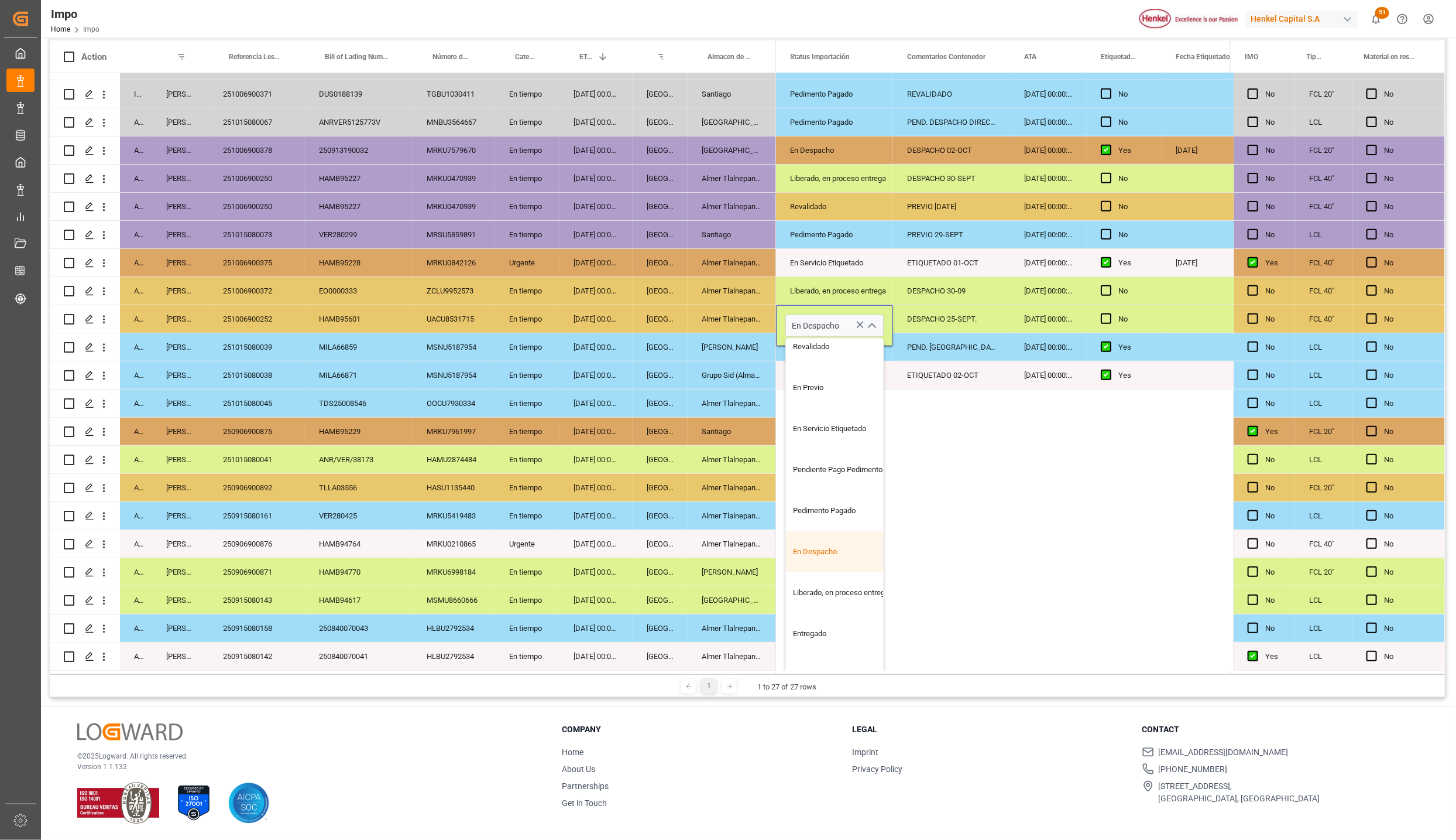
scroll to position [79, 0]
click at [843, 605] on div "Entregado" at bounding box center [841, 611] width 110 height 41
type input "Entregado"
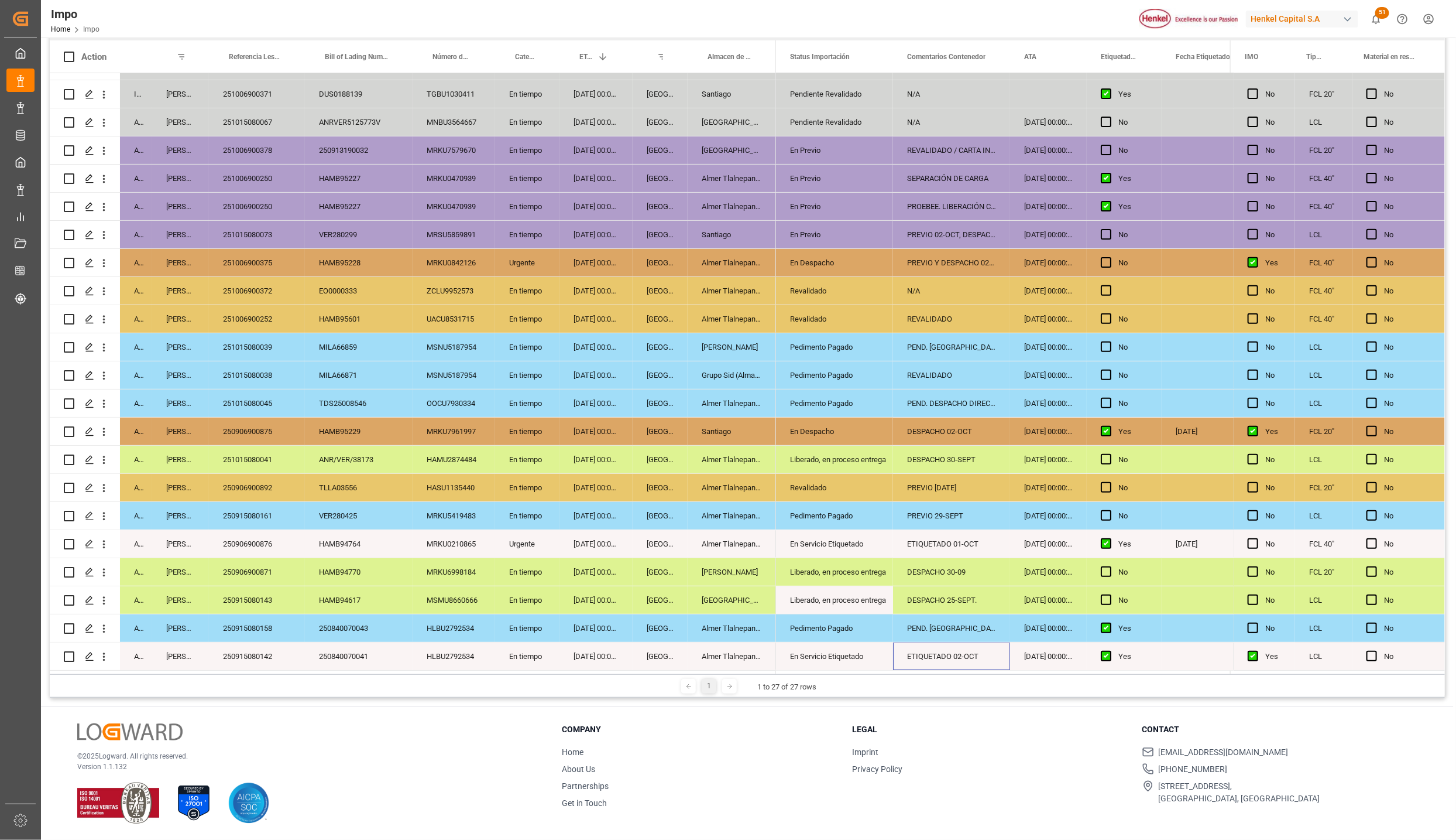
click at [957, 642] on div "ETIQUETADO 02-OCT" at bounding box center [952, 656] width 117 height 28
click at [954, 594] on div "DESPACHO 25-SEPT." at bounding box center [952, 600] width 117 height 28
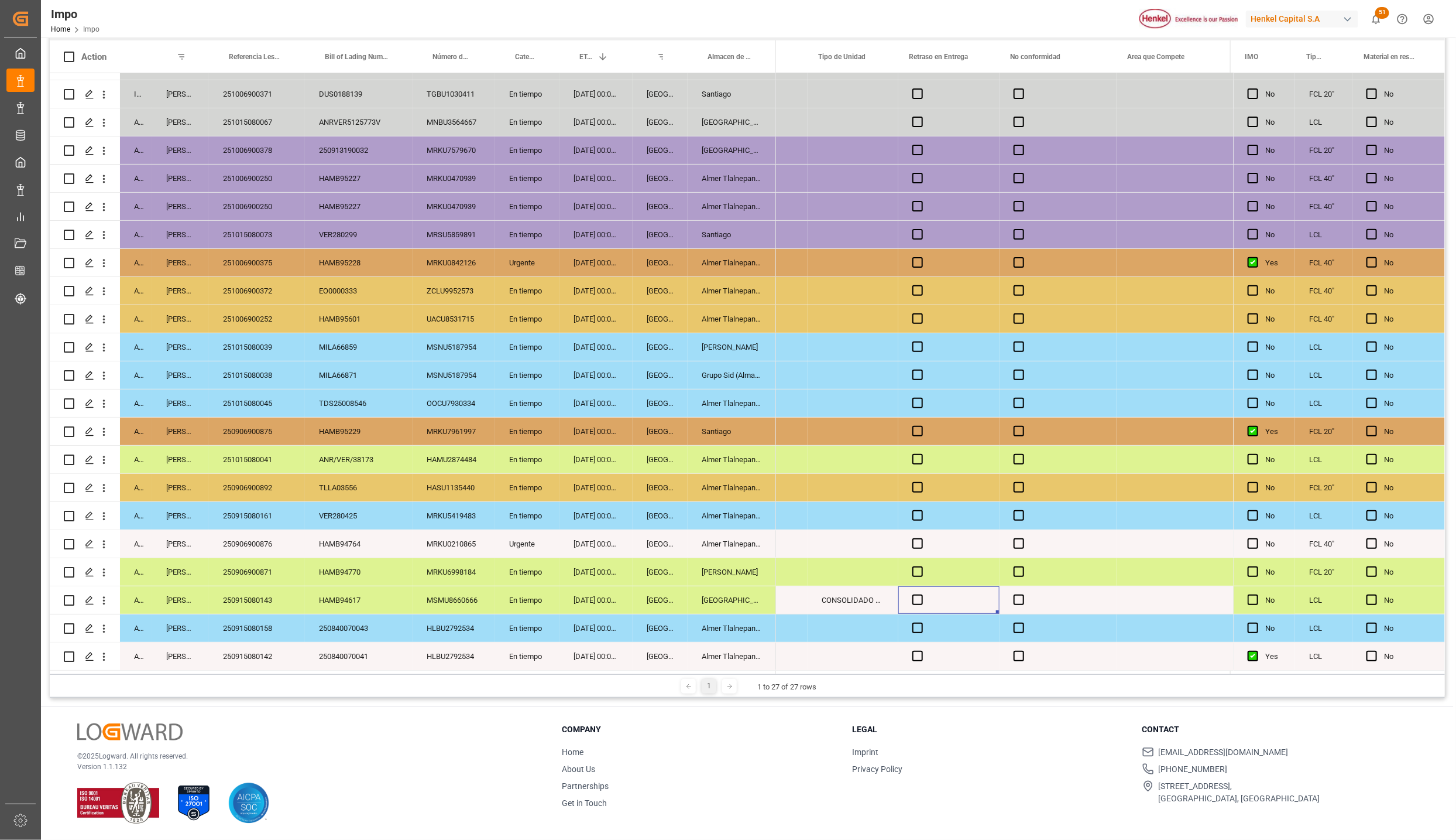
click at [901, 596] on div "Press SPACE to select this row." at bounding box center [949, 600] width 101 height 28
click at [912, 596] on span "Press SPACE to select this row." at bounding box center [918, 600] width 11 height 11
click at [921, 594] on input "Press SPACE to select this row." at bounding box center [921, 594] width 0 height 0
click at [912, 596] on span "Press SPACE to select this row." at bounding box center [918, 600] width 11 height 11
click at [921, 594] on input "Press SPACE to select this row." at bounding box center [921, 594] width 0 height 0
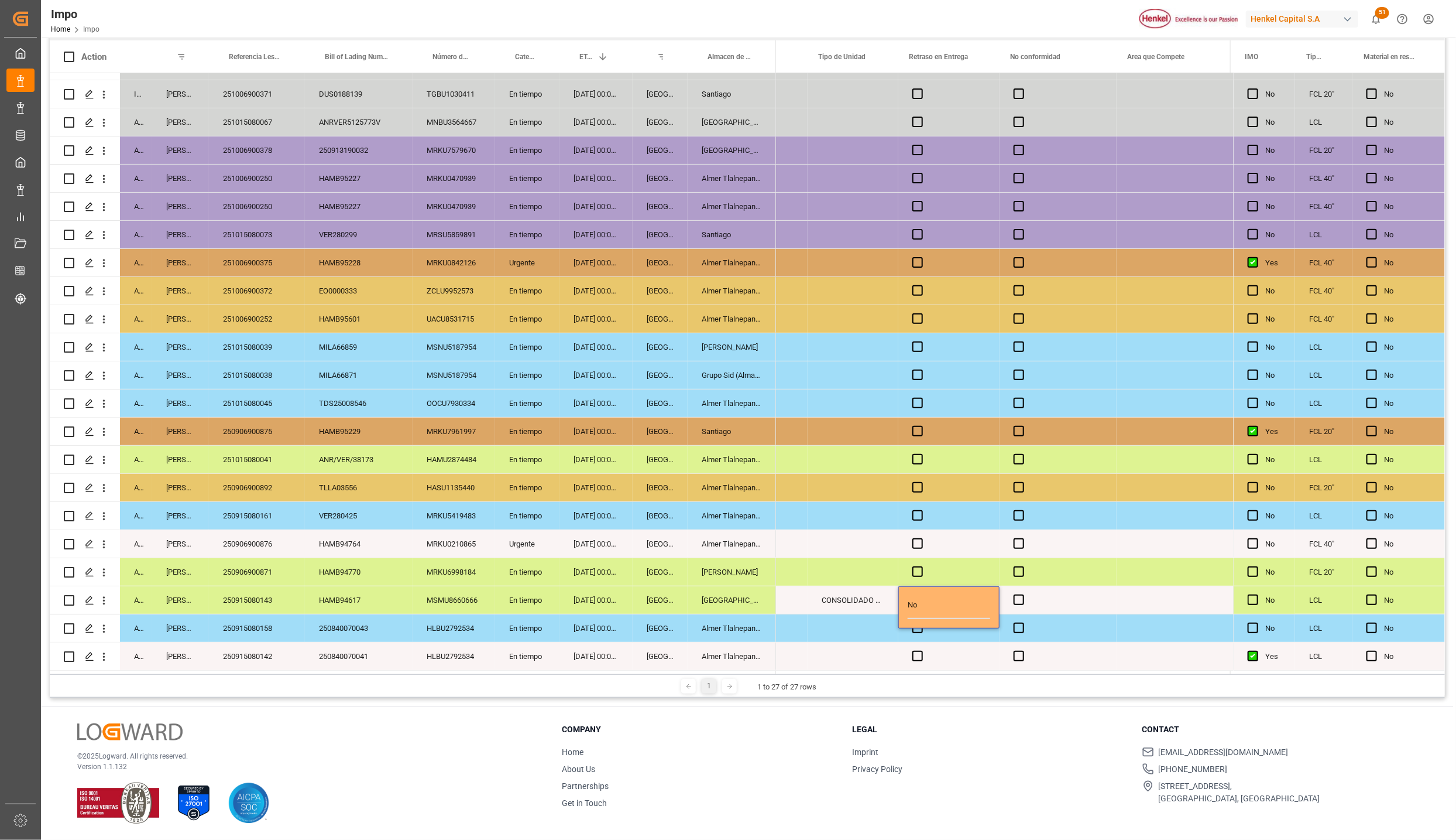
click at [855, 596] on div "CONSOLIDADO LESCHACO" at bounding box center [853, 600] width 91 height 28
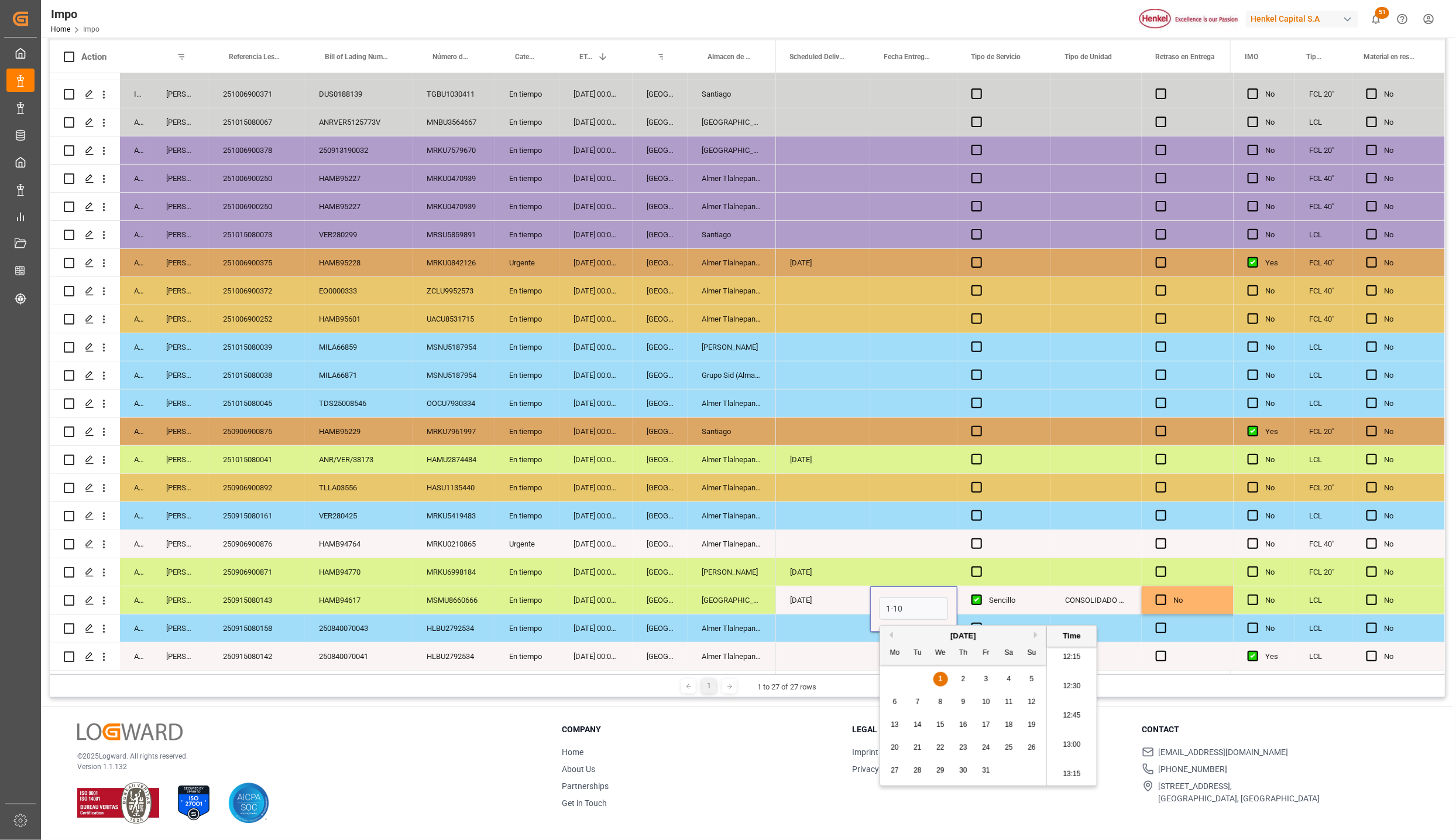
type input "[DATE] 00:00"
click at [815, 599] on div "[DATE]" at bounding box center [823, 600] width 95 height 28
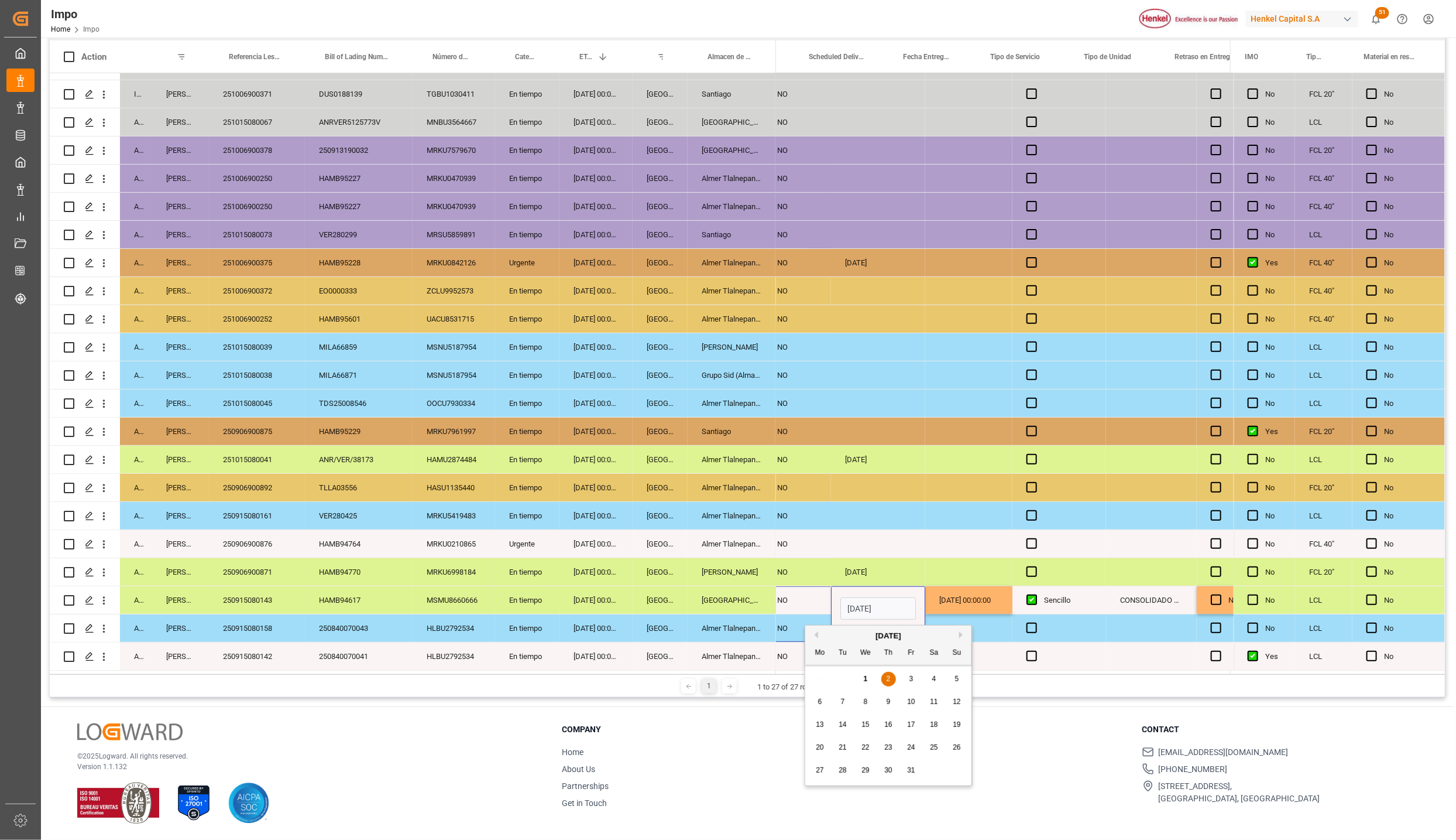
drag, startPoint x: 840, startPoint y: 612, endPoint x: 780, endPoint y: 610, distance: 60.0
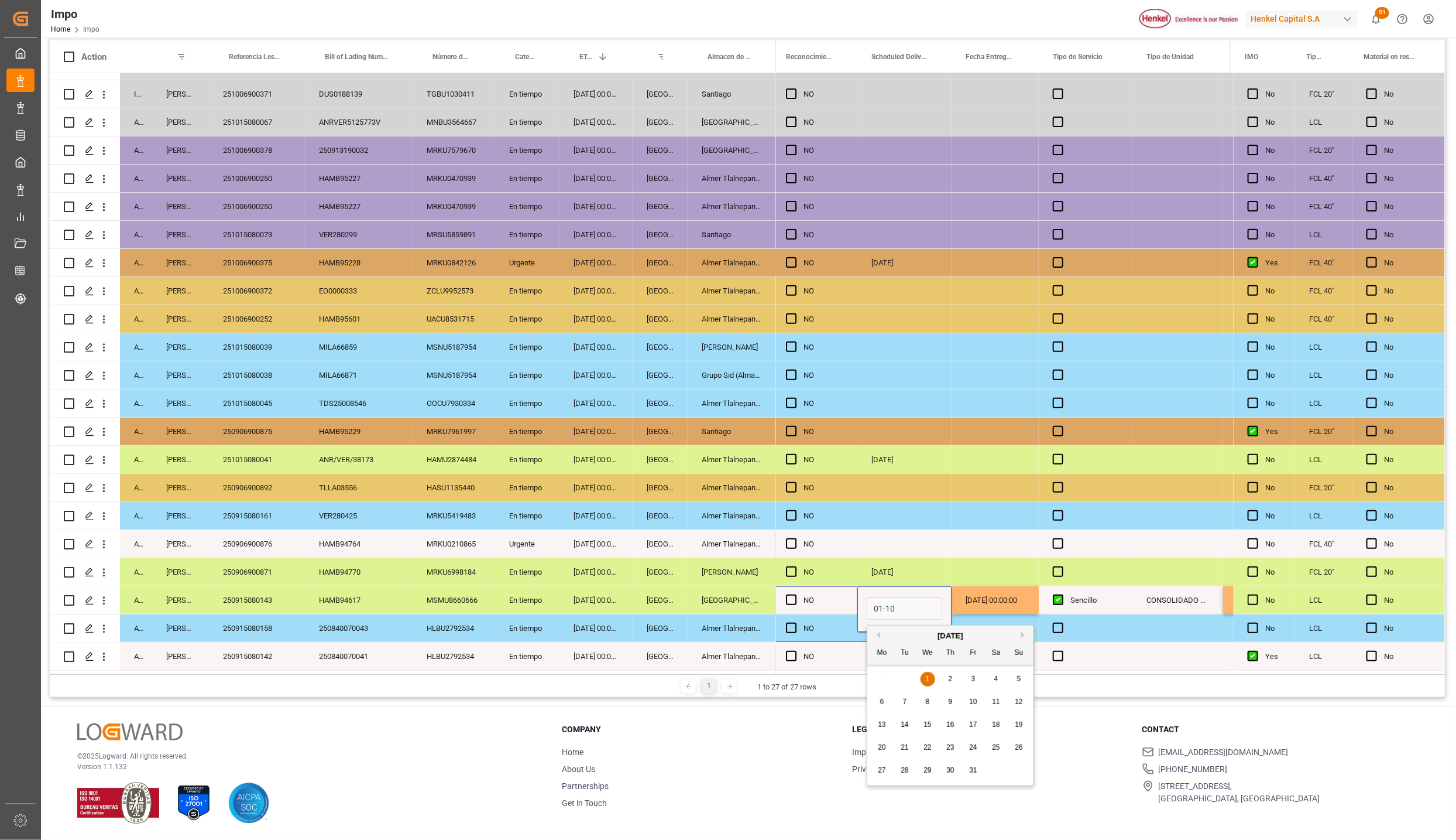
type input "[DATE]"
click at [808, 615] on div "NO" at bounding box center [823, 628] width 40 height 27
click at [884, 622] on div "Press SPACE to select this row." at bounding box center [905, 628] width 95 height 28
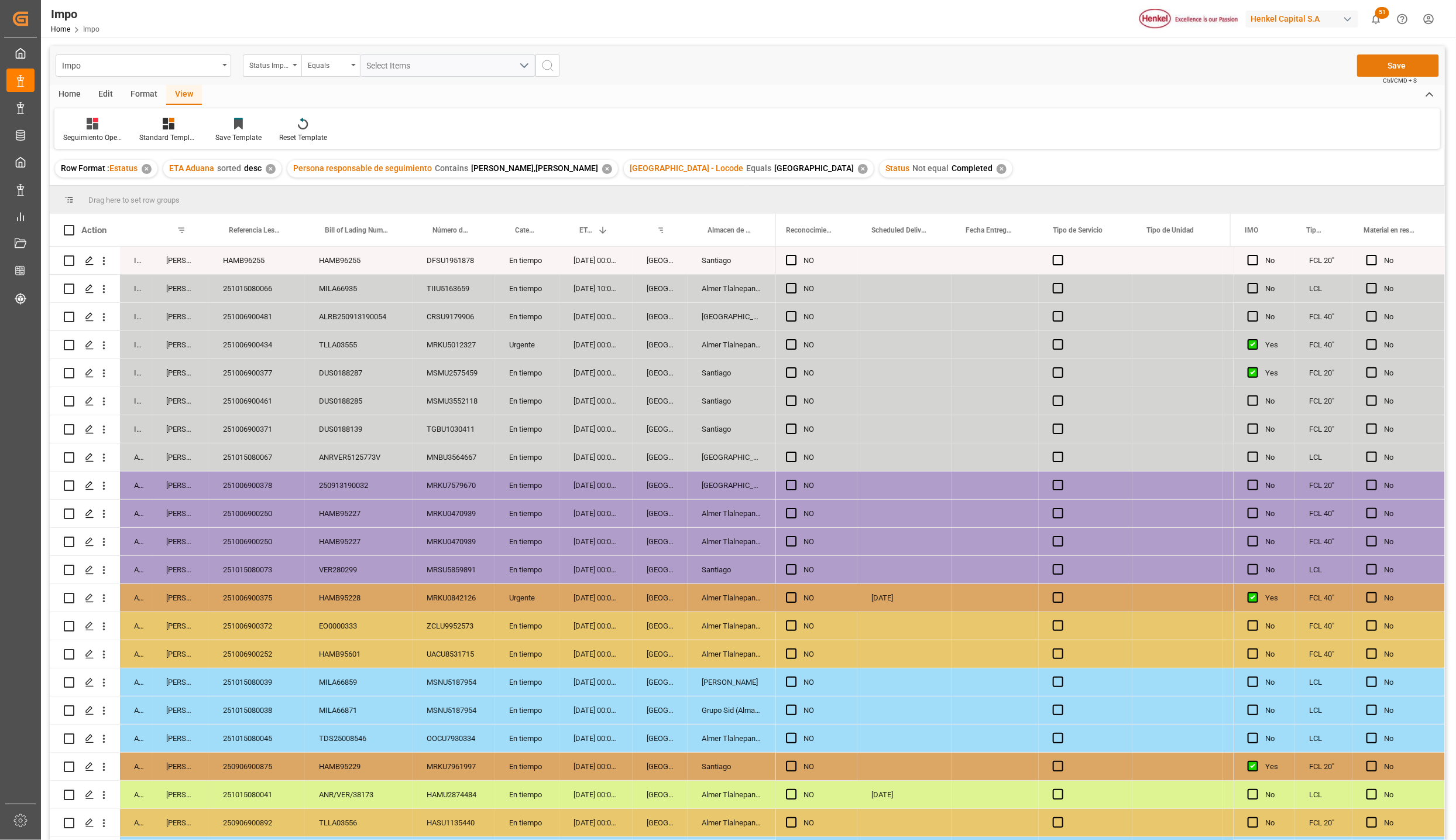
click at [1398, 72] on button "Save" at bounding box center [1398, 66] width 82 height 22
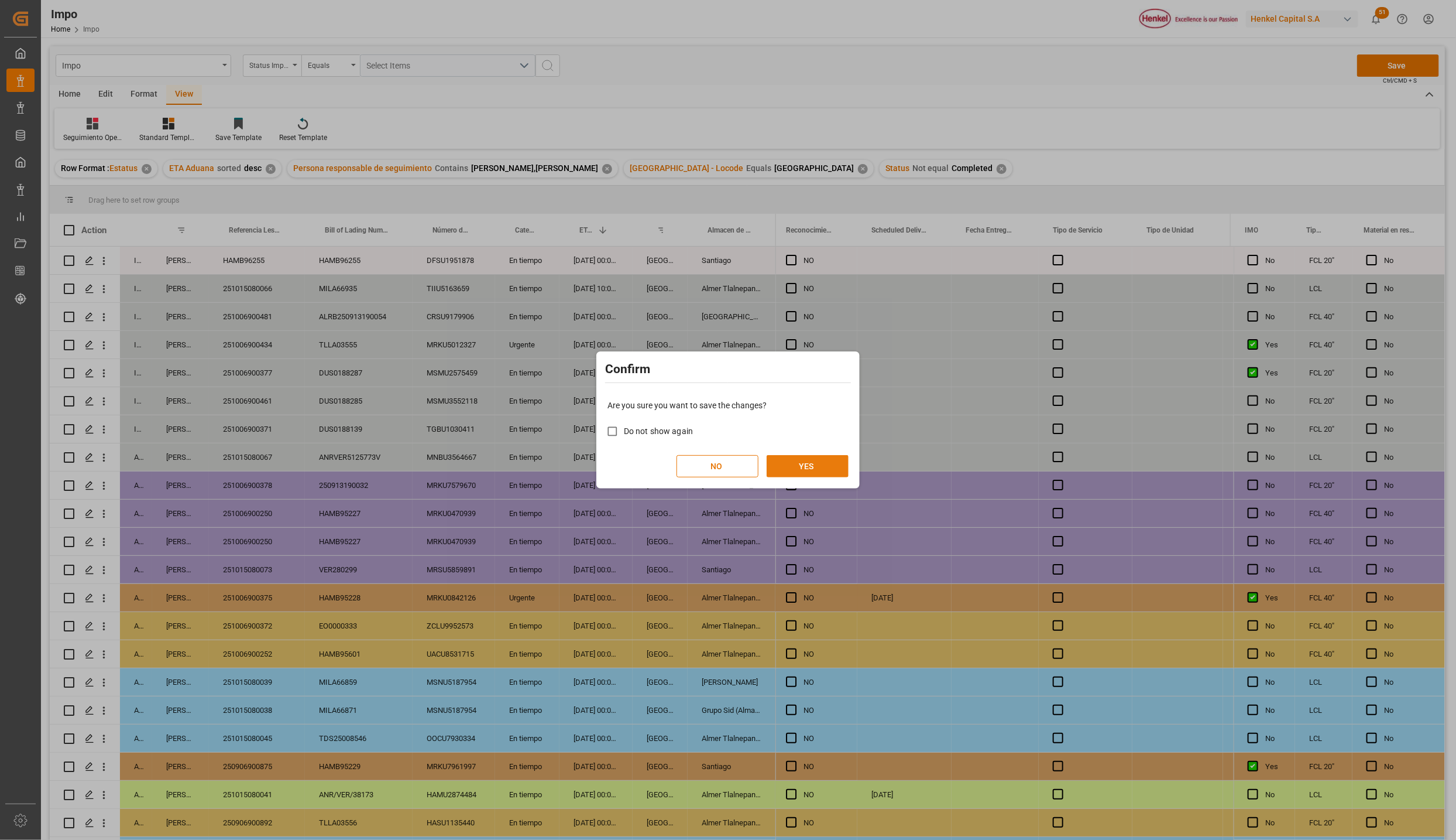
click at [815, 462] on button "YES" at bounding box center [807, 466] width 82 height 22
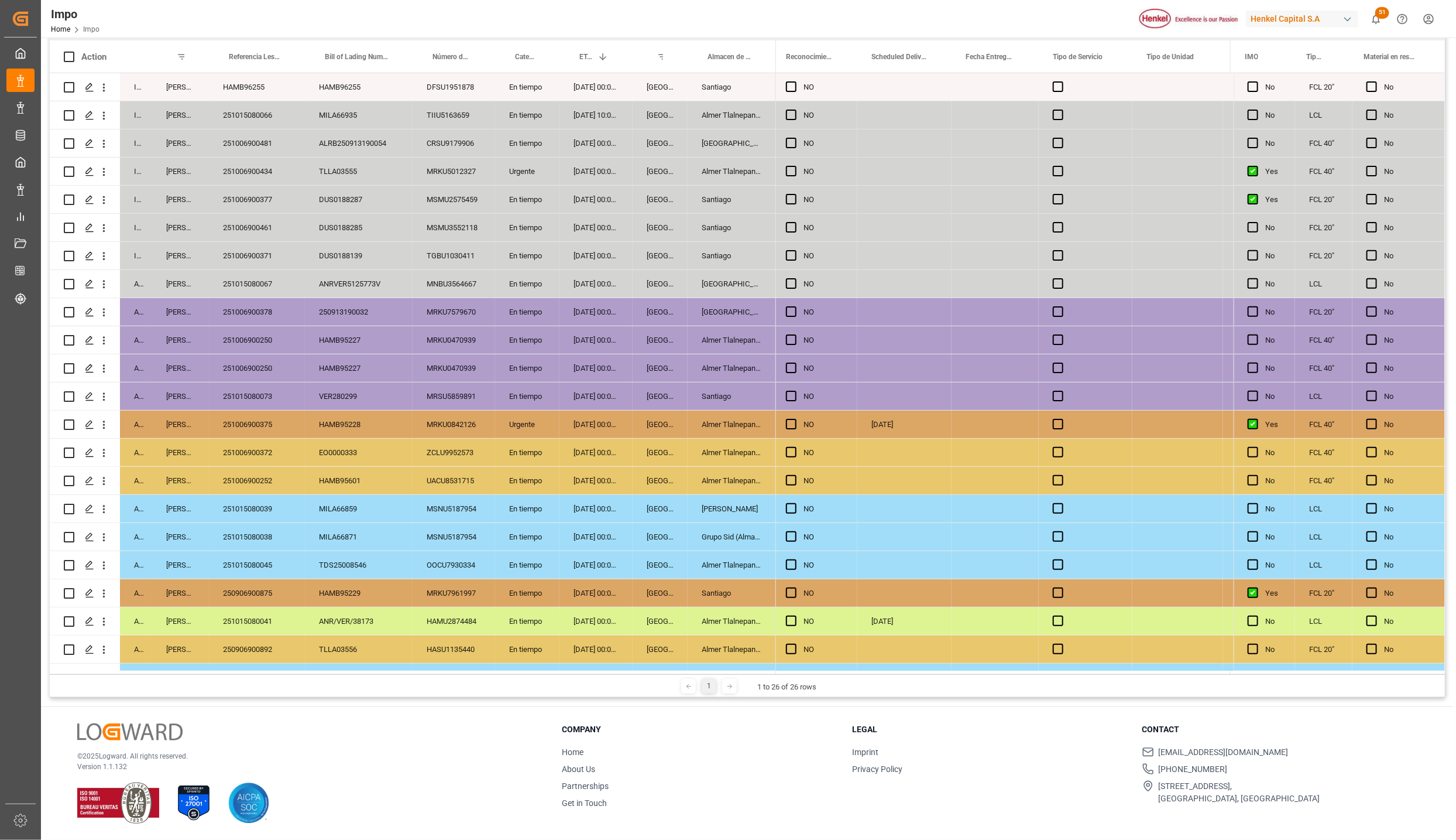
click at [474, 647] on div "HASU1135440" at bounding box center [454, 649] width 83 height 28
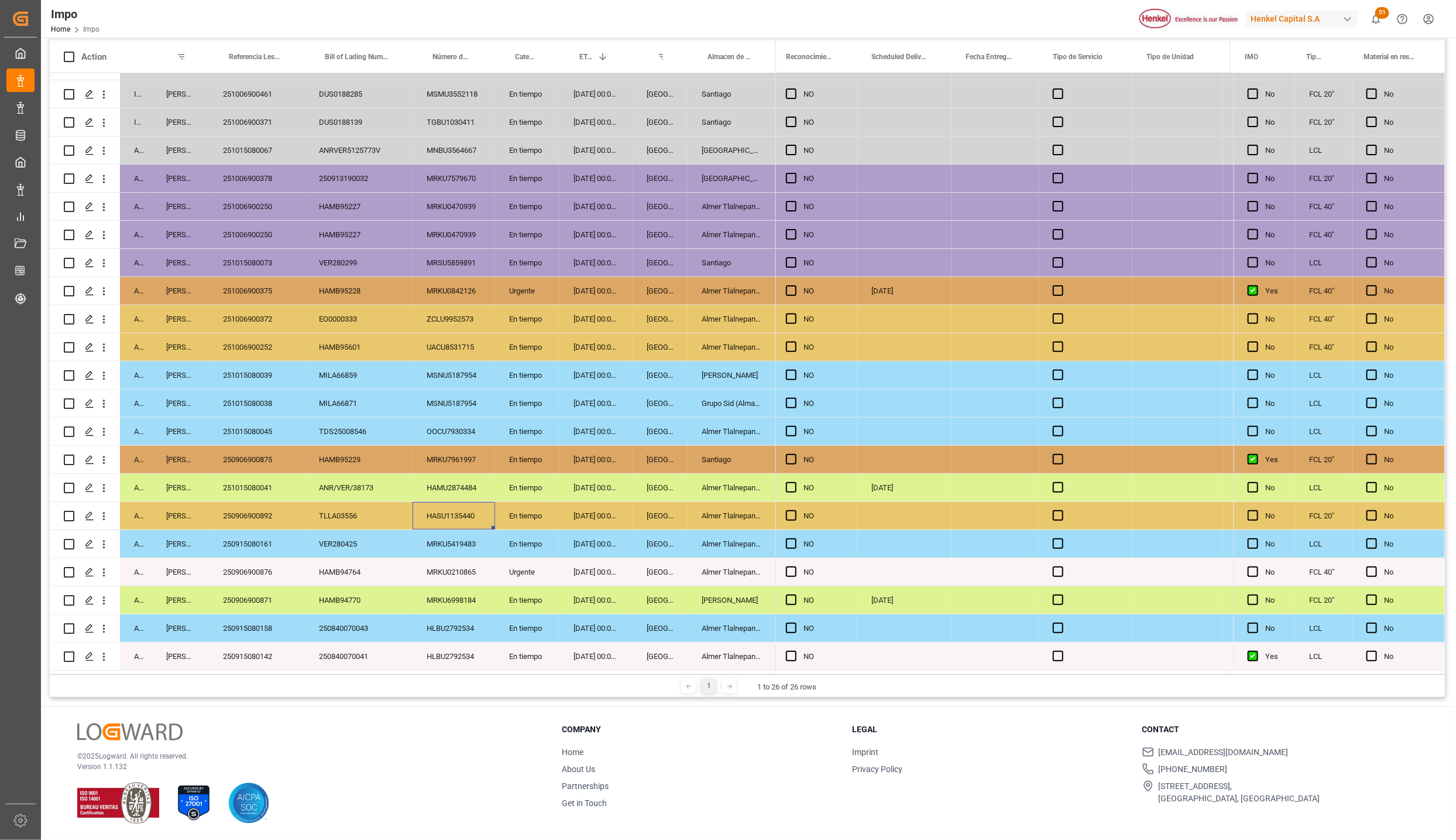
click at [307, 642] on div "250840070041" at bounding box center [359, 656] width 108 height 28
click at [253, 619] on div "250915080158" at bounding box center [257, 628] width 96 height 28
click at [244, 591] on div "250906900871" at bounding box center [257, 600] width 96 height 28
click at [752, 600] on div "[PERSON_NAME]" at bounding box center [732, 600] width 89 height 28
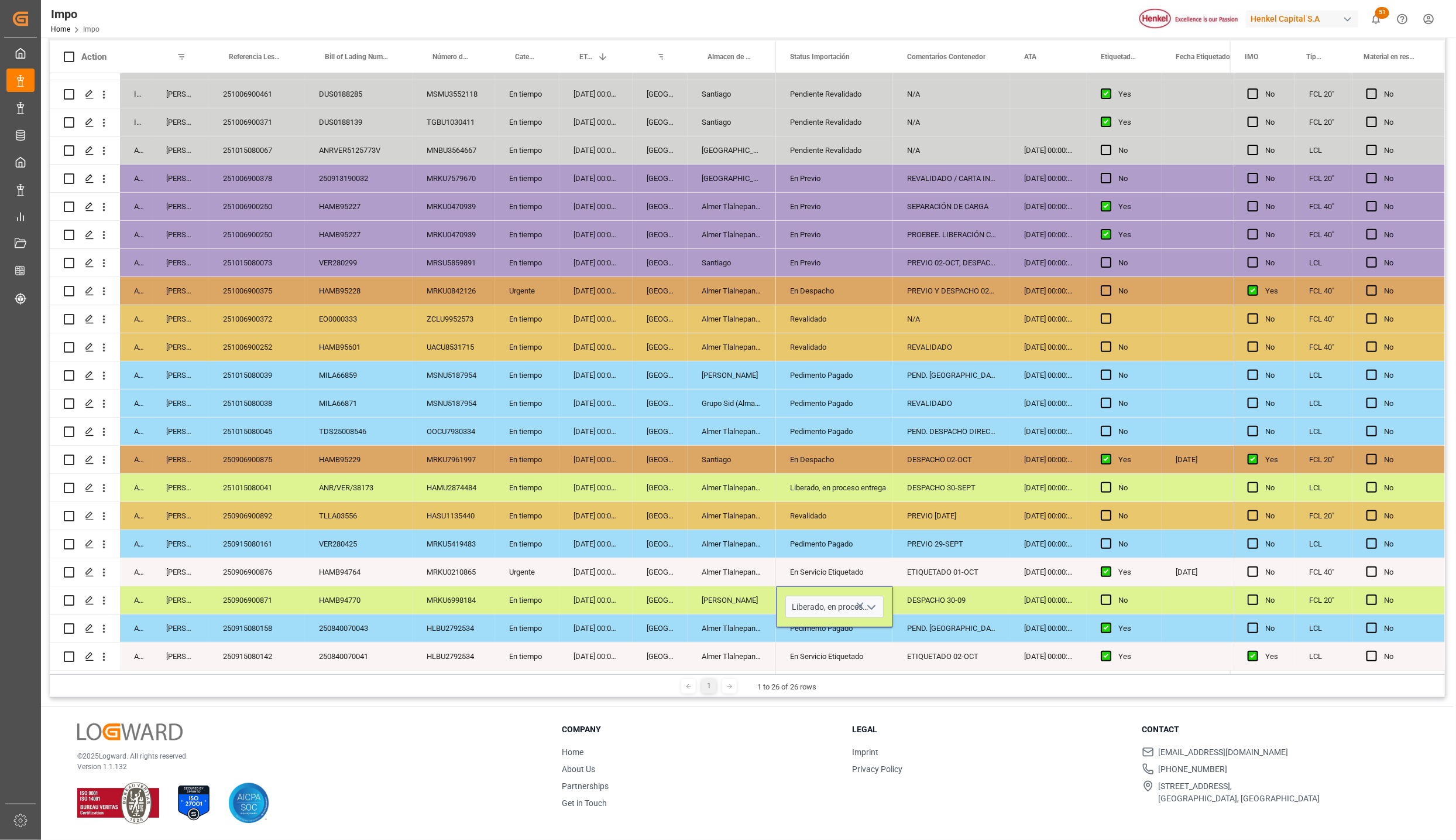
click at [873, 606] on polyline "open menu" at bounding box center [871, 607] width 7 height 3
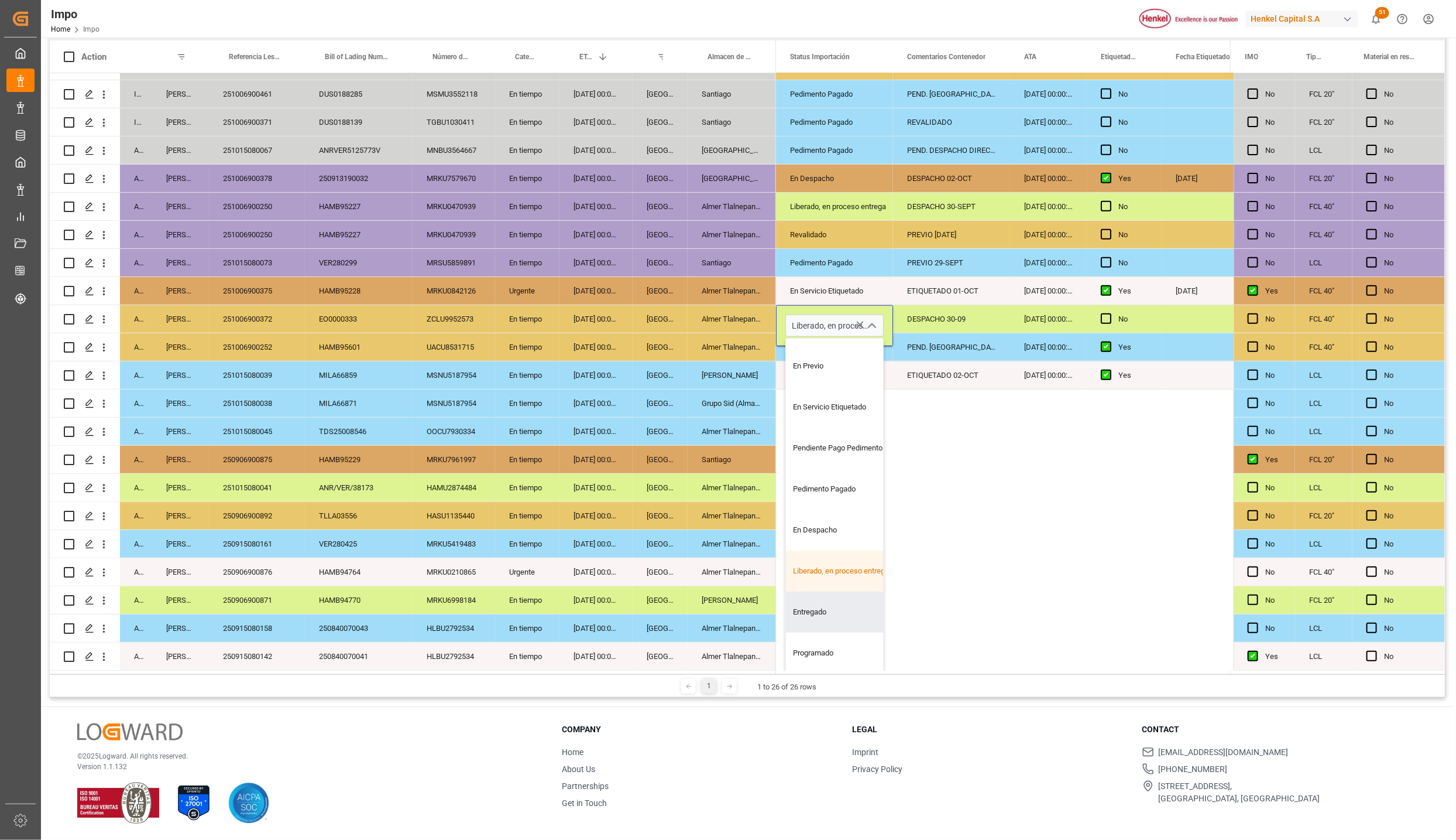
drag, startPoint x: 831, startPoint y: 600, endPoint x: 840, endPoint y: 601, distance: 9.1
click at [831, 601] on div "Entregado" at bounding box center [841, 611] width 110 height 41
type input "Entregado"
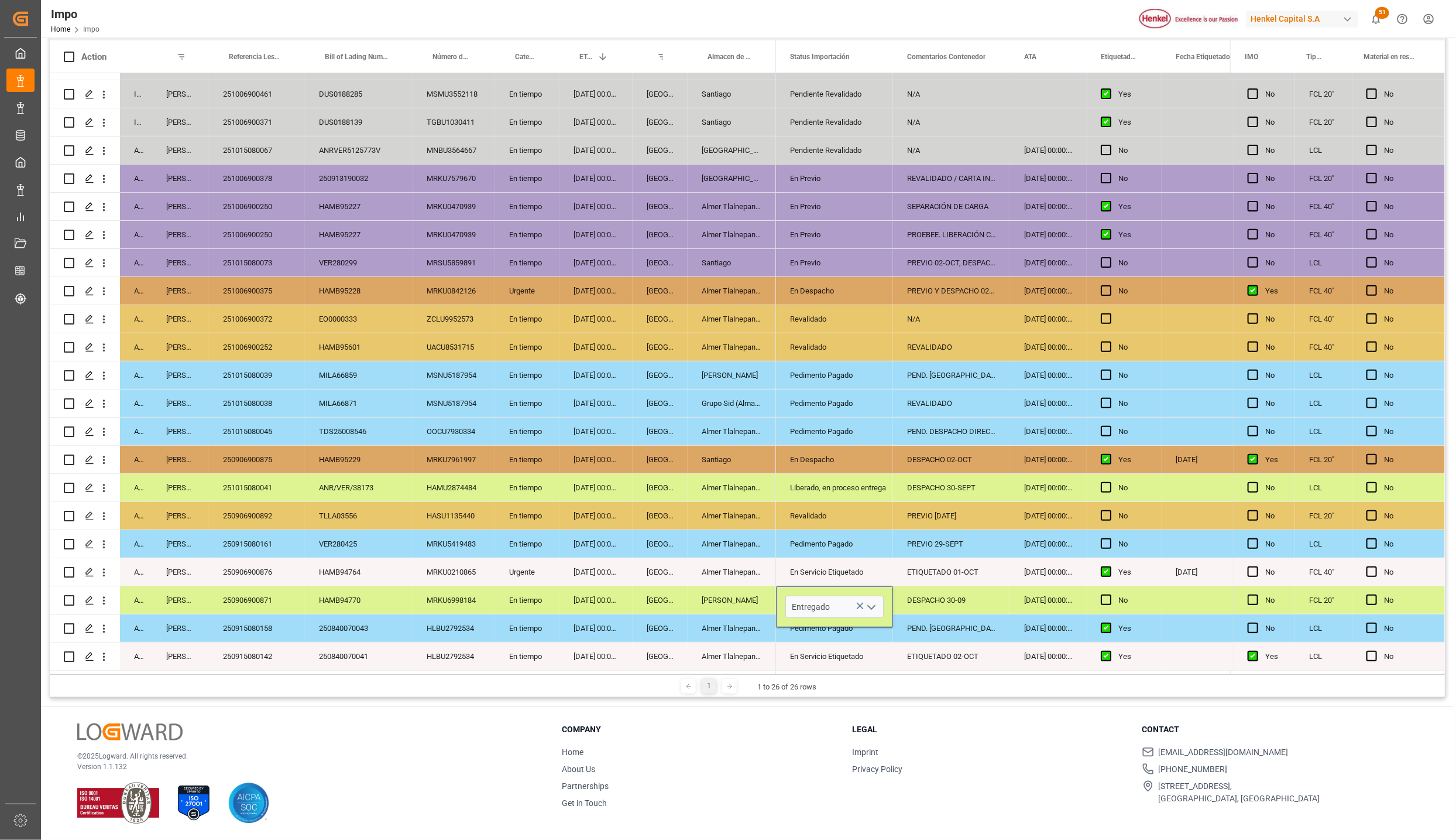
click at [845, 634] on div "Pedimento Pagado" at bounding box center [835, 628] width 89 height 27
click at [950, 594] on div "DESPACHO 30-09" at bounding box center [952, 600] width 117 height 28
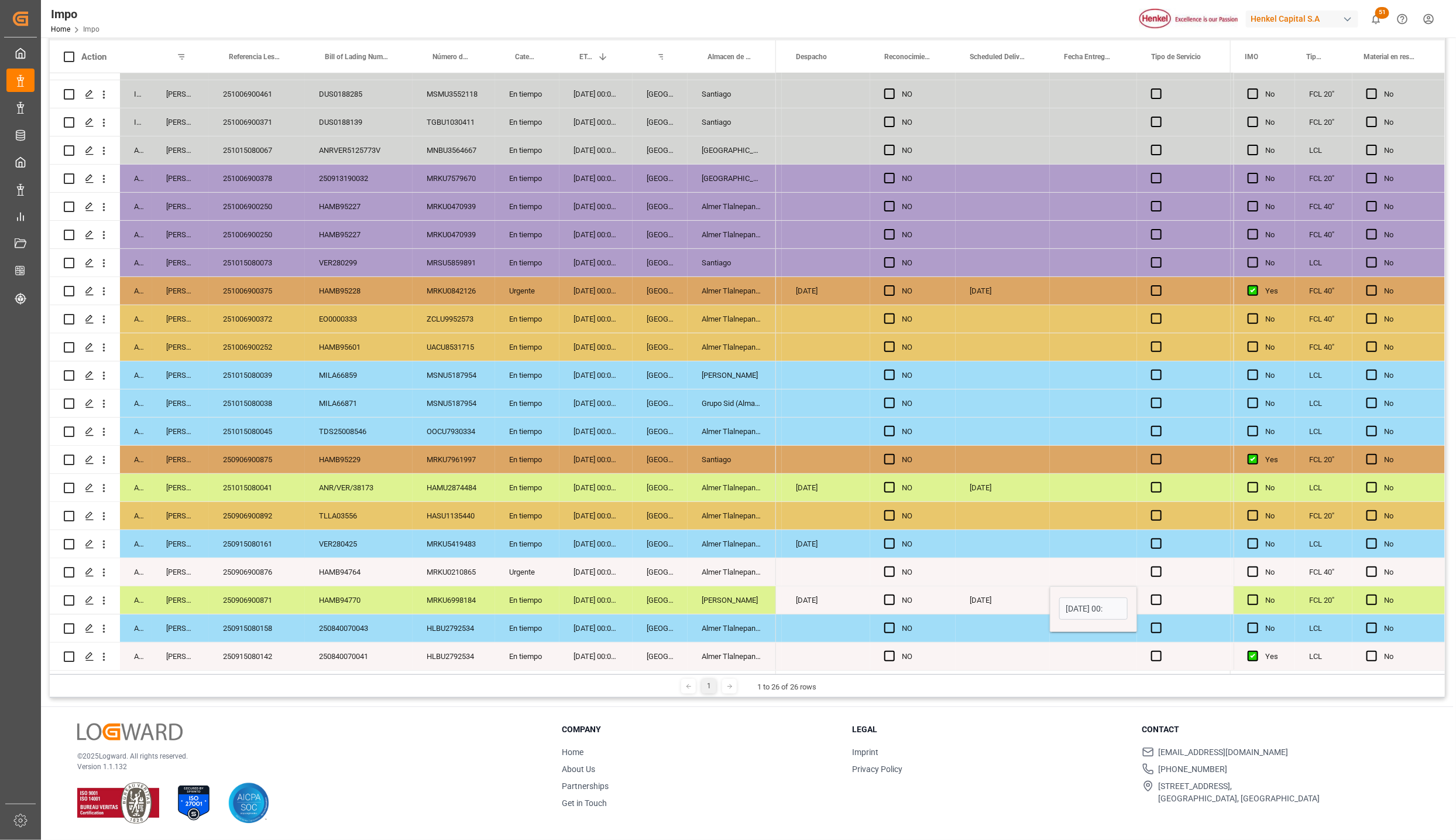
click at [1096, 607] on input "[DATE] 00:00" at bounding box center [1094, 608] width 68 height 22
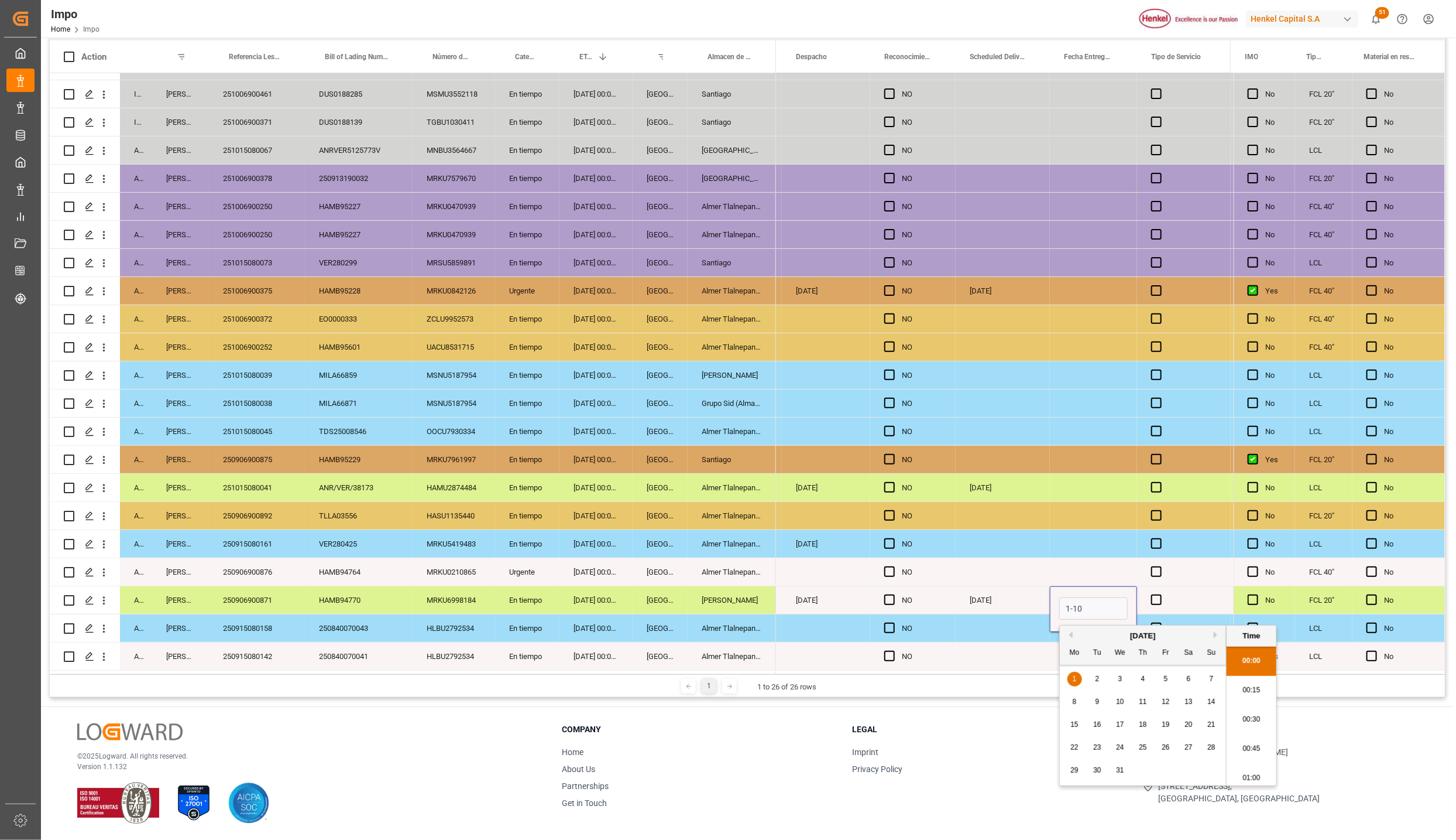
type input "[DATE] 00:00"
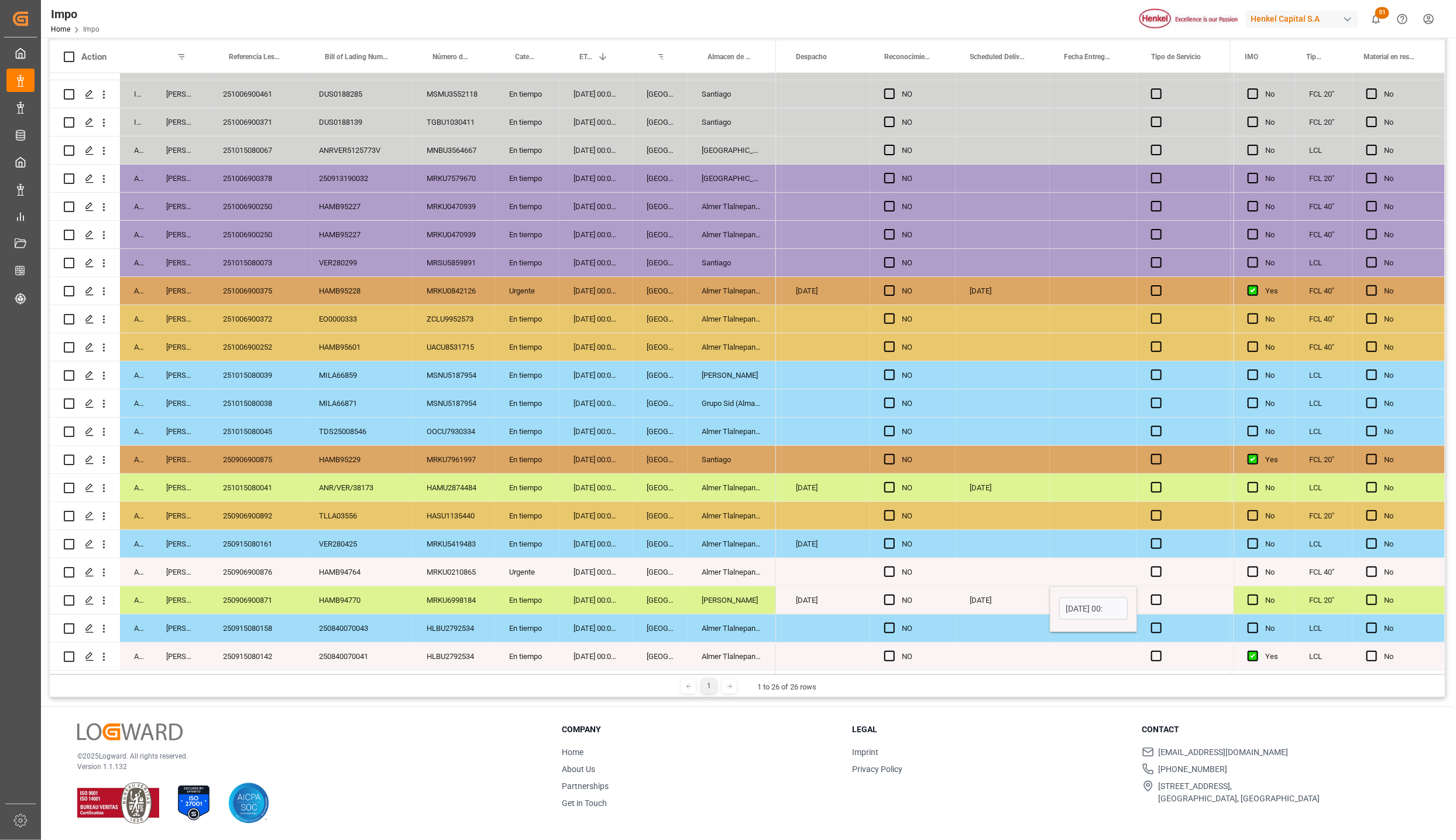
click at [1061, 648] on div "Press SPACE to select this row." at bounding box center [1093, 656] width 87 height 28
click at [1155, 594] on span "Press SPACE to select this row." at bounding box center [1157, 600] width 11 height 11
click at [1160, 594] on input "Press SPACE to select this row." at bounding box center [1160, 594] width 0 height 0
click at [1155, 594] on span "Press SPACE to select this row." at bounding box center [1157, 600] width 11 height 11
click at [1160, 594] on input "Press SPACE to select this row." at bounding box center [1160, 594] width 0 height 0
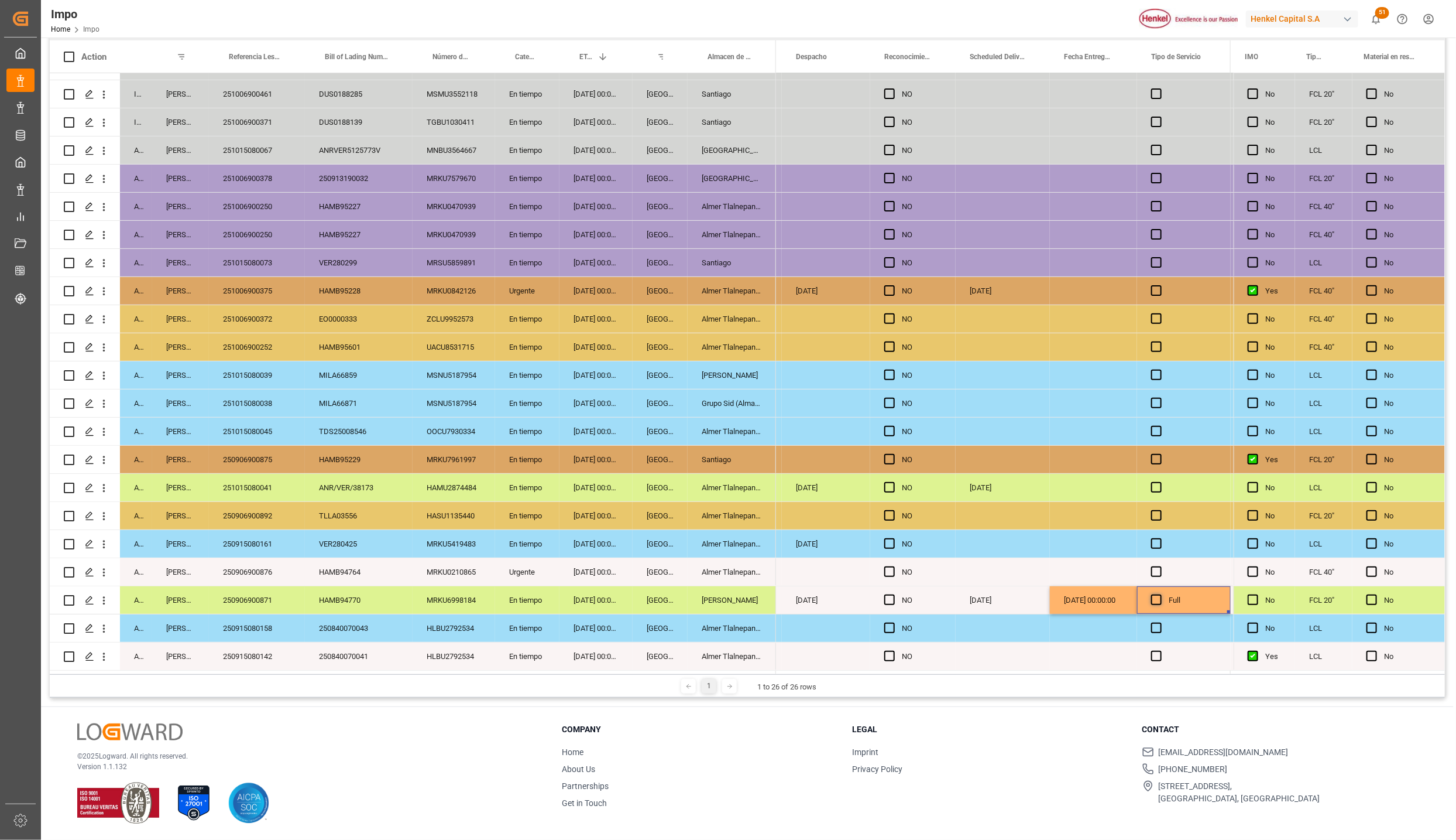
click at [1159, 596] on span "Press SPACE to select this row." at bounding box center [1157, 600] width 11 height 11
click at [1160, 594] on input "Press SPACE to select this row." at bounding box center [1160, 594] width 0 height 0
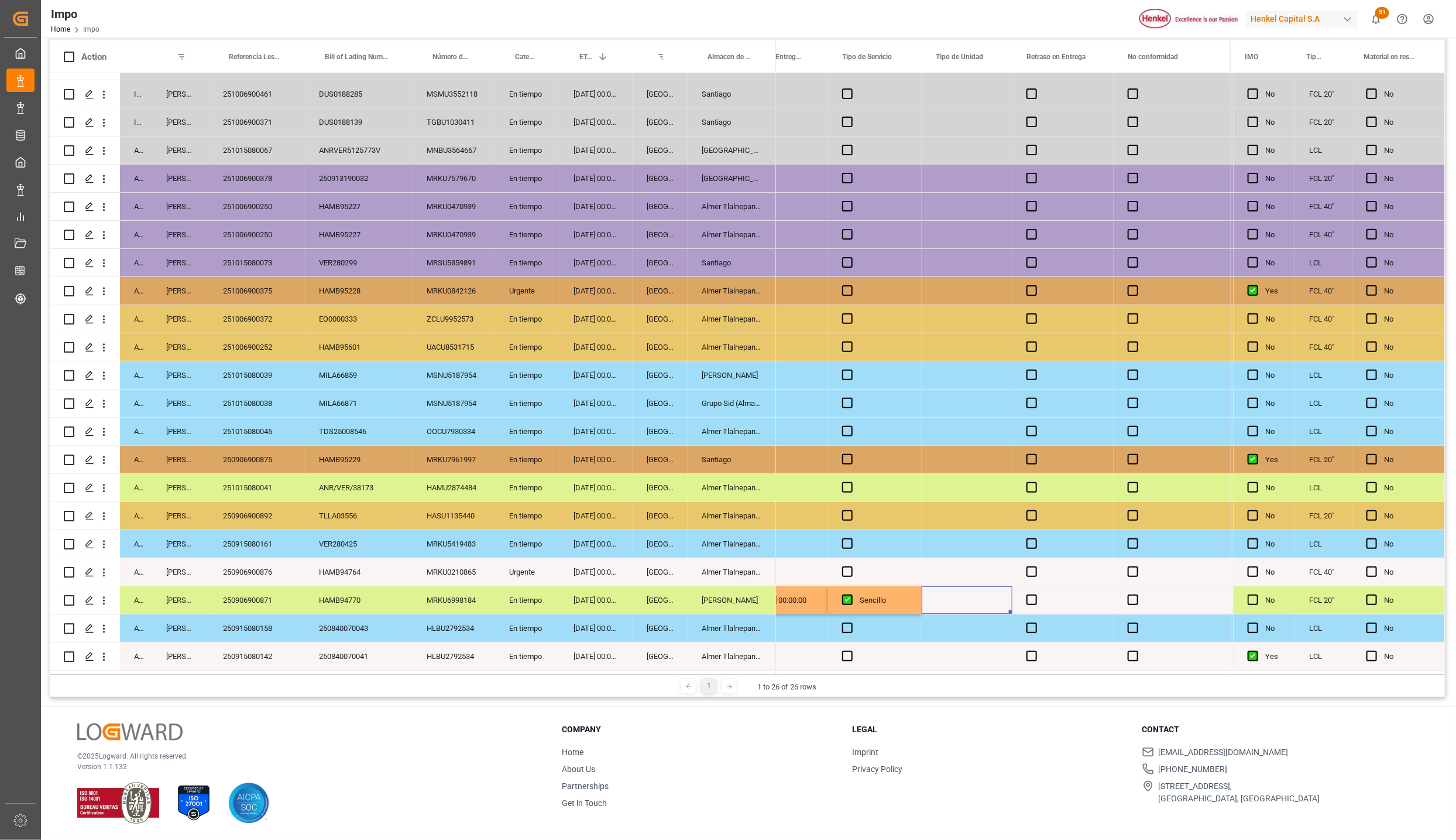
click at [958, 596] on div "Press SPACE to select this row." at bounding box center [967, 600] width 91 height 28
click at [964, 599] on input "Press SPACE to select this row." at bounding box center [968, 607] width 72 height 22
click at [958, 604] on input "Press SPACE to select this row." at bounding box center [968, 607] width 72 height 22
type input "TRAILER"
drag, startPoint x: 984, startPoint y: 645, endPoint x: 1002, endPoint y: 630, distance: 23.4
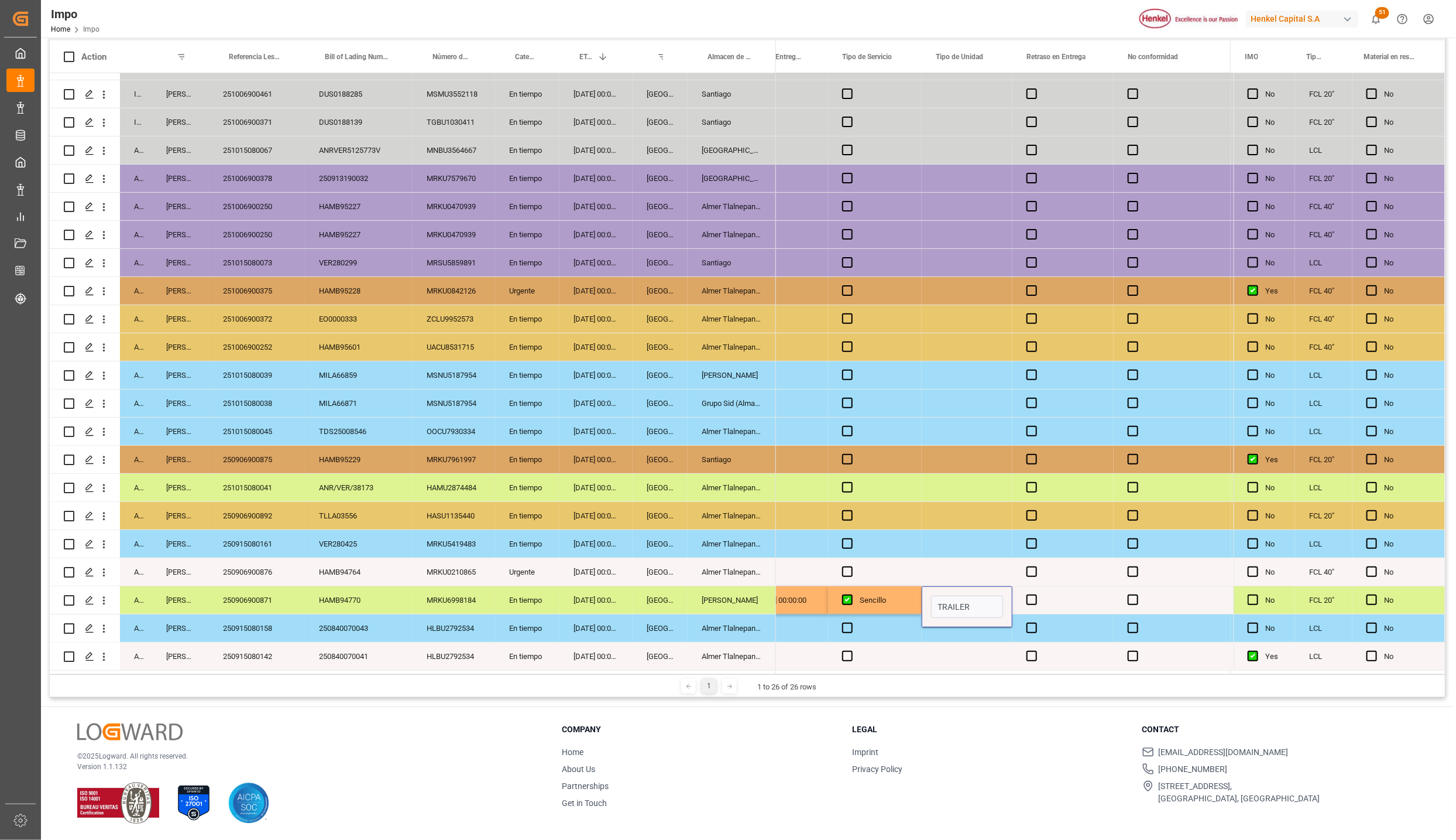
click at [985, 645] on div "Press SPACE to select this row." at bounding box center [967, 656] width 91 height 28
click at [1035, 596] on span "Press SPACE to select this row." at bounding box center [1032, 600] width 11 height 11
click at [1035, 594] on input "Press SPACE to select this row." at bounding box center [1035, 594] width 0 height 0
click at [1035, 596] on span "Press SPACE to select this row." at bounding box center [1032, 600] width 11 height 11
click at [1035, 594] on input "Press SPACE to select this row." at bounding box center [1035, 594] width 0 height 0
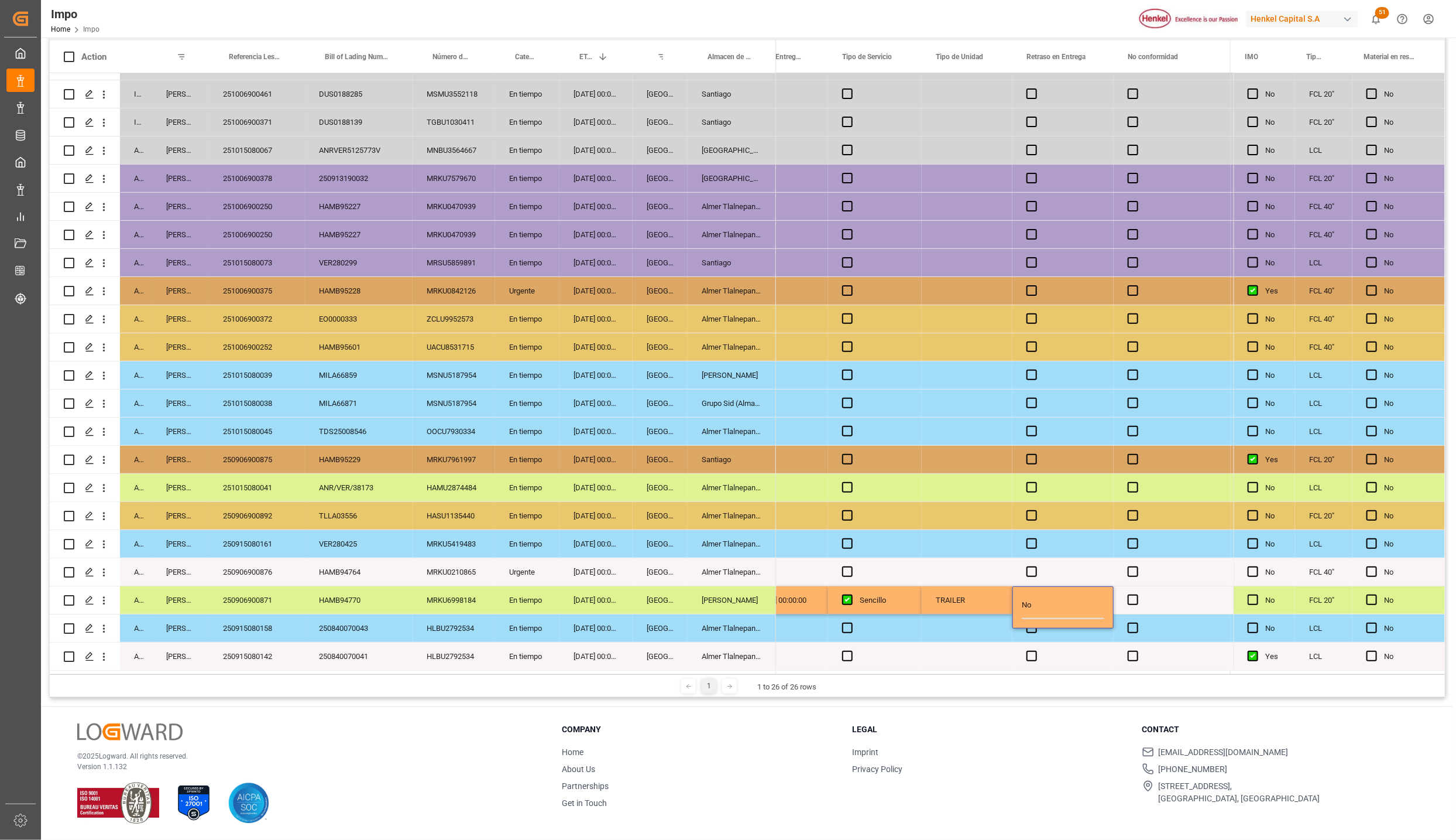
click at [1063, 638] on div "Press SPACE to select this row." at bounding box center [1063, 628] width 101 height 28
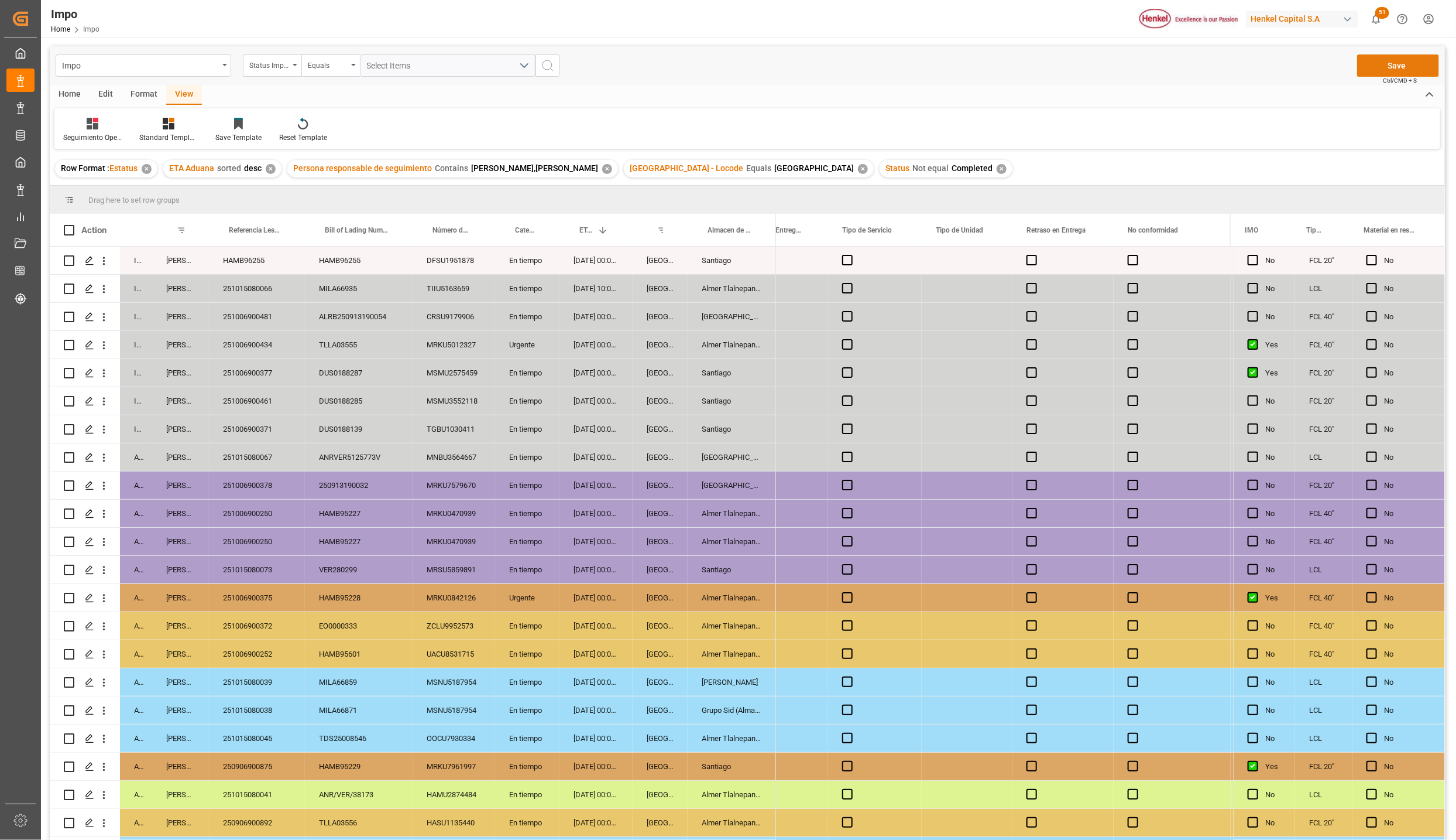
click at [1411, 66] on button "Save" at bounding box center [1398, 66] width 82 height 22
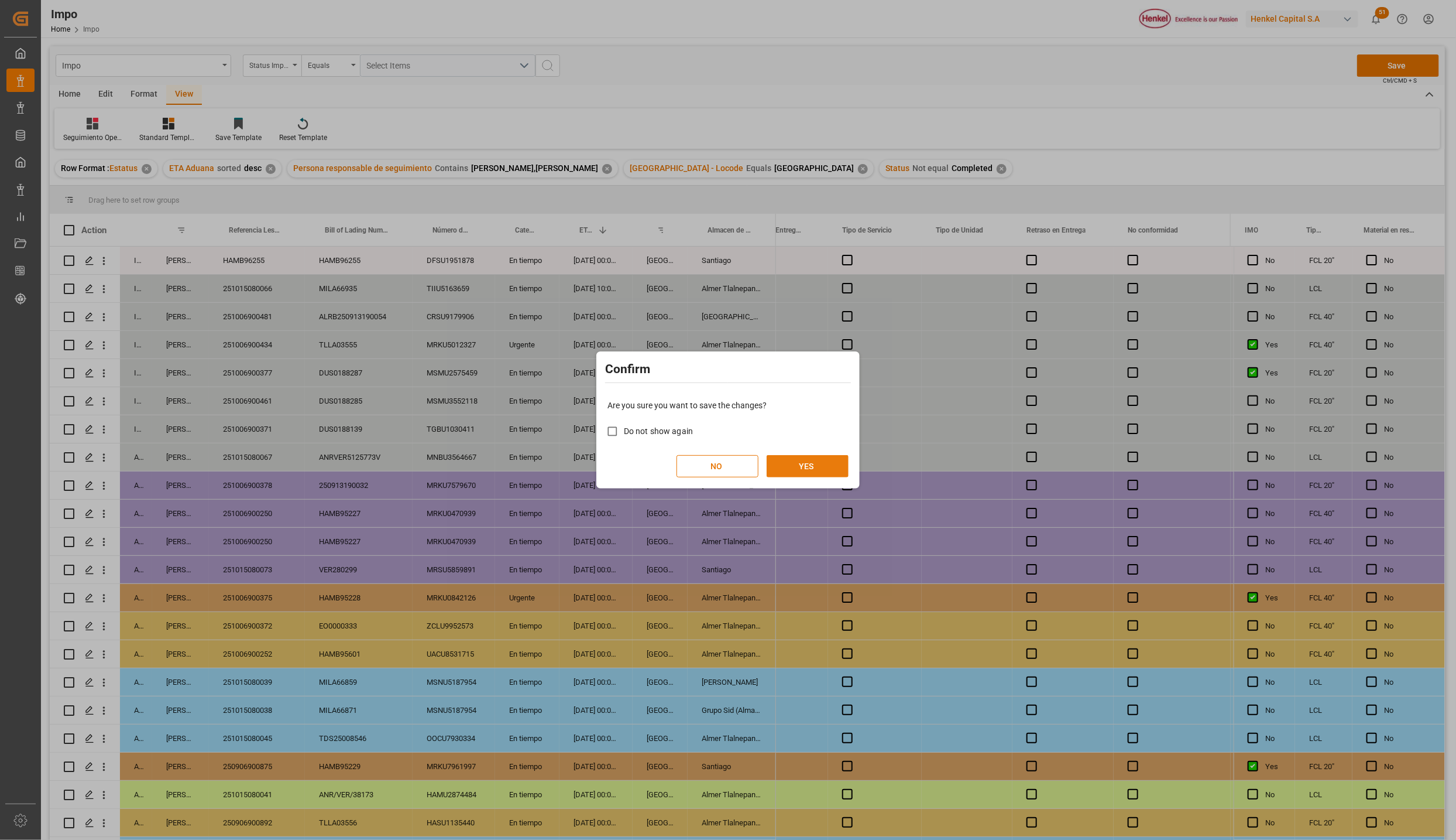
click at [797, 464] on button "YES" at bounding box center [807, 466] width 82 height 22
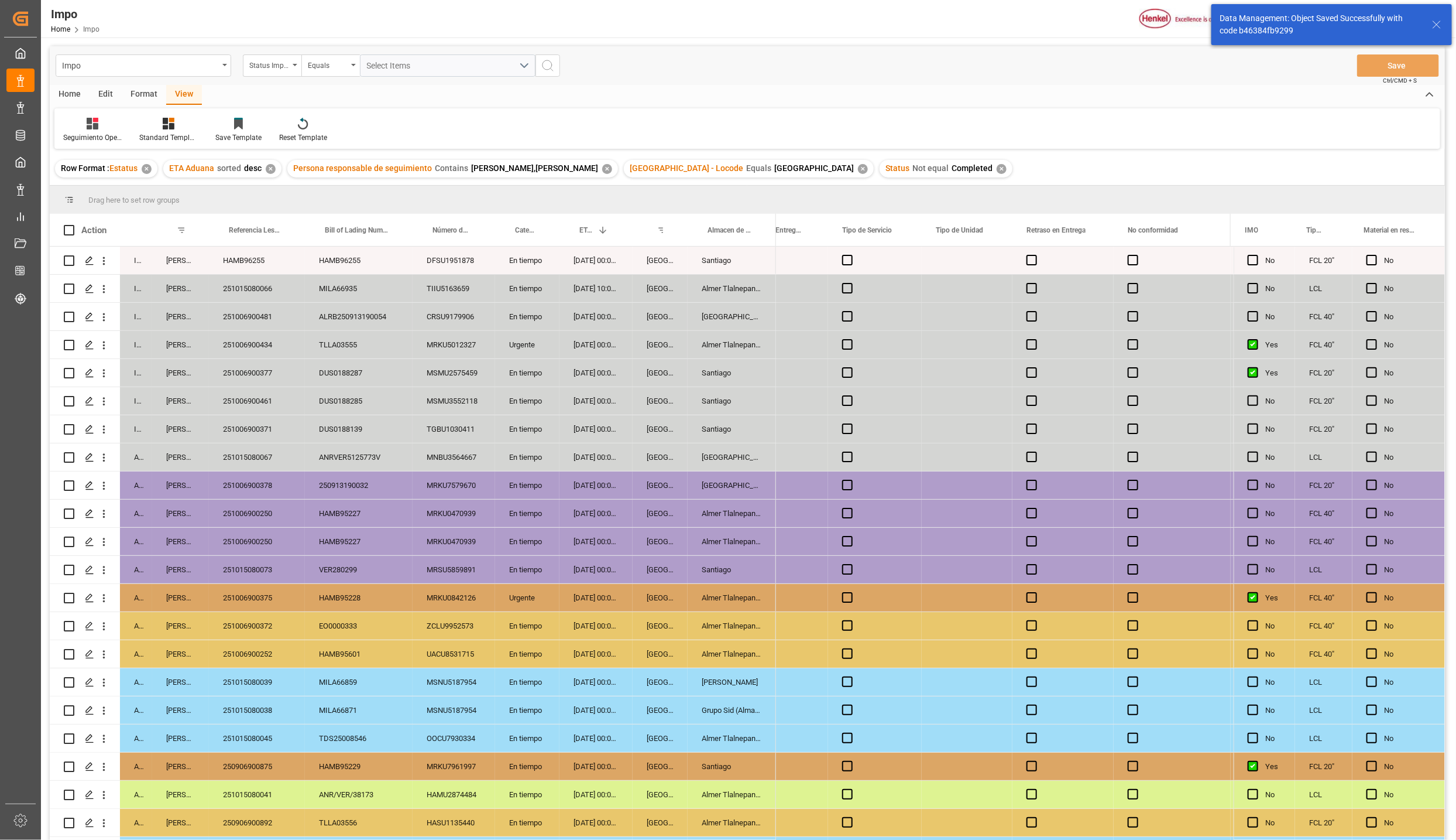
click at [1439, 29] on icon at bounding box center [1436, 24] width 14 height 14
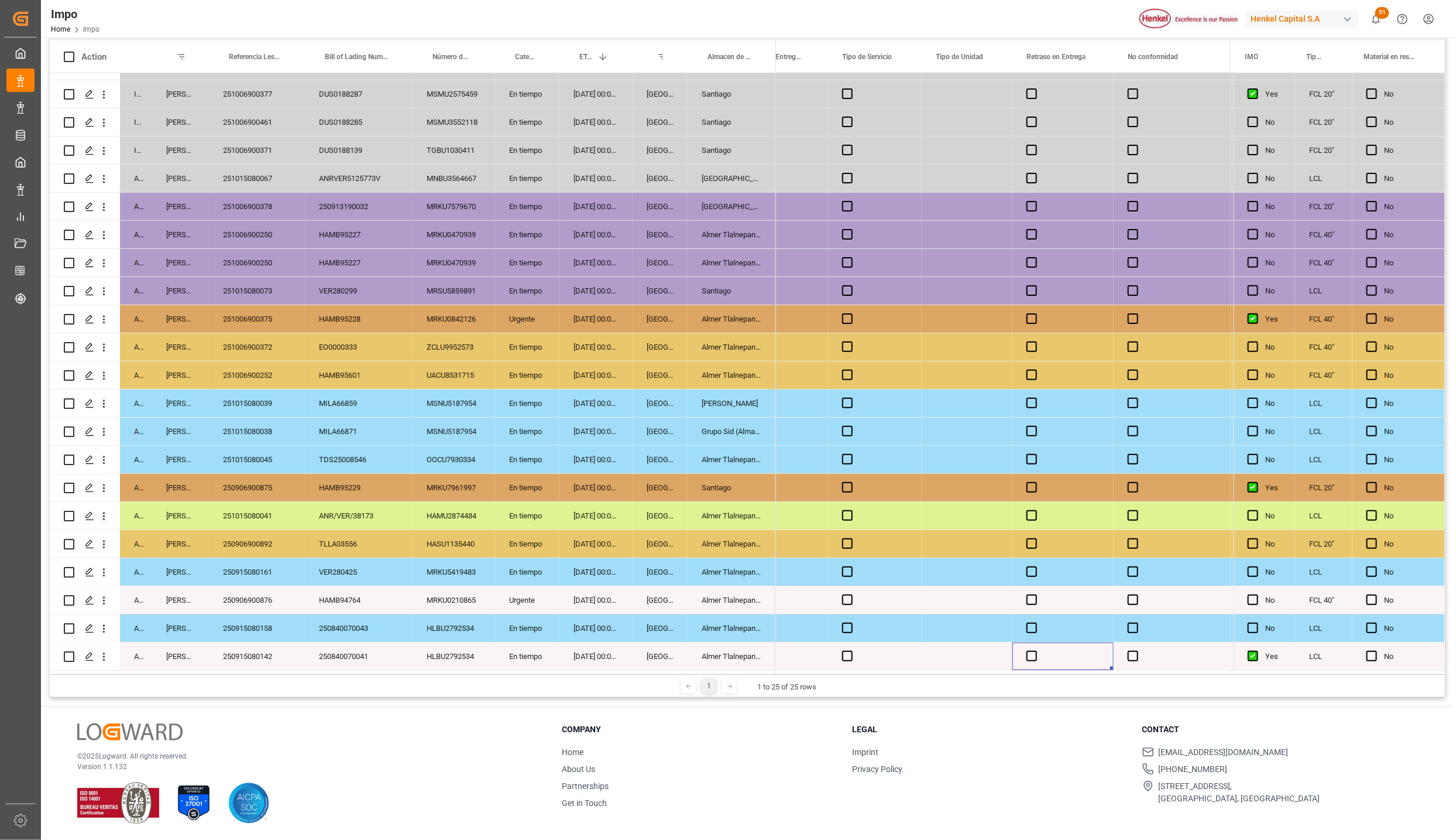
click at [441, 537] on div "HASU1135440" at bounding box center [454, 544] width 83 height 28
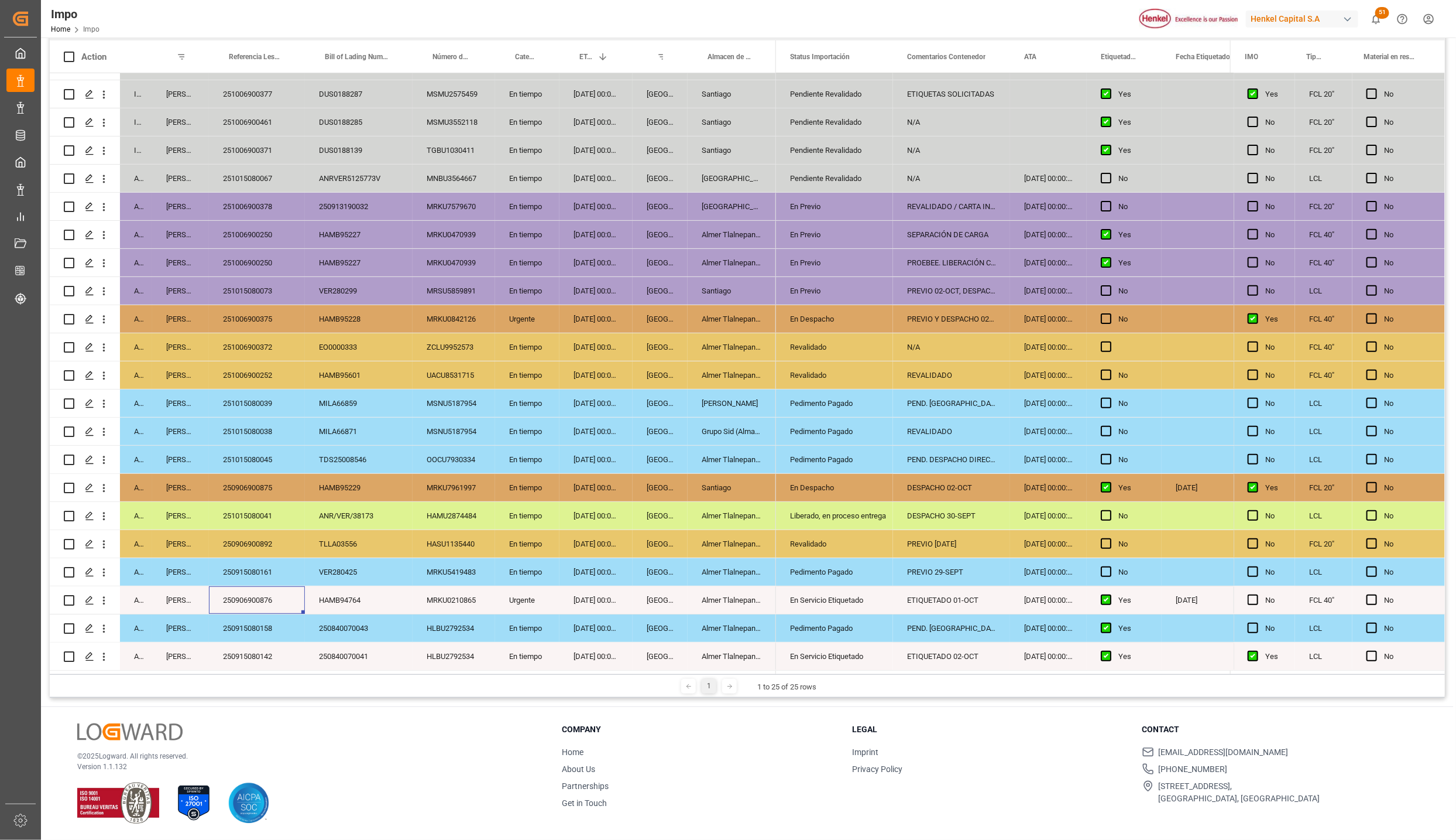
click at [264, 570] on div "250915080161" at bounding box center [257, 572] width 96 height 28
click at [268, 542] on div "250906900892" at bounding box center [257, 544] width 96 height 28
click at [263, 521] on div "251015080041" at bounding box center [257, 516] width 96 height 28
drag, startPoint x: 260, startPoint y: 481, endPoint x: 276, endPoint y: 485, distance: 16.5
click at [259, 481] on div "250906900875" at bounding box center [257, 487] width 96 height 28
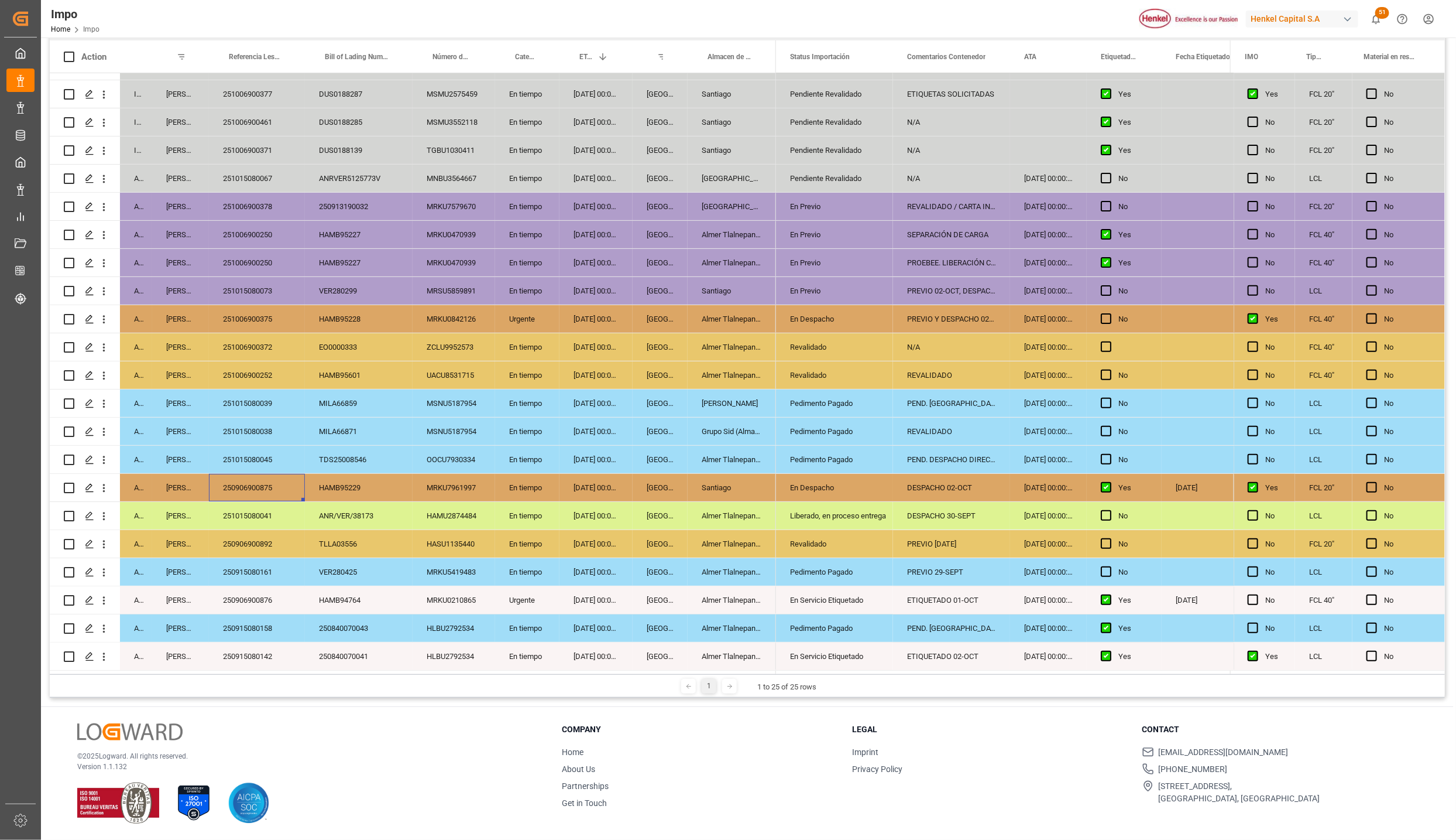
click at [601, 464] on div "[DATE] 00:00:00" at bounding box center [595, 459] width 73 height 28
click at [981, 454] on div "PEND. DESPACHO DIRECTA" at bounding box center [952, 459] width 117 height 28
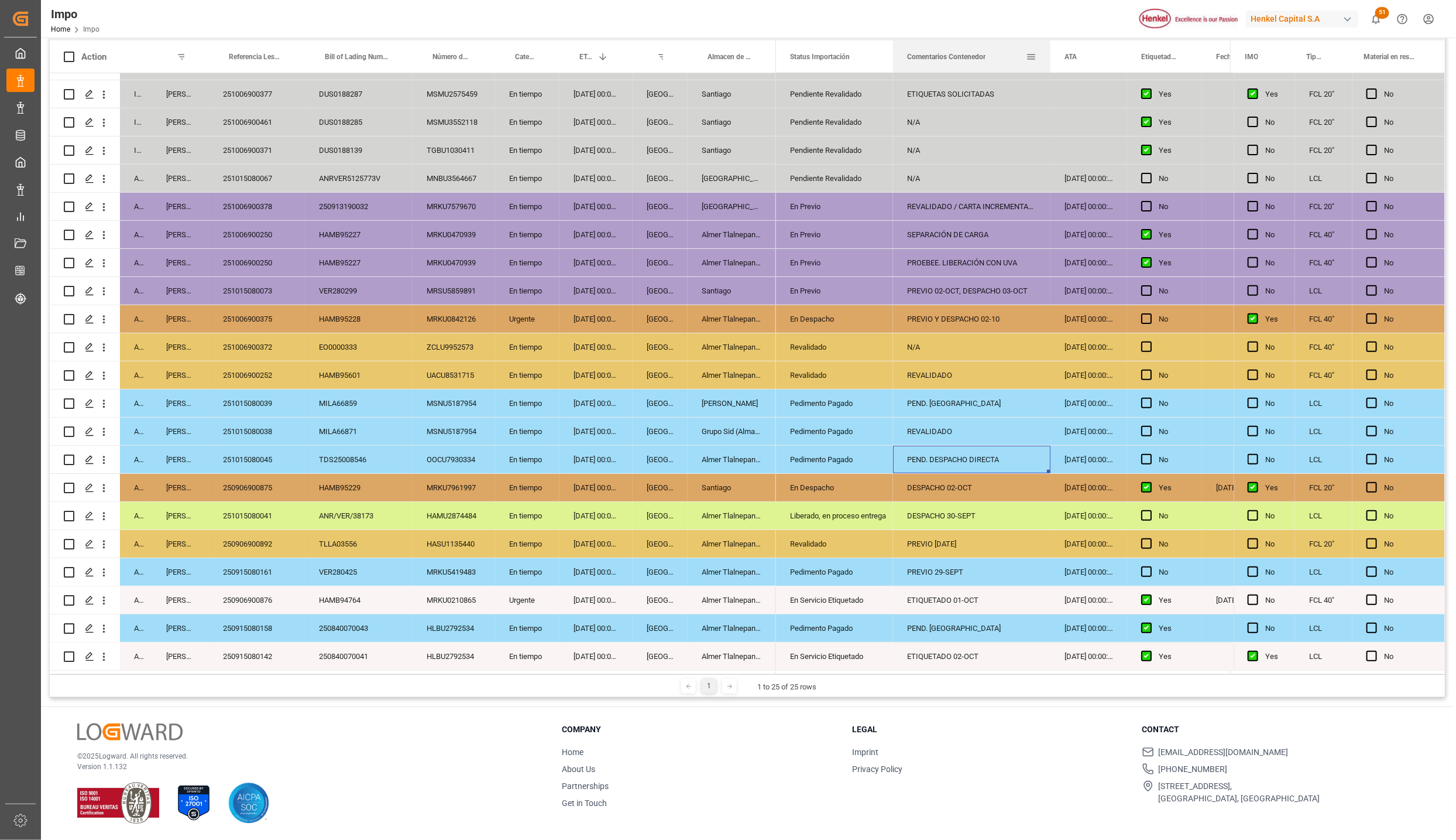
drag, startPoint x: 1007, startPoint y: 47, endPoint x: 1046, endPoint y: 45, distance: 39.1
click at [1046, 45] on div "Comentarios Contenedor" at bounding box center [972, 56] width 158 height 32
click at [261, 446] on div "251015080045" at bounding box center [257, 459] width 96 height 28
click at [246, 420] on div "251015080038" at bounding box center [257, 431] width 96 height 28
click at [262, 399] on div "251015080039" at bounding box center [257, 403] width 96 height 28
